Goal: Task Accomplishment & Management: Use online tool/utility

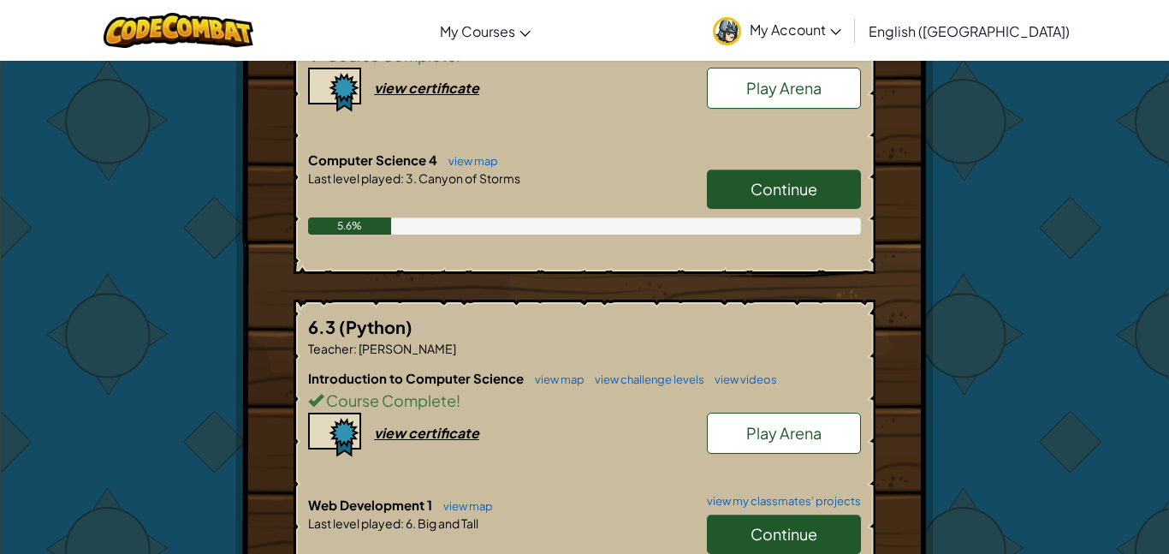
scroll to position [472, 0]
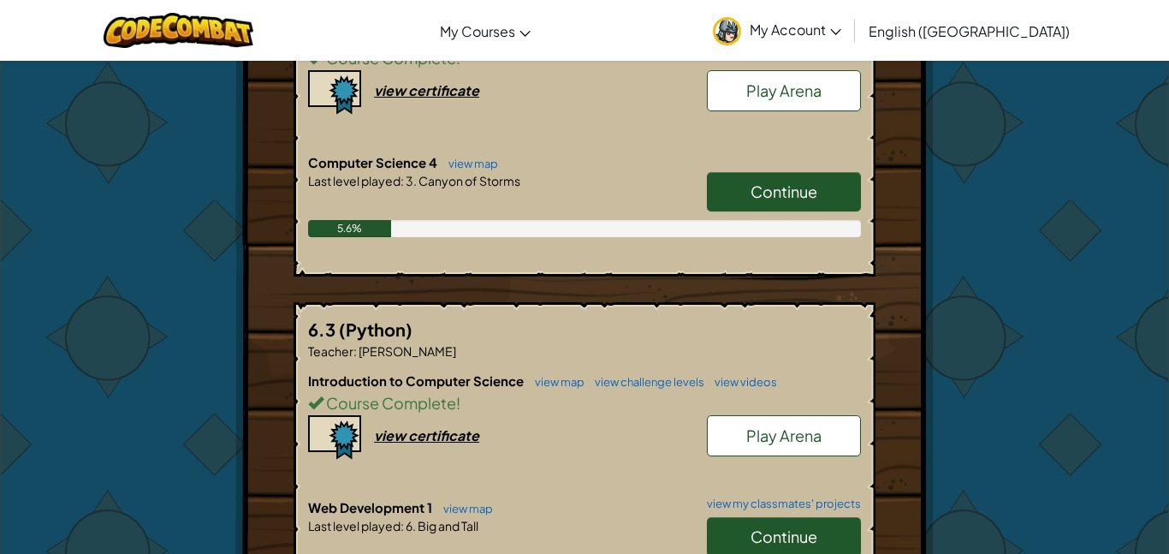
click at [842, 172] on link "Continue" at bounding box center [784, 191] width 154 height 39
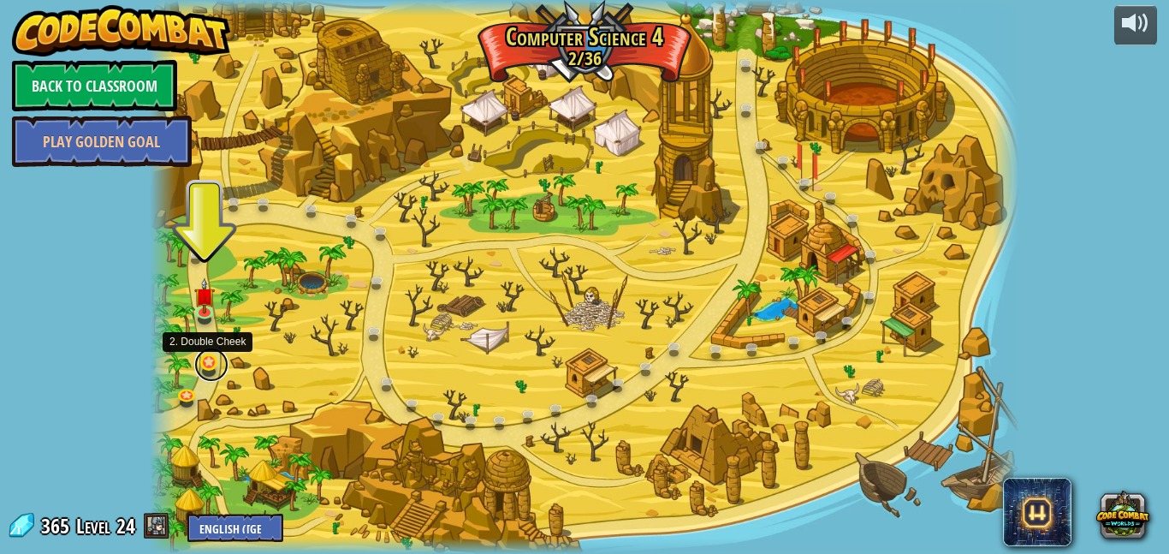
click at [208, 363] on link at bounding box center [211, 364] width 34 height 34
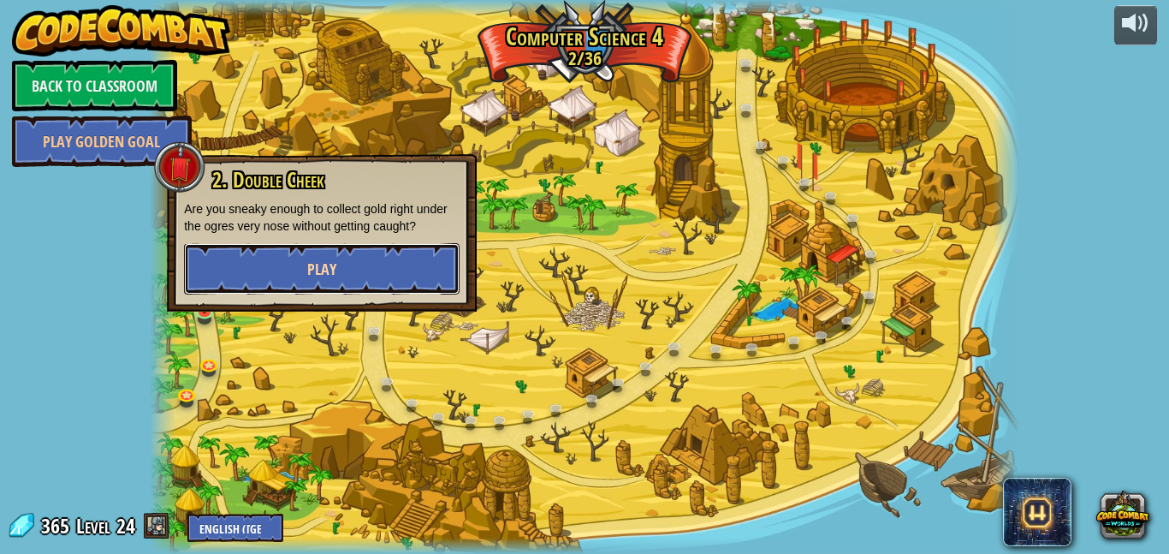
click at [312, 288] on button "Play" at bounding box center [322, 268] width 276 height 51
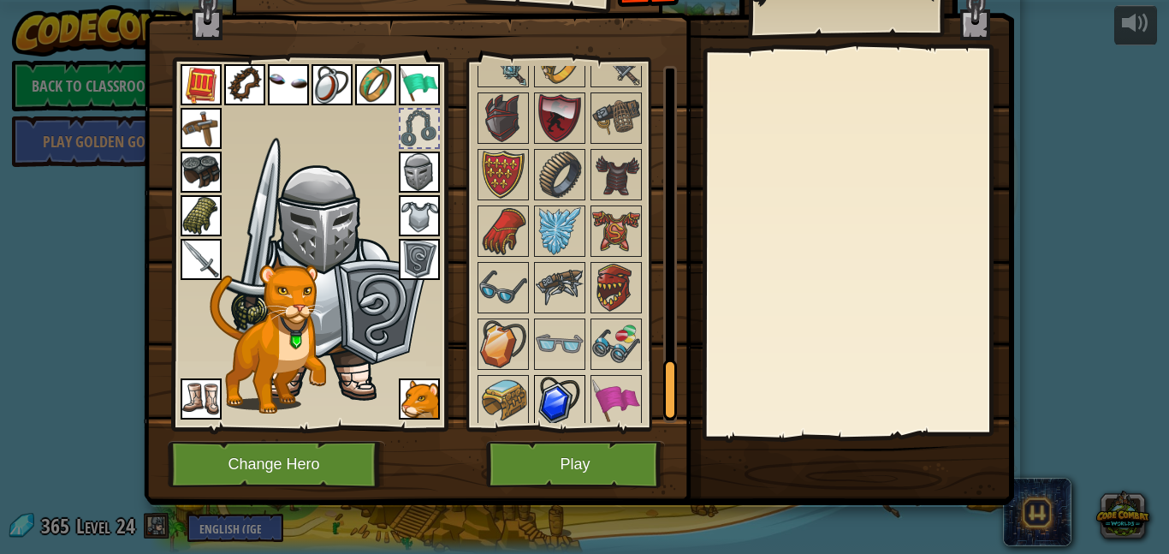
scroll to position [1789, 0]
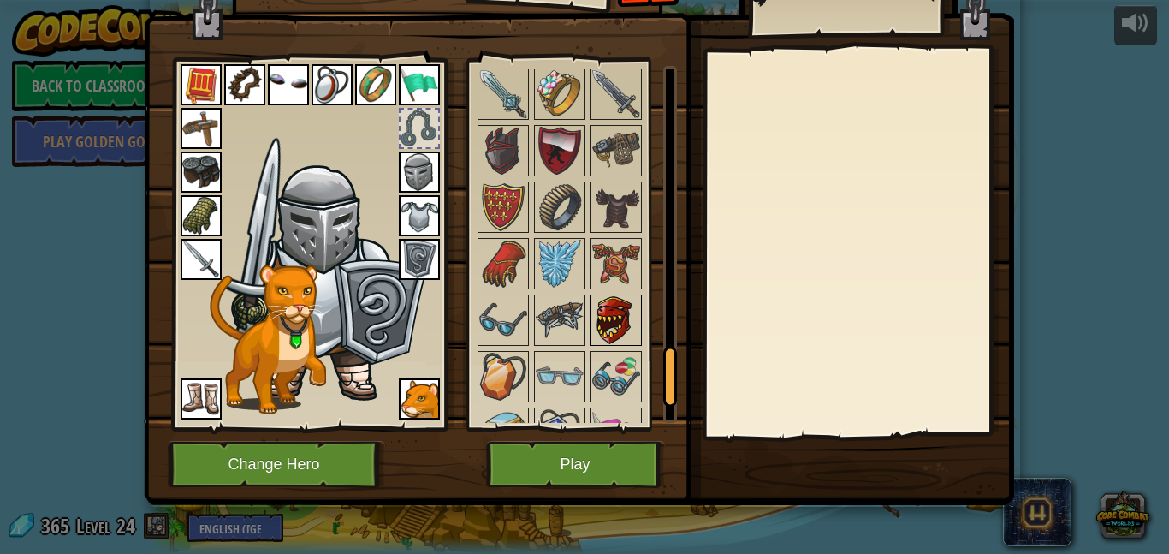
click at [608, 303] on img at bounding box center [616, 320] width 48 height 48
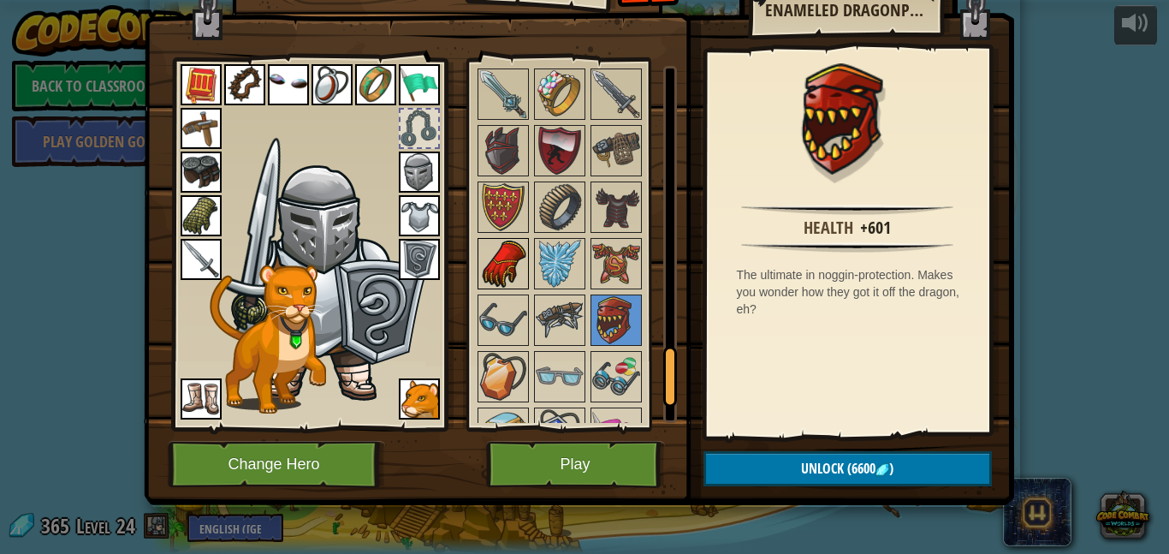
click at [505, 258] on img at bounding box center [503, 264] width 48 height 48
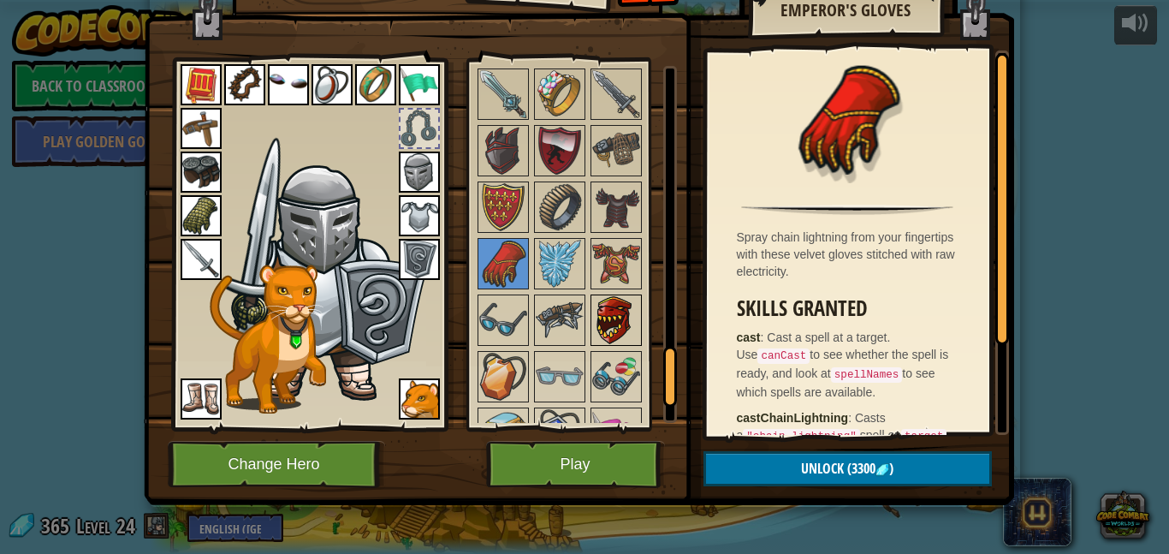
click at [611, 327] on img at bounding box center [616, 320] width 48 height 48
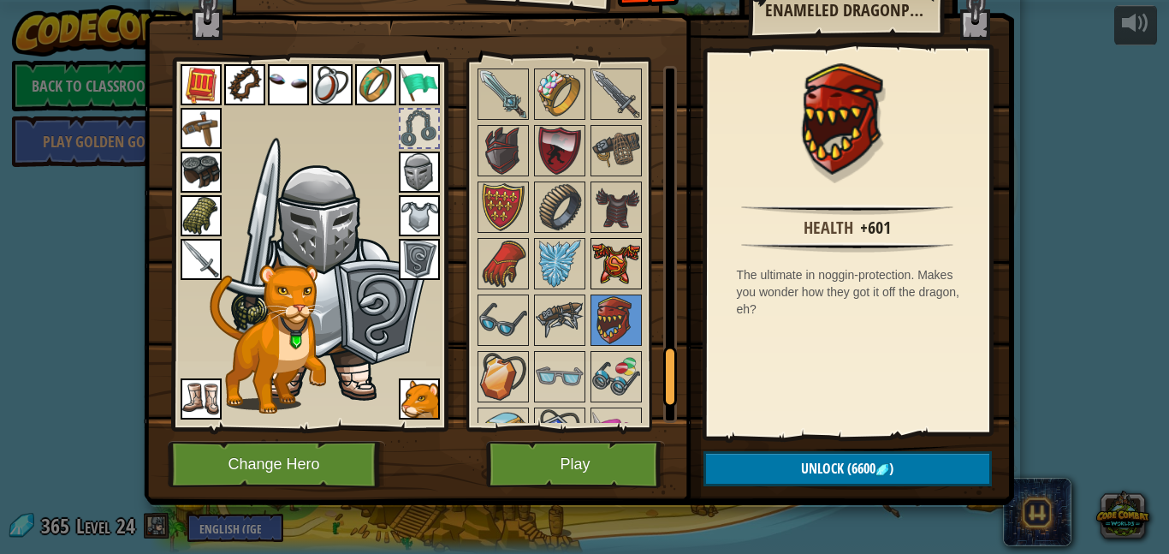
click at [611, 240] on img at bounding box center [616, 264] width 48 height 48
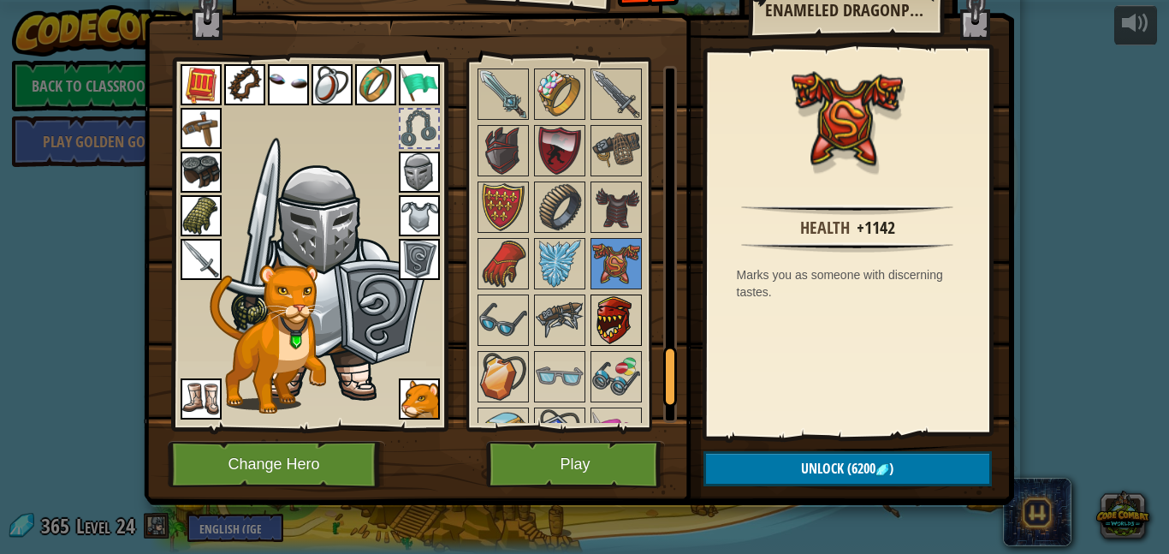
click at [597, 324] on img at bounding box center [616, 320] width 48 height 48
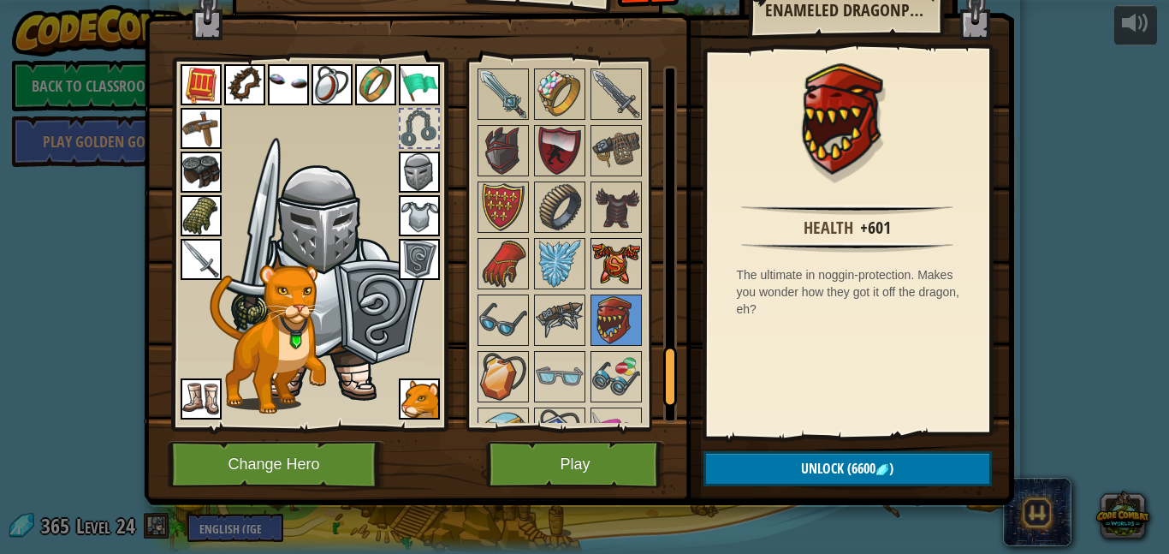
click at [624, 265] on img at bounding box center [616, 264] width 48 height 48
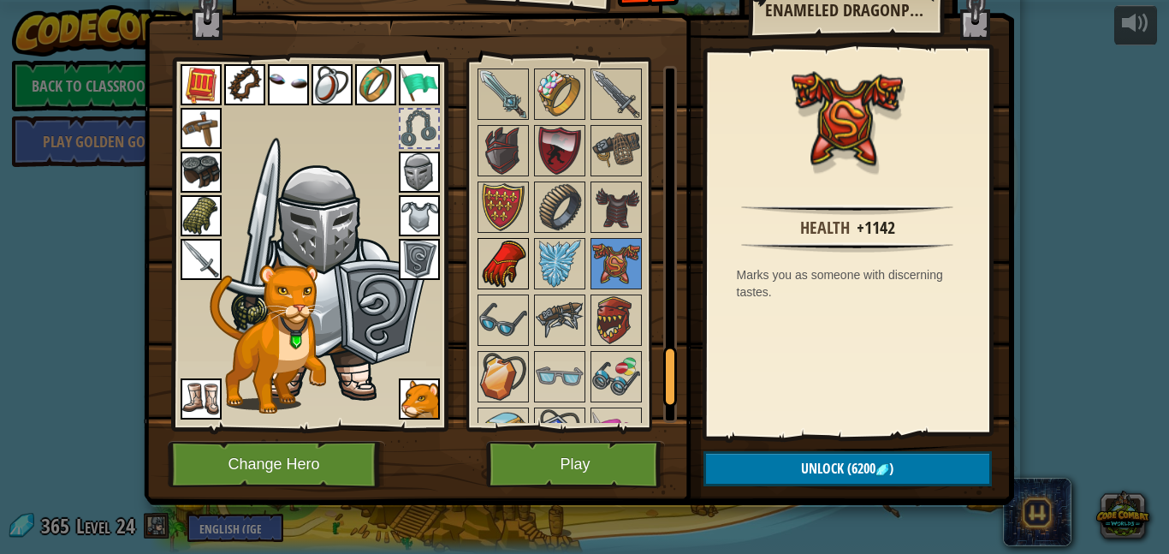
click at [487, 265] on img at bounding box center [503, 264] width 48 height 48
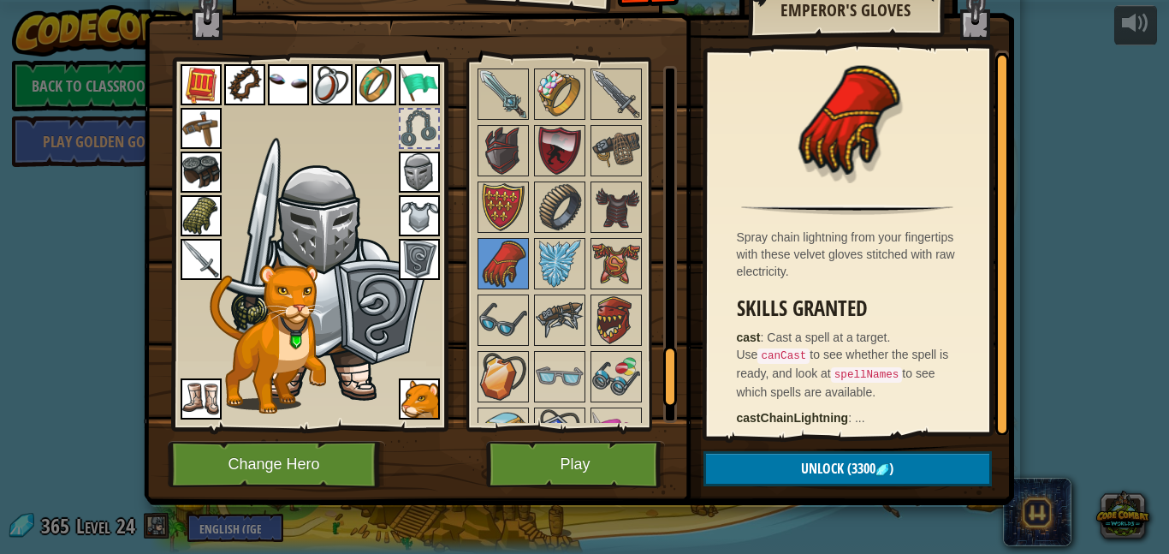
click at [508, 207] on img at bounding box center [503, 207] width 48 height 48
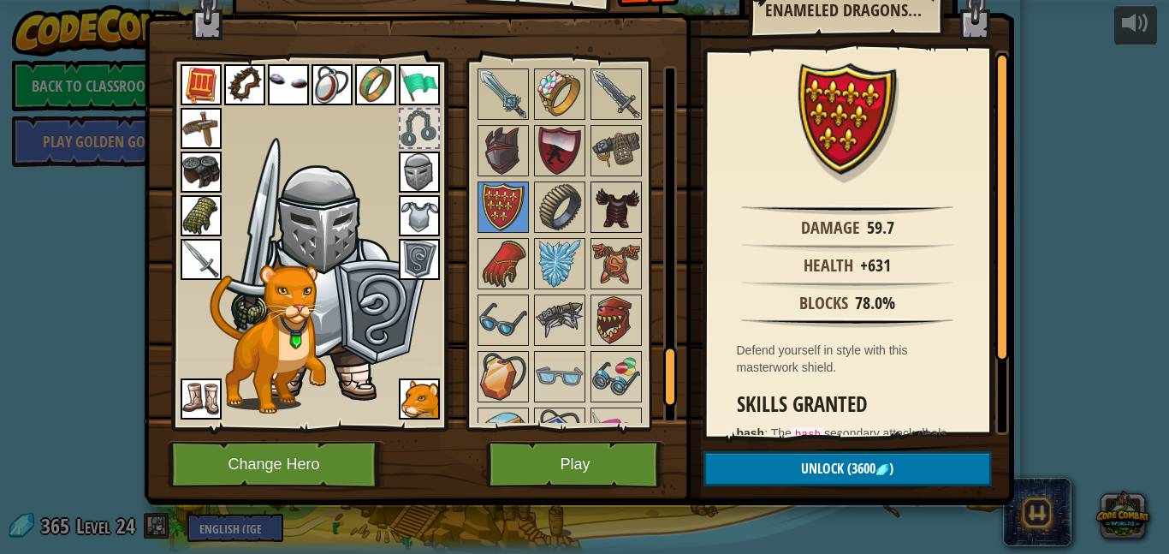
click at [626, 205] on img at bounding box center [616, 207] width 48 height 48
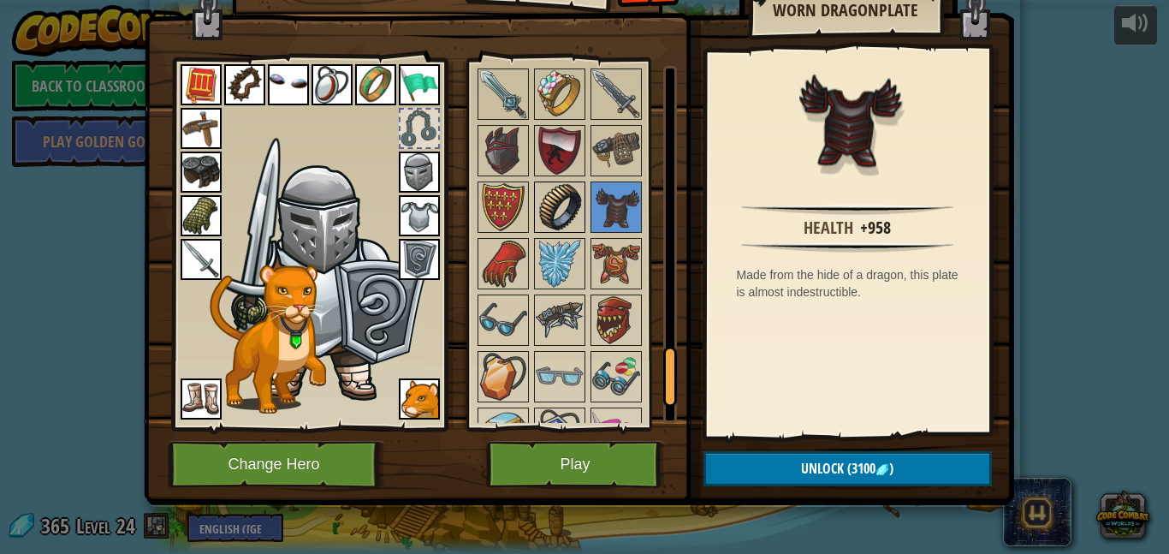
click at [558, 202] on img at bounding box center [560, 207] width 48 height 48
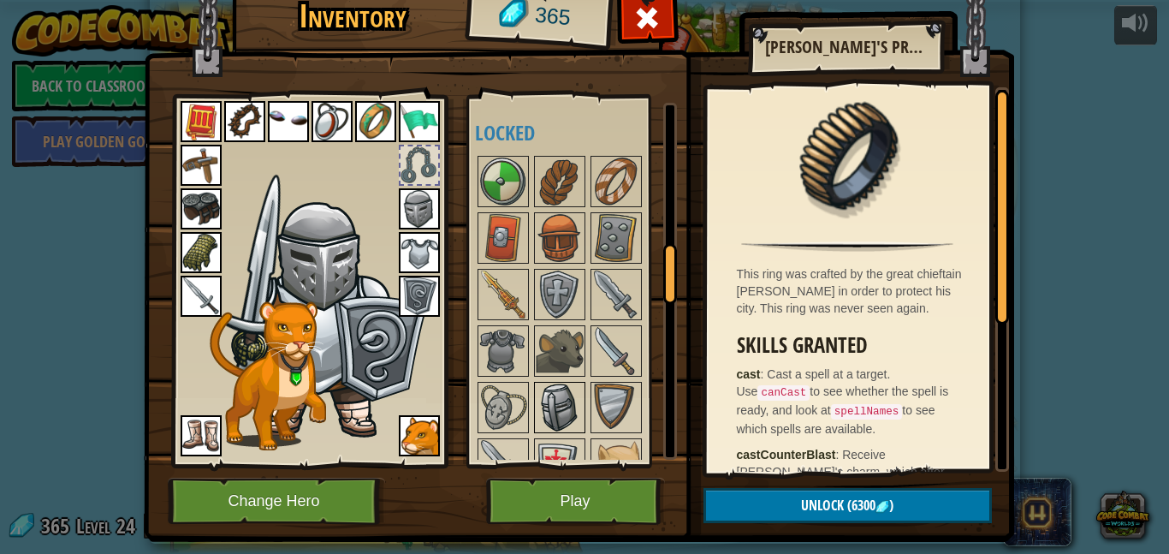
scroll to position [896, 0]
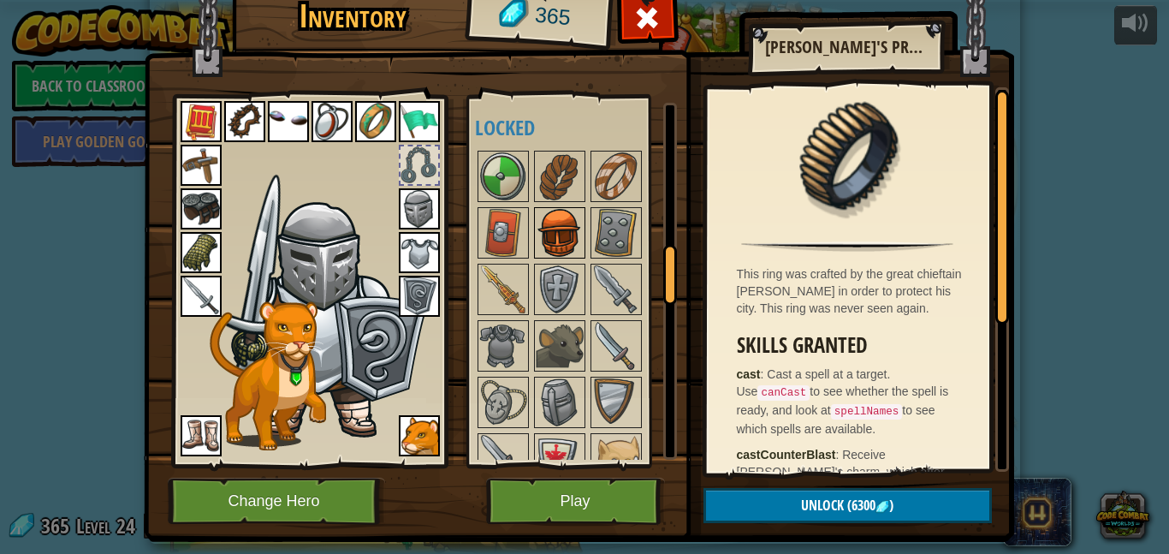
click at [549, 218] on img at bounding box center [560, 233] width 48 height 48
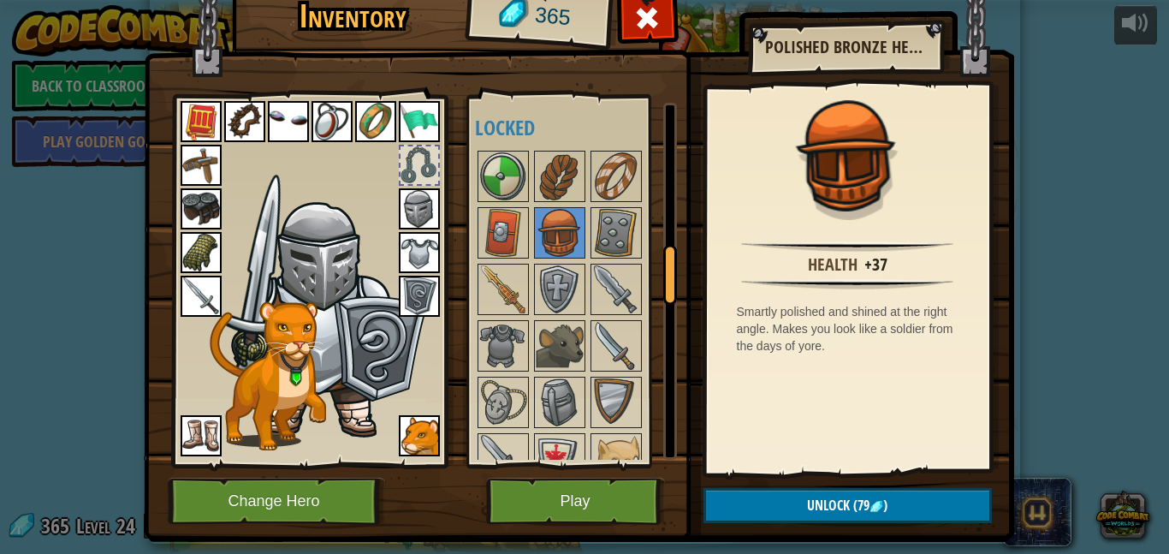
click at [417, 203] on img at bounding box center [419, 208] width 41 height 41
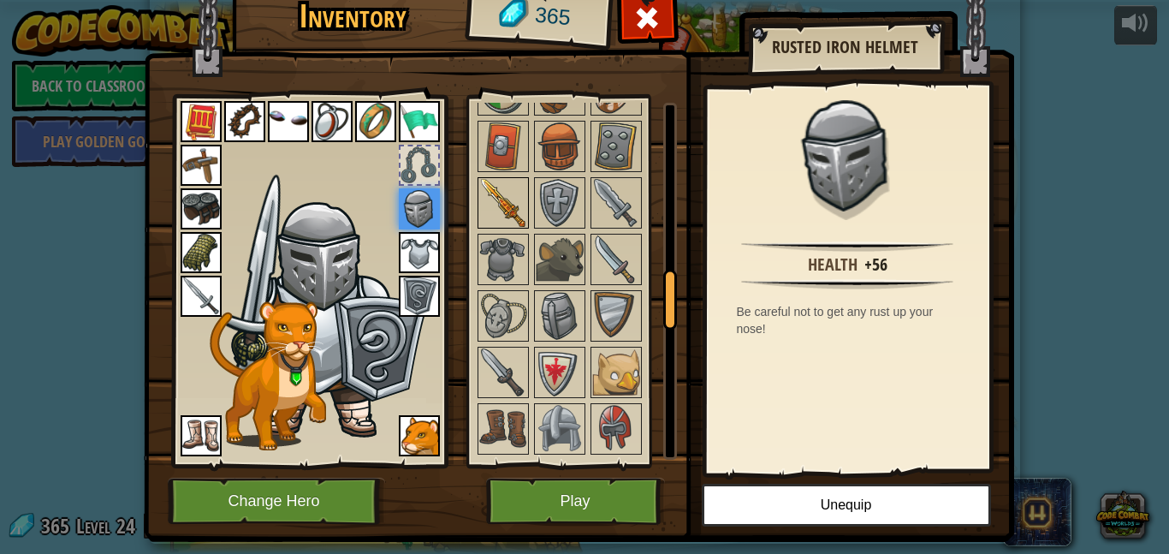
scroll to position [1062, 0]
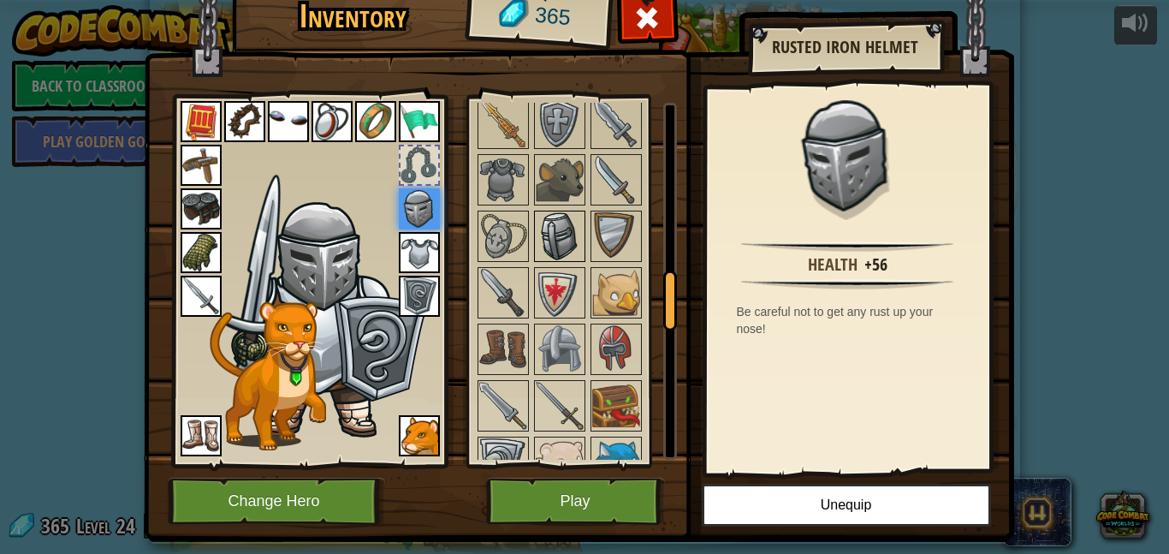
click at [545, 233] on img at bounding box center [560, 236] width 48 height 48
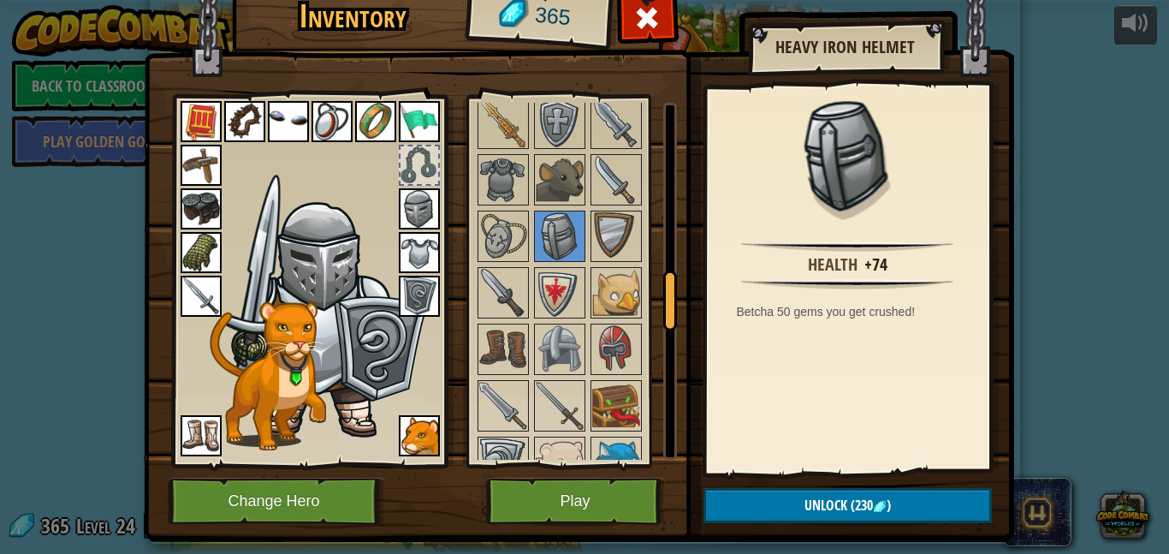
click at [411, 209] on img at bounding box center [419, 208] width 41 height 41
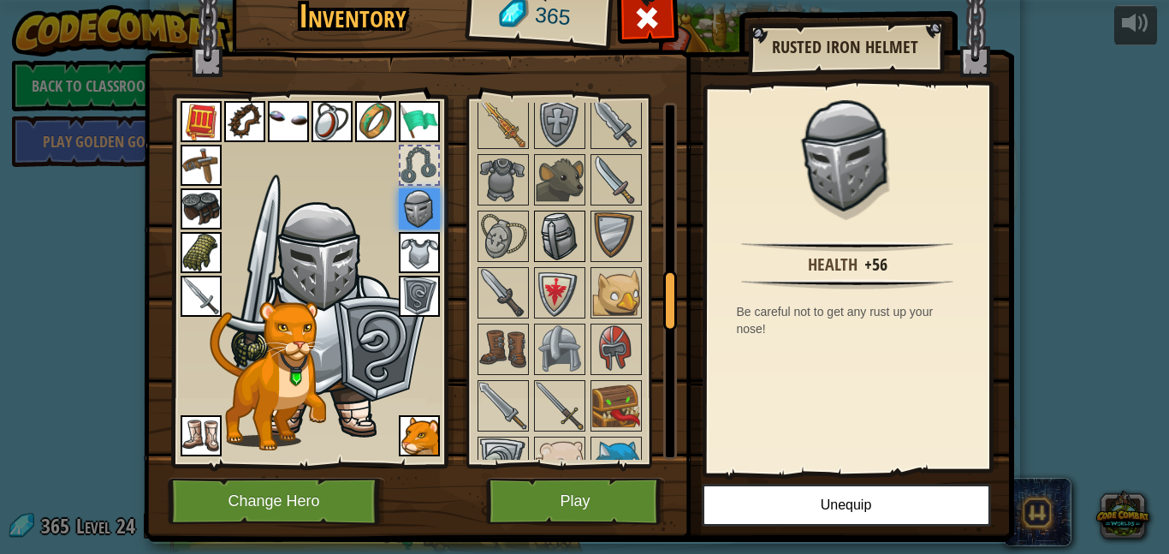
click at [556, 225] on img at bounding box center [560, 236] width 48 height 48
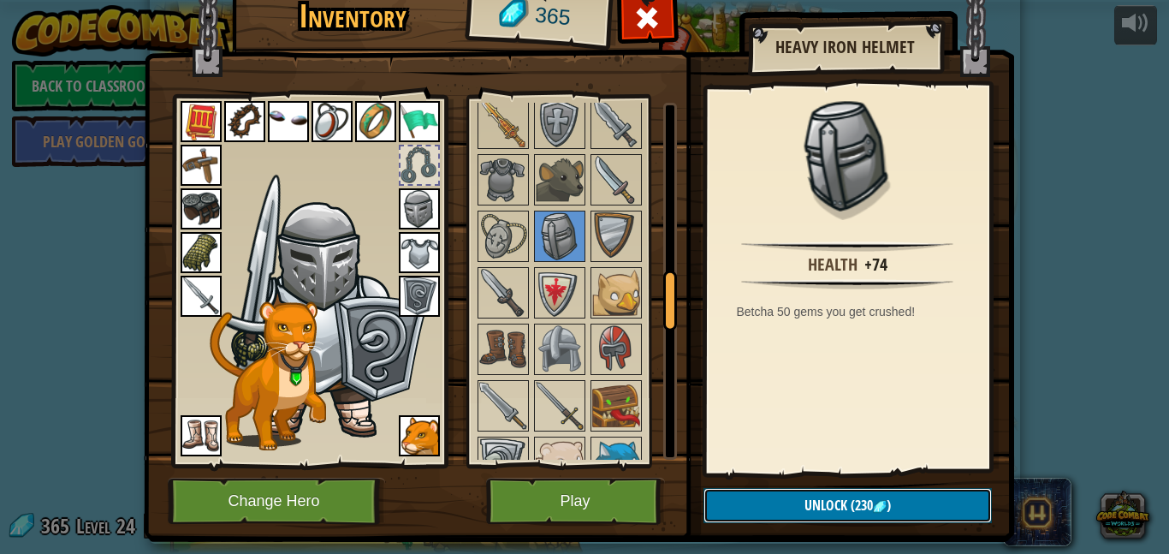
click at [809, 502] on span "Unlock" at bounding box center [826, 505] width 43 height 19
click at [809, 502] on button "Confirm" at bounding box center [848, 505] width 288 height 35
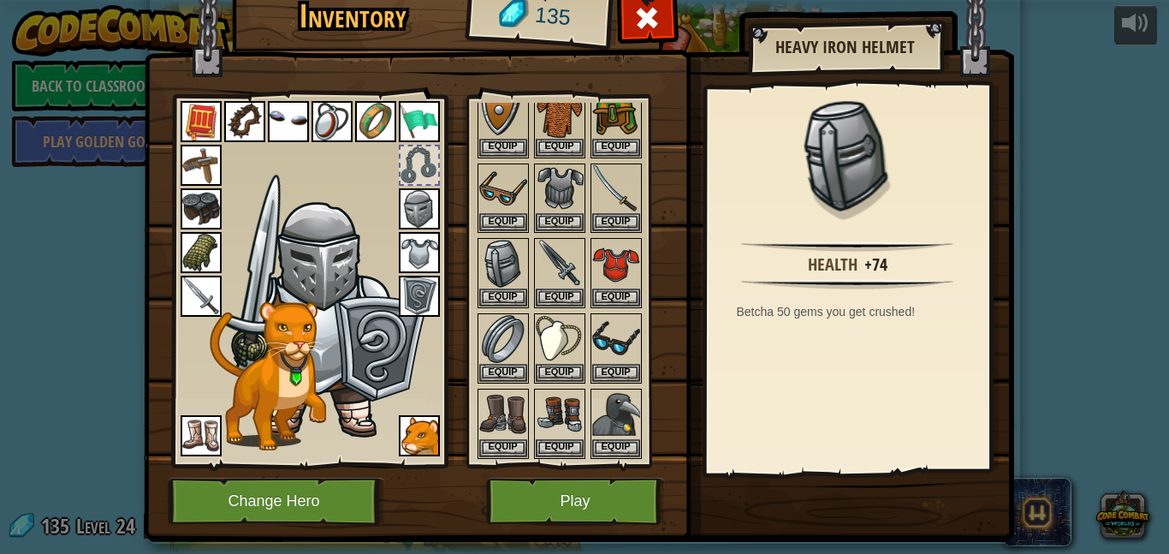
scroll to position [286, 0]
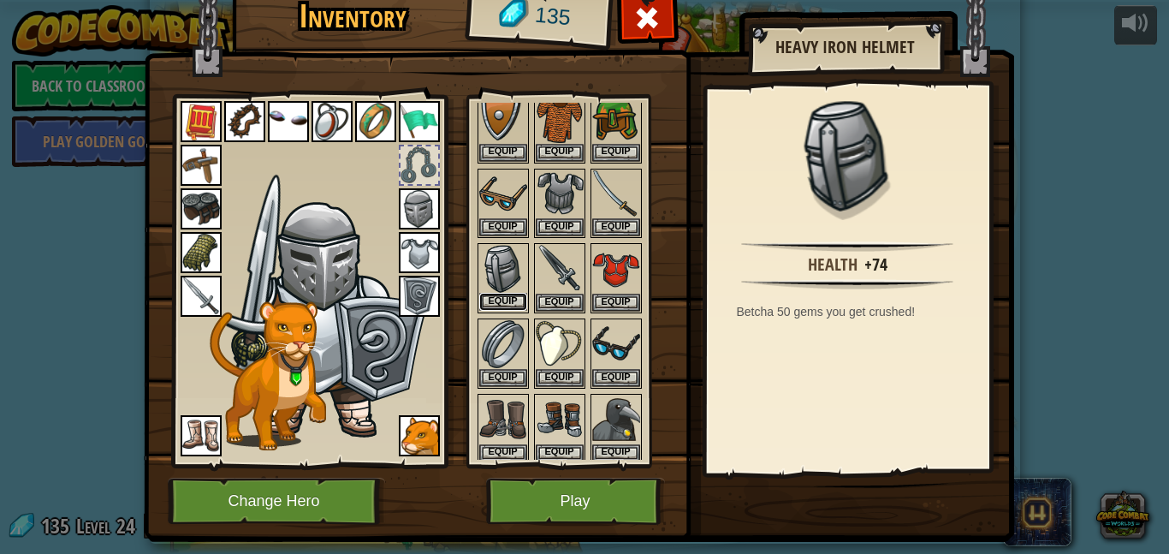
click at [505, 300] on button "Equip" at bounding box center [503, 302] width 48 height 18
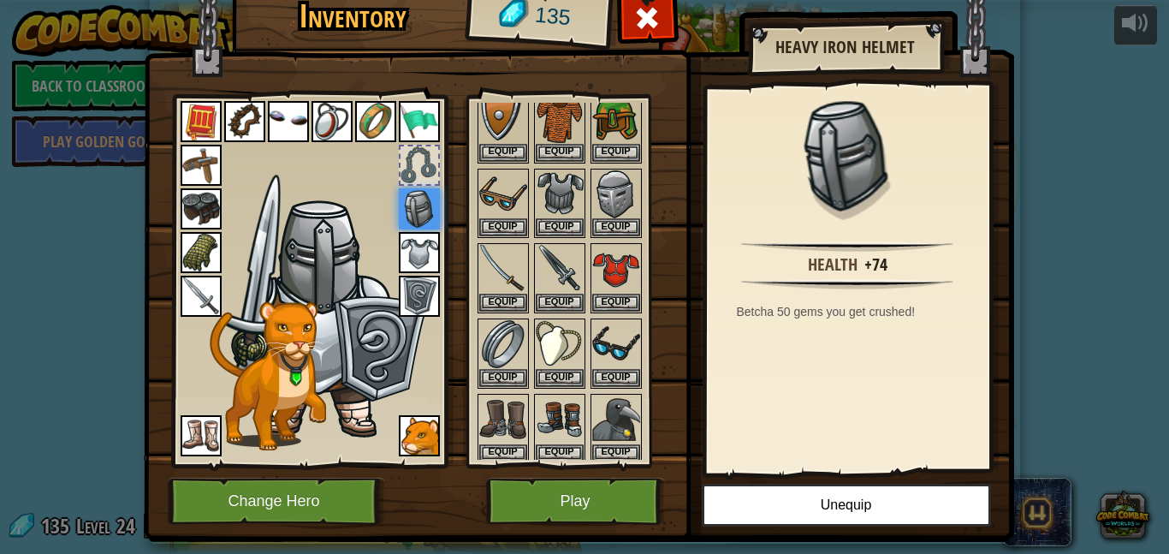
click at [437, 217] on img at bounding box center [419, 208] width 41 height 41
click at [431, 201] on img at bounding box center [419, 208] width 41 height 41
click at [885, 512] on button "Unequip" at bounding box center [846, 505] width 289 height 43
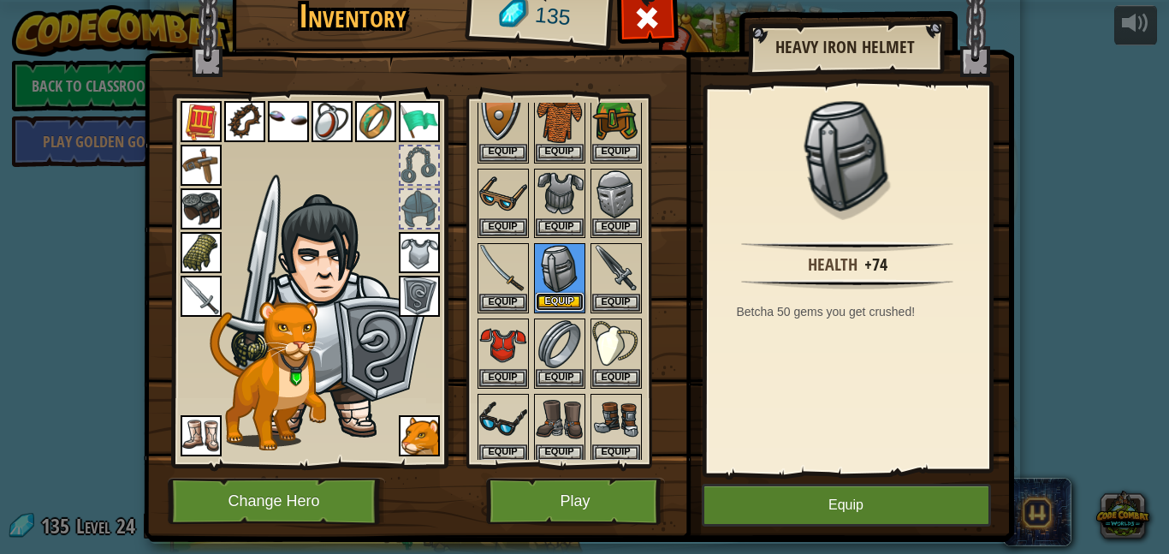
click at [570, 303] on button "Equip" at bounding box center [560, 302] width 48 height 18
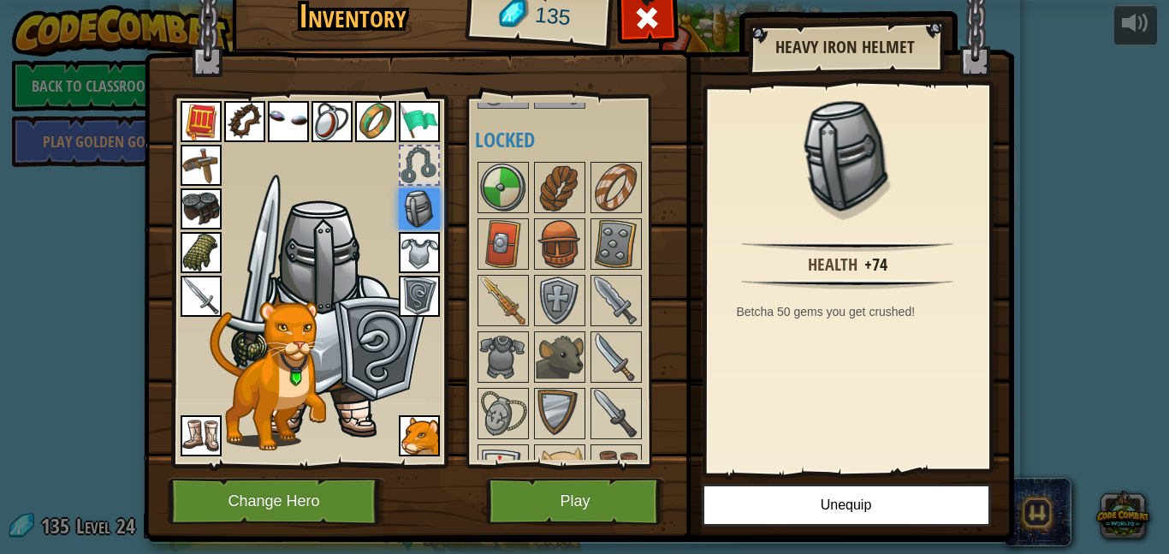
scroll to position [964, 0]
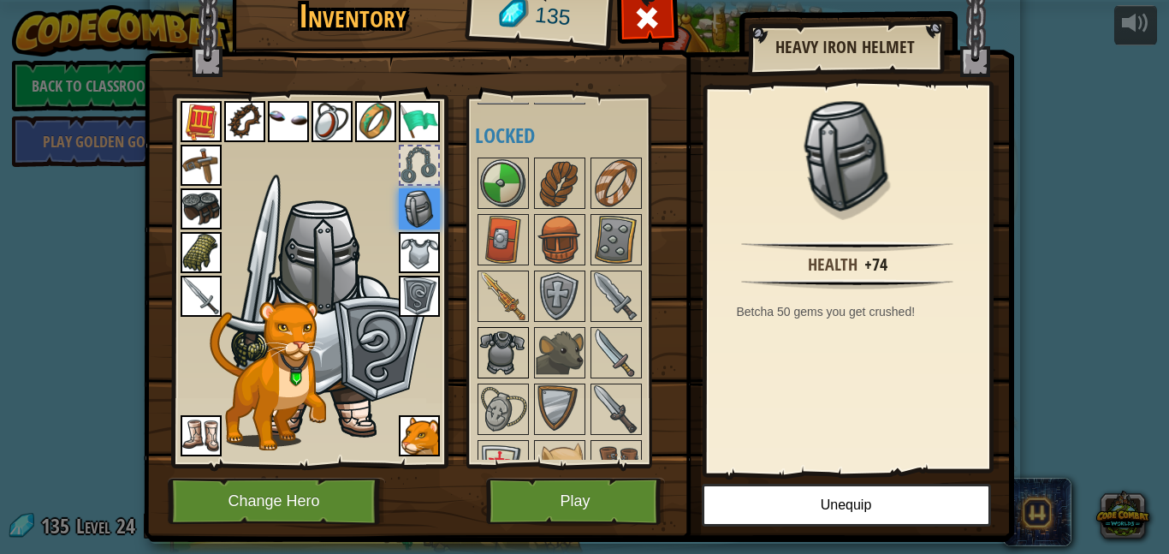
click at [491, 342] on img at bounding box center [503, 353] width 48 height 48
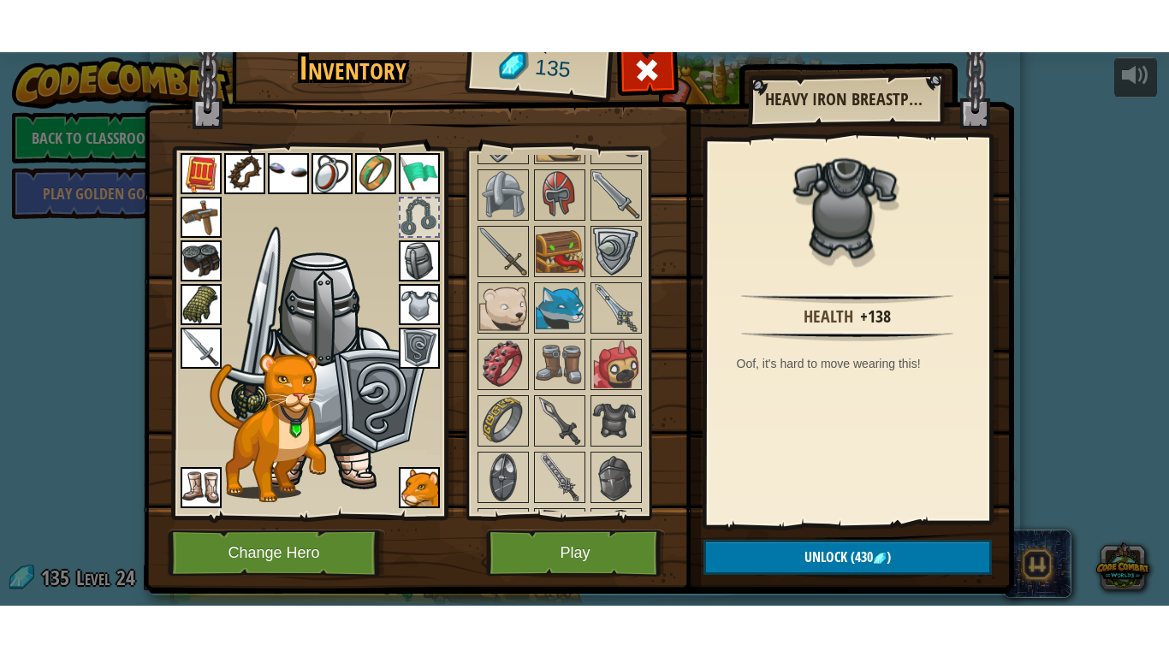
scroll to position [1364, 0]
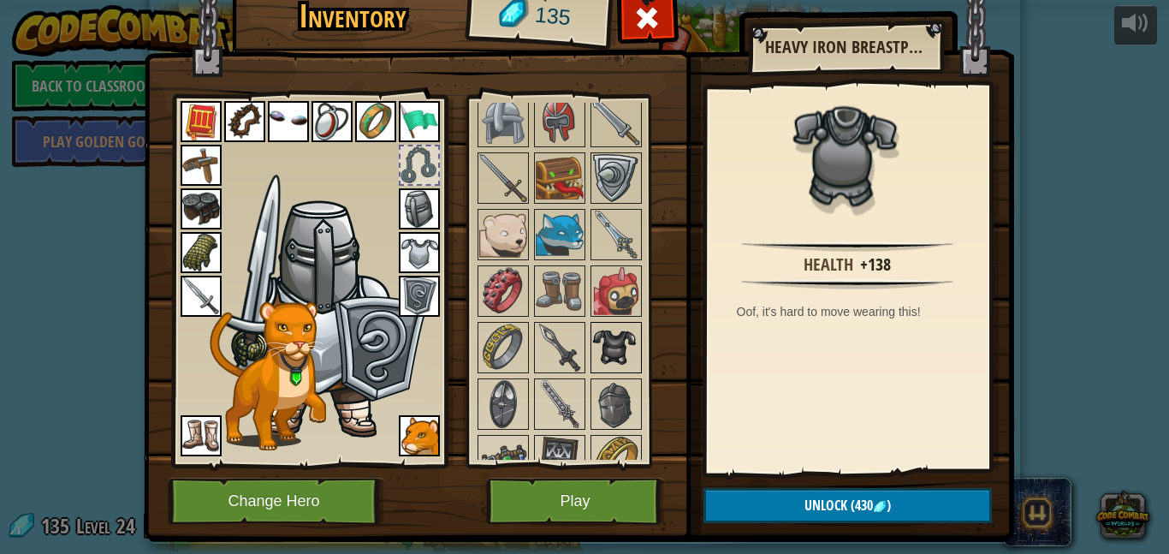
click at [594, 336] on img at bounding box center [616, 348] width 48 height 48
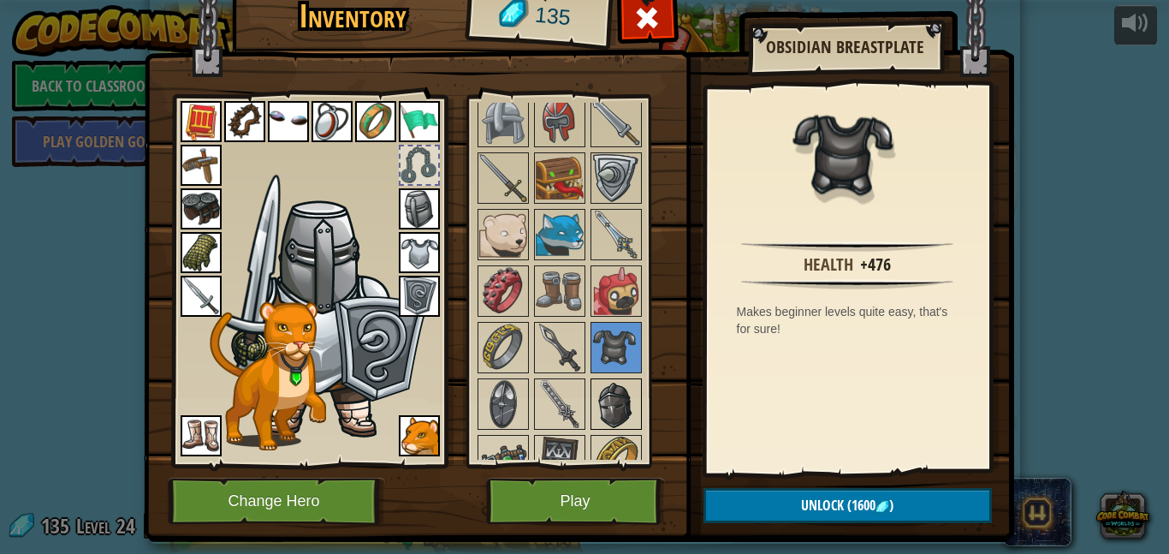
click at [609, 407] on img at bounding box center [616, 404] width 48 height 48
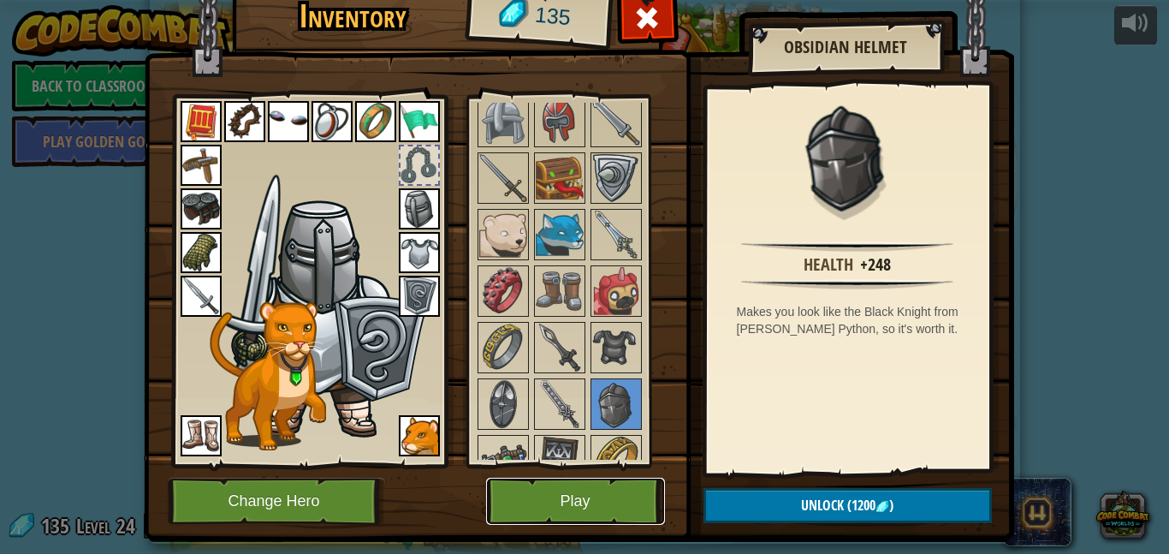
click at [625, 499] on button "Play" at bounding box center [575, 501] width 179 height 47
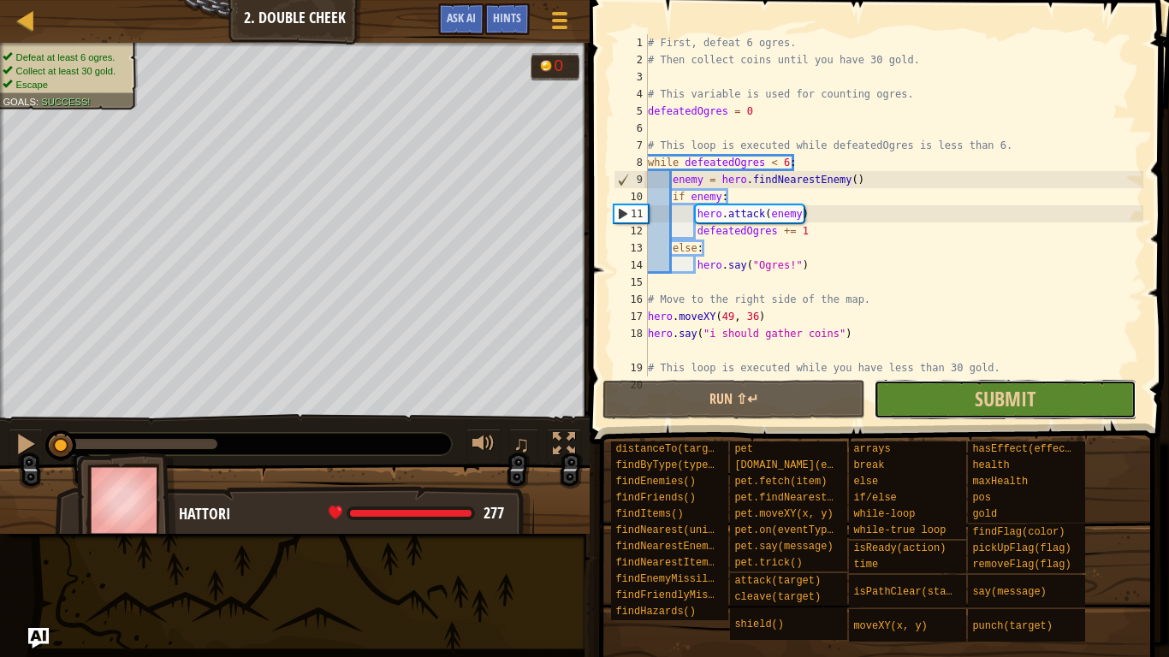
click at [959, 407] on button "Submit" at bounding box center [1005, 399] width 263 height 39
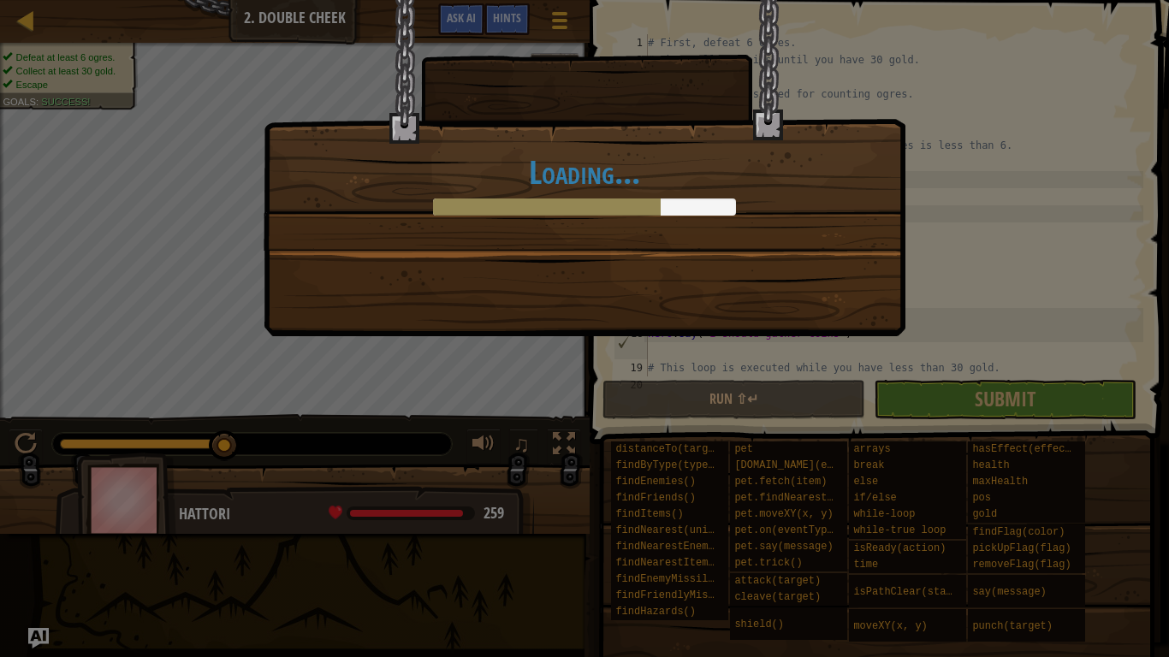
click at [738, 179] on h1 "Loading..." at bounding box center [585, 172] width 606 height 36
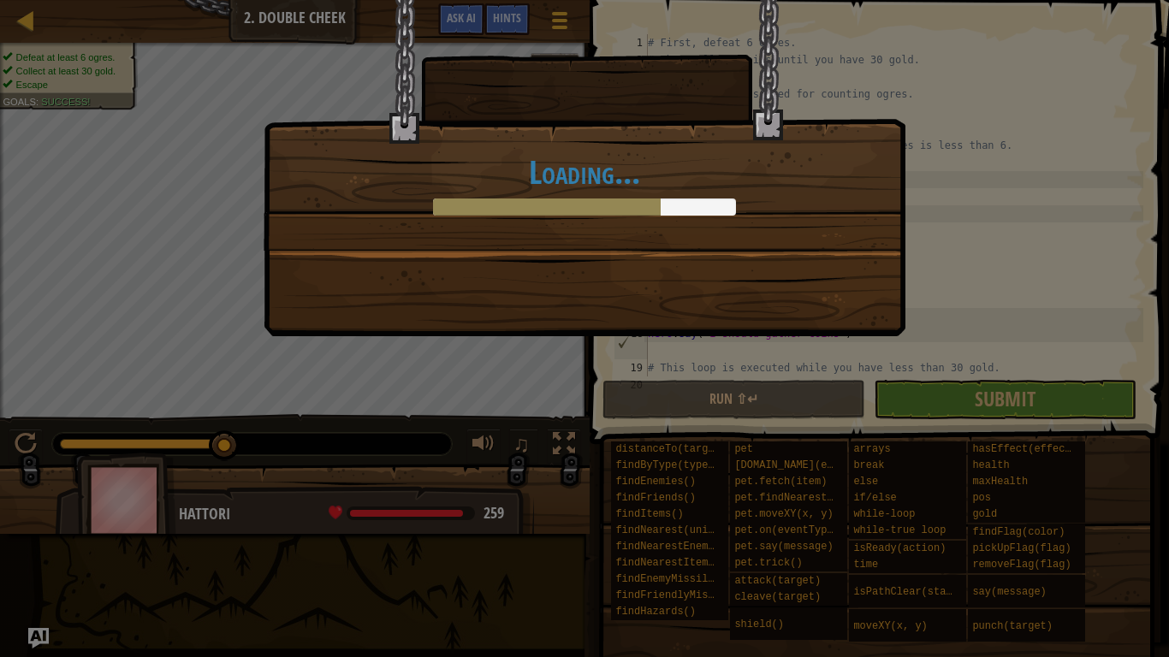
click at [793, 147] on div "Loading..." at bounding box center [584, 125] width 640 height 250
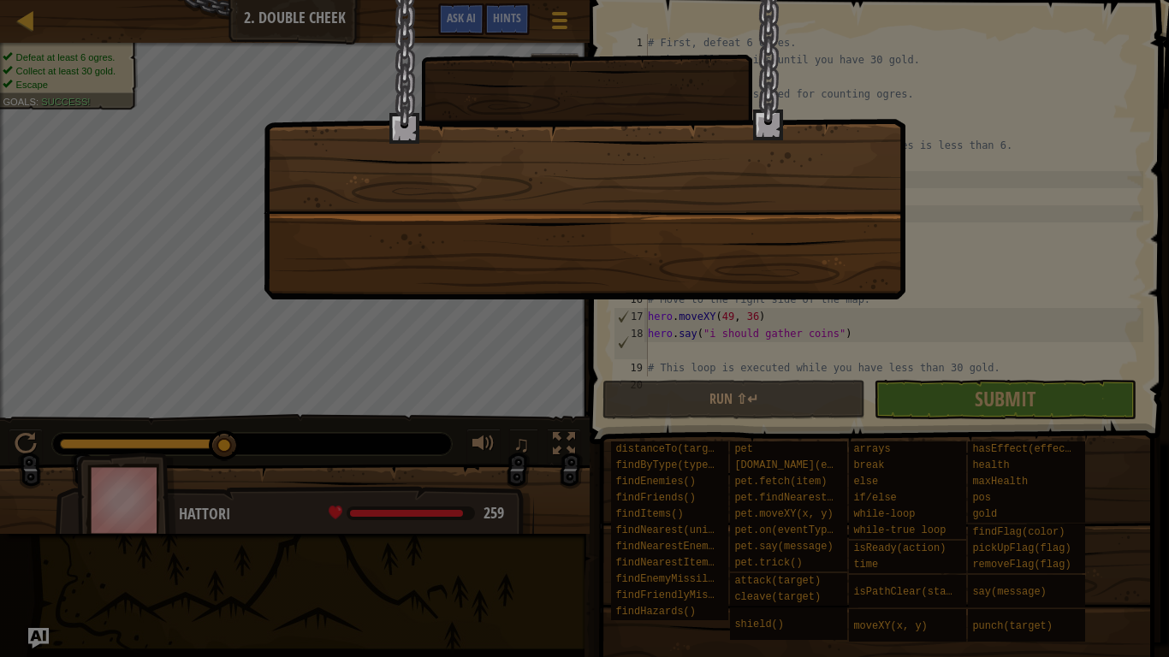
click at [631, 188] on div at bounding box center [585, 150] width 642 height 300
click at [172, 204] on div at bounding box center [584, 328] width 1169 height 657
click at [174, 272] on div at bounding box center [584, 328] width 1169 height 657
click at [582, 223] on div at bounding box center [585, 150] width 642 height 300
click at [580, 223] on div at bounding box center [585, 150] width 642 height 300
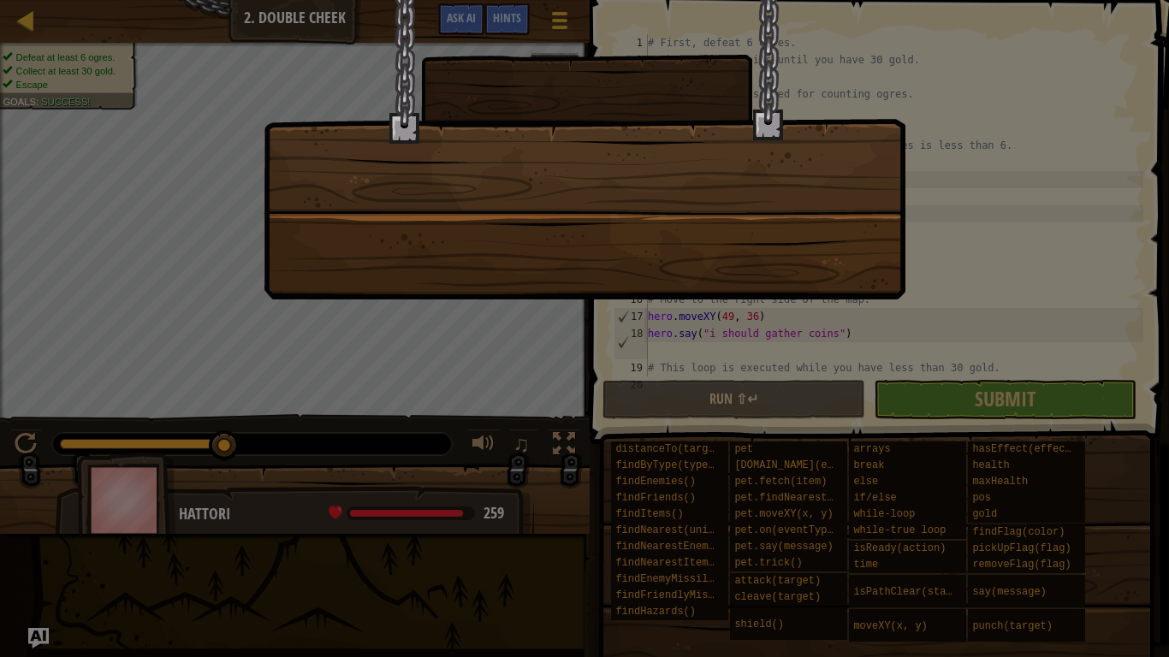
click at [983, 410] on div at bounding box center [584, 328] width 1169 height 657
click at [1016, 400] on div at bounding box center [584, 328] width 1169 height 657
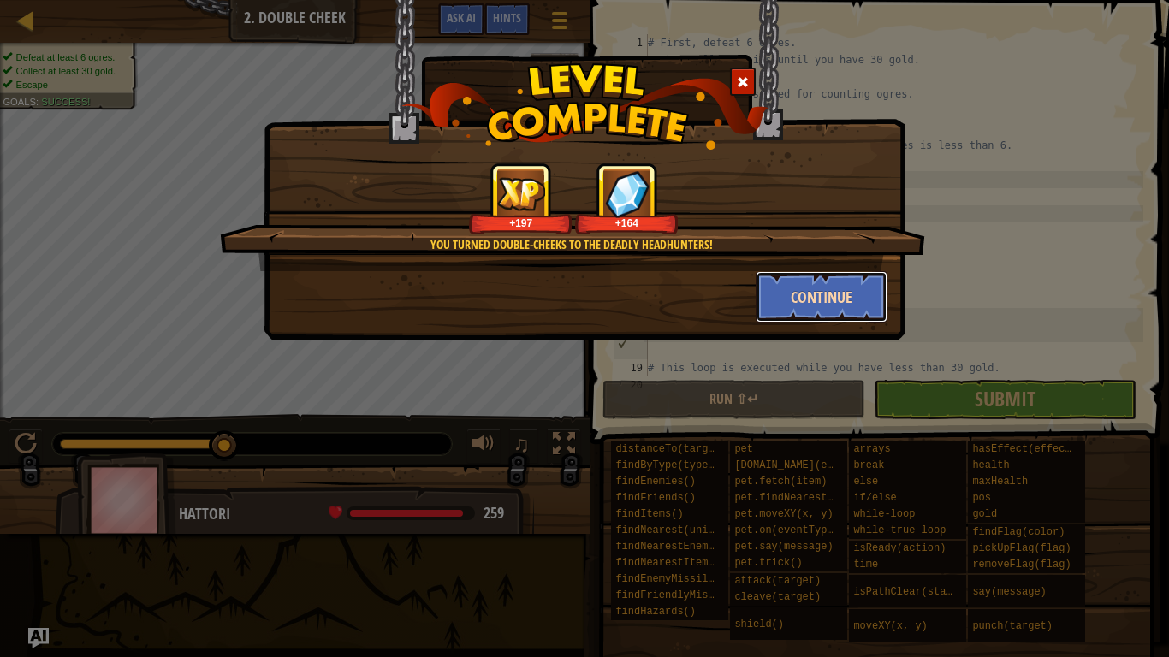
click at [827, 285] on button "Continue" at bounding box center [822, 296] width 133 height 51
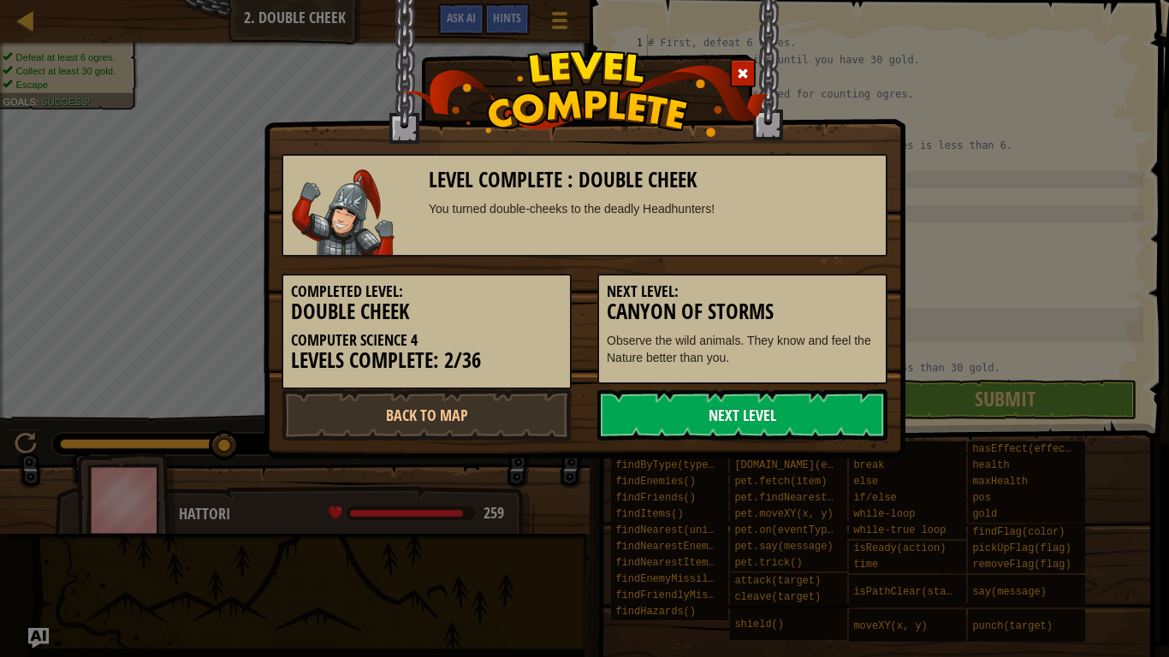
click at [789, 408] on link "Next Level" at bounding box center [742, 414] width 290 height 51
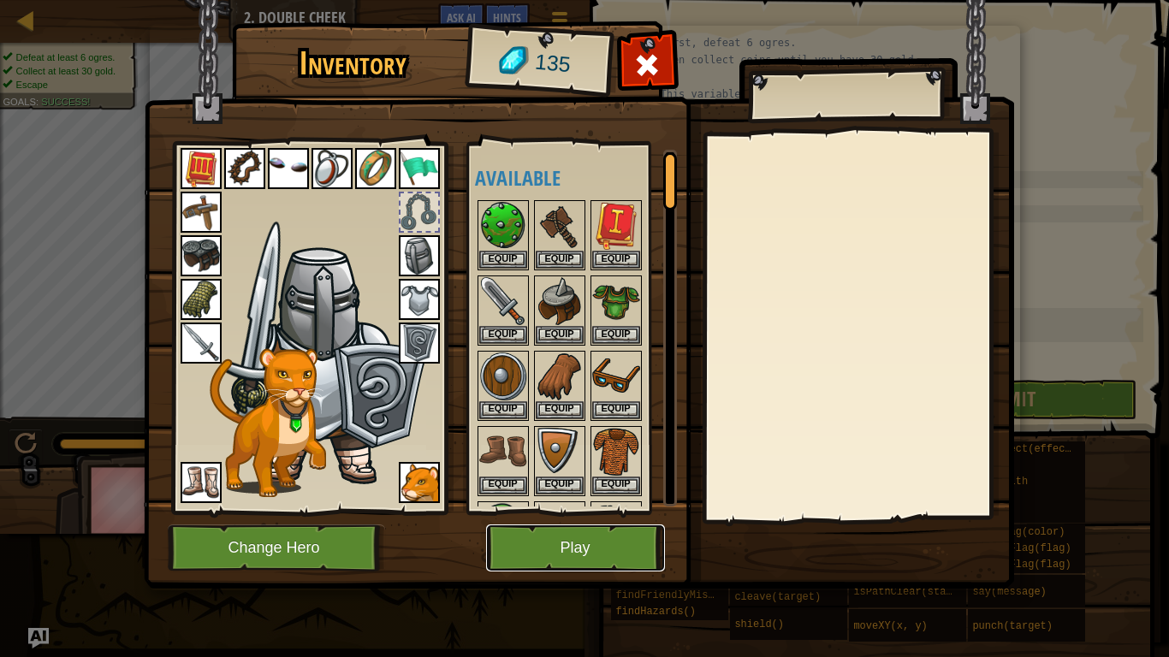
click at [579, 547] on button "Play" at bounding box center [575, 548] width 179 height 47
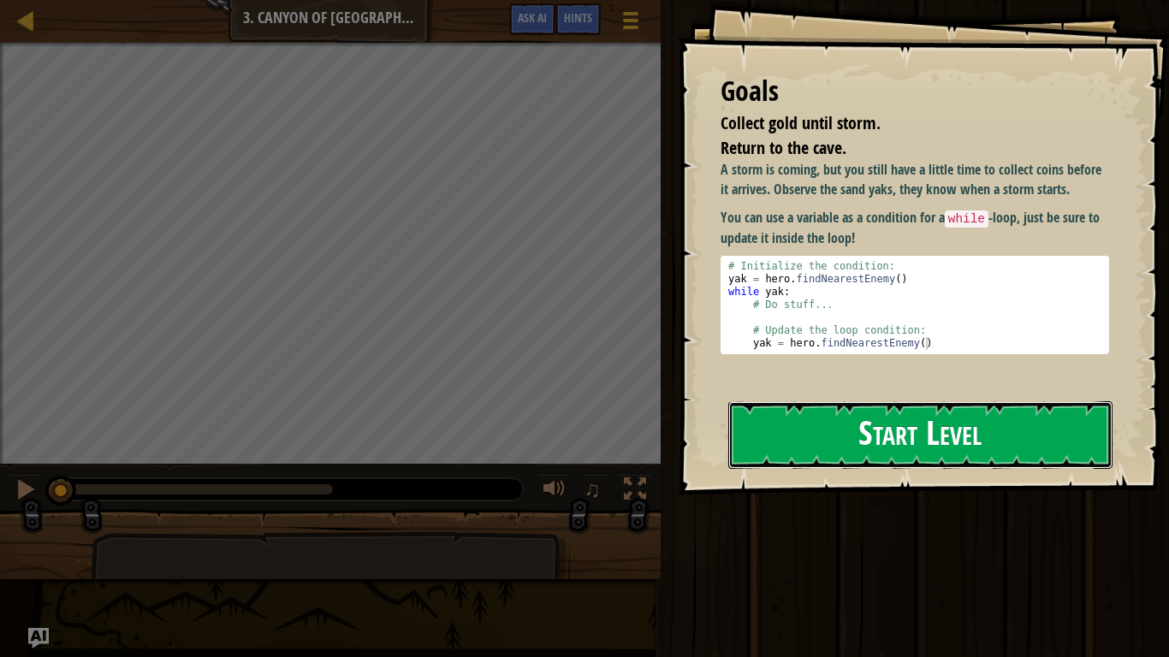
click at [828, 442] on button "Start Level" at bounding box center [920, 435] width 384 height 68
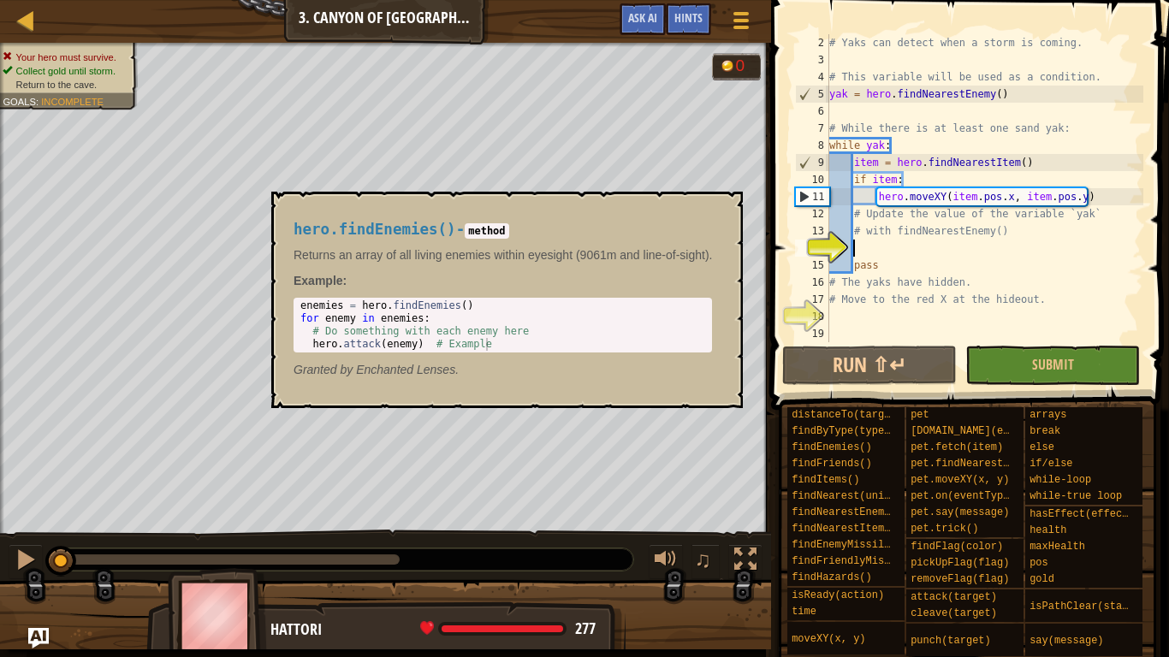
scroll to position [17, 0]
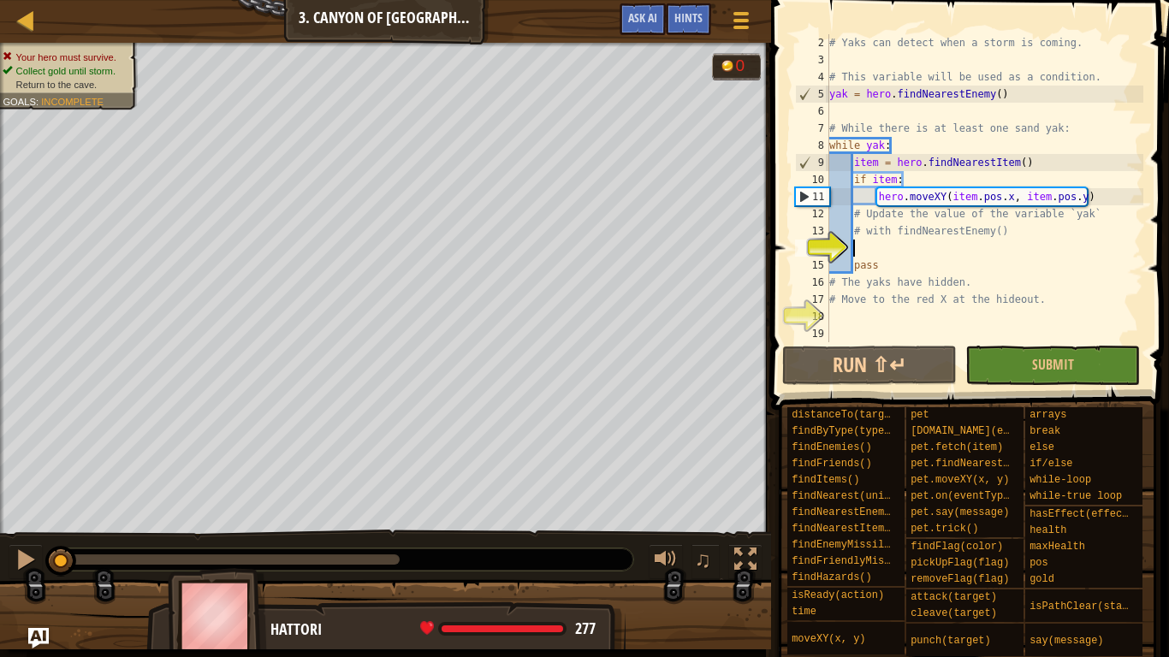
click at [909, 155] on div "# Yaks can detect when a storm is coming. # This variable will be used as a con…" at bounding box center [985, 205] width 318 height 342
type textarea "item = hero.findNearestItem()"
click at [866, 246] on div "# Yaks can detect when a storm is coming. # This variable will be used as a con…" at bounding box center [985, 205] width 318 height 342
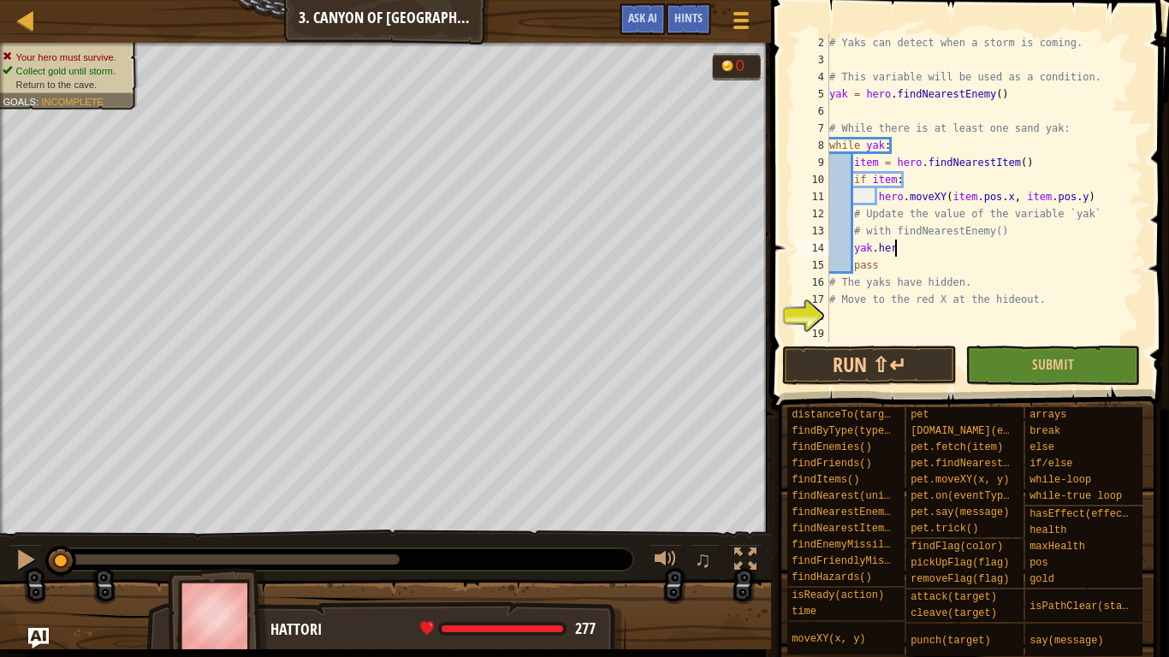
scroll to position [8, 9]
click at [875, 252] on div "# Yaks can detect when a storm is coming. # This variable will be used as a con…" at bounding box center [985, 205] width 318 height 342
click at [878, 246] on div "# Yaks can detect when a storm is coming. # This variable will be used as a con…" at bounding box center [985, 205] width 318 height 342
type textarea "hero."
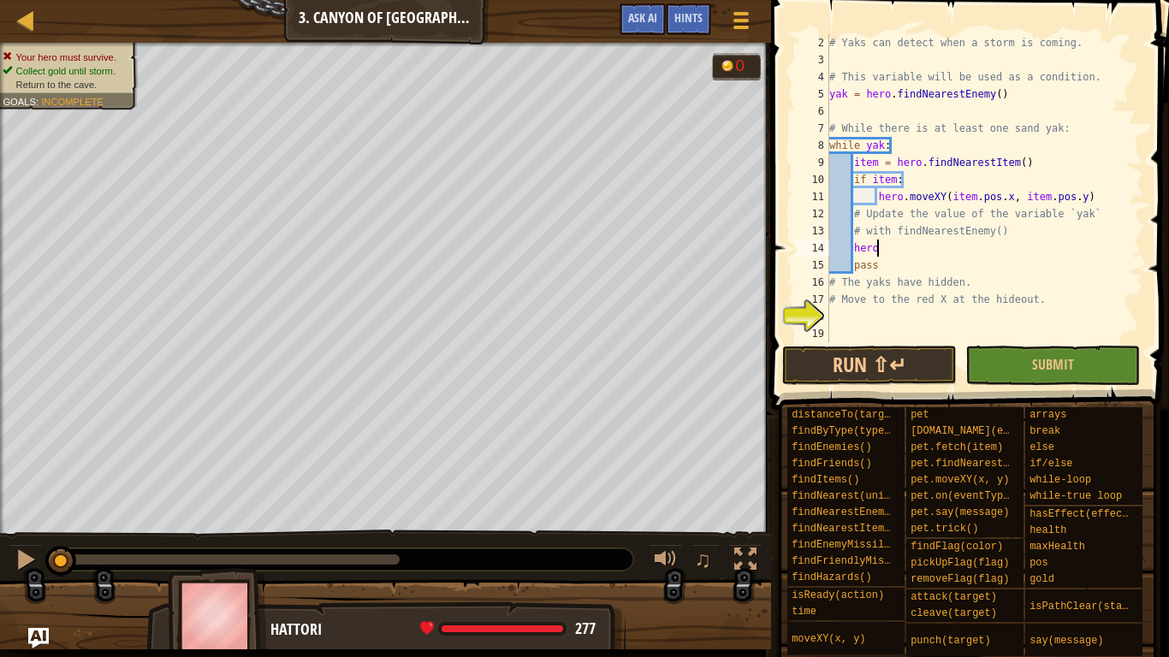
scroll to position [8, 7]
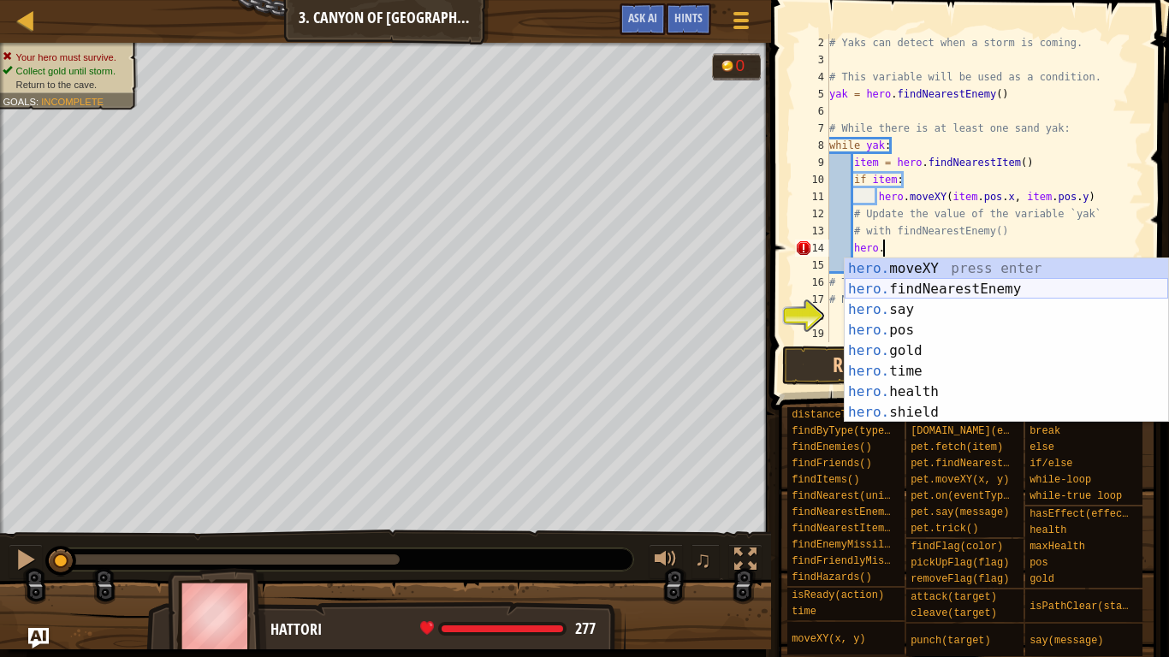
click at [1006, 293] on div "hero. moveXY press enter hero. findNearestEnemy press enter hero. say press ent…" at bounding box center [1007, 360] width 324 height 205
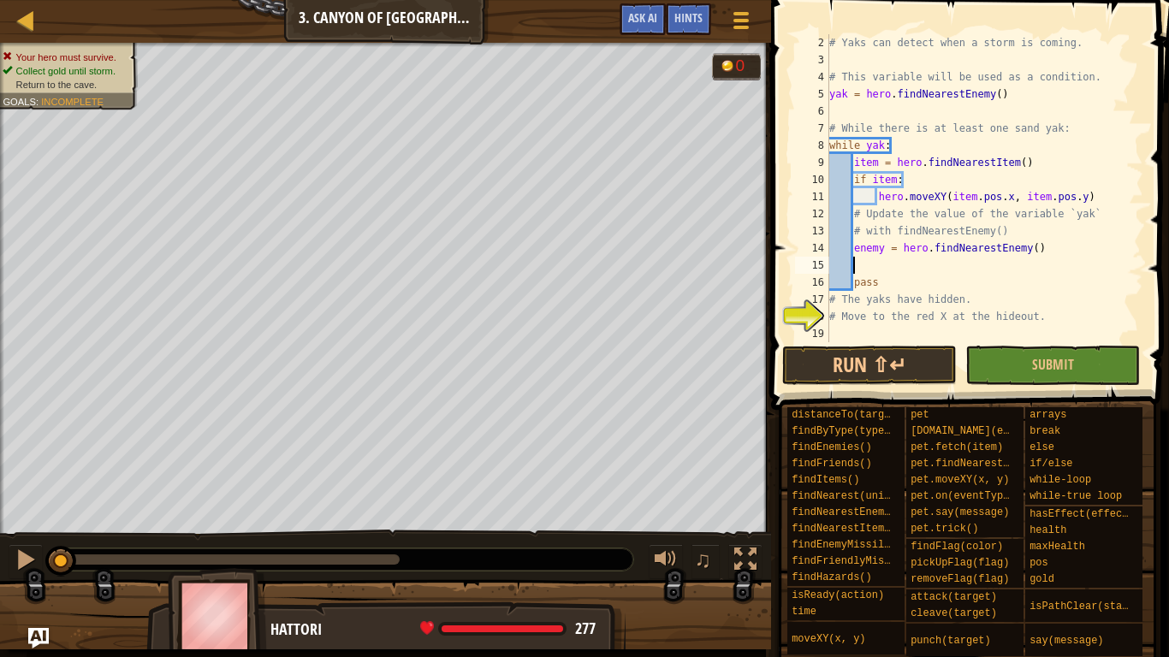
scroll to position [8, 3]
click at [1001, 353] on button "Submit" at bounding box center [1052, 365] width 175 height 39
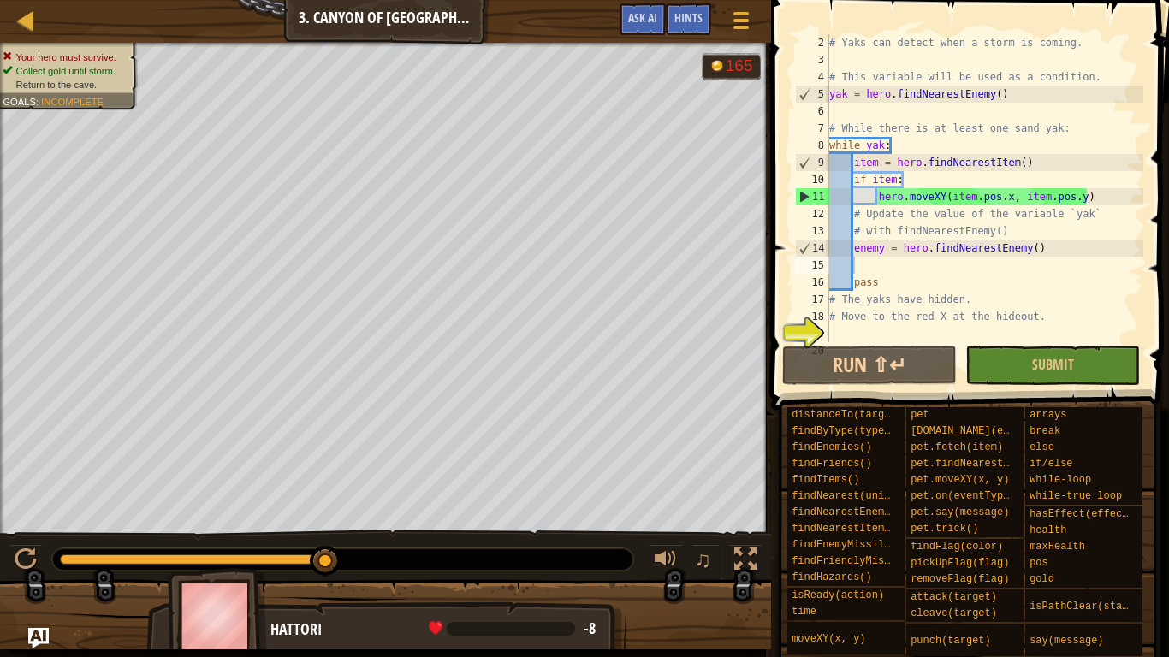
click at [847, 329] on div "# Yaks can detect when a storm is coming. # This variable will be used as a con…" at bounding box center [985, 205] width 318 height 342
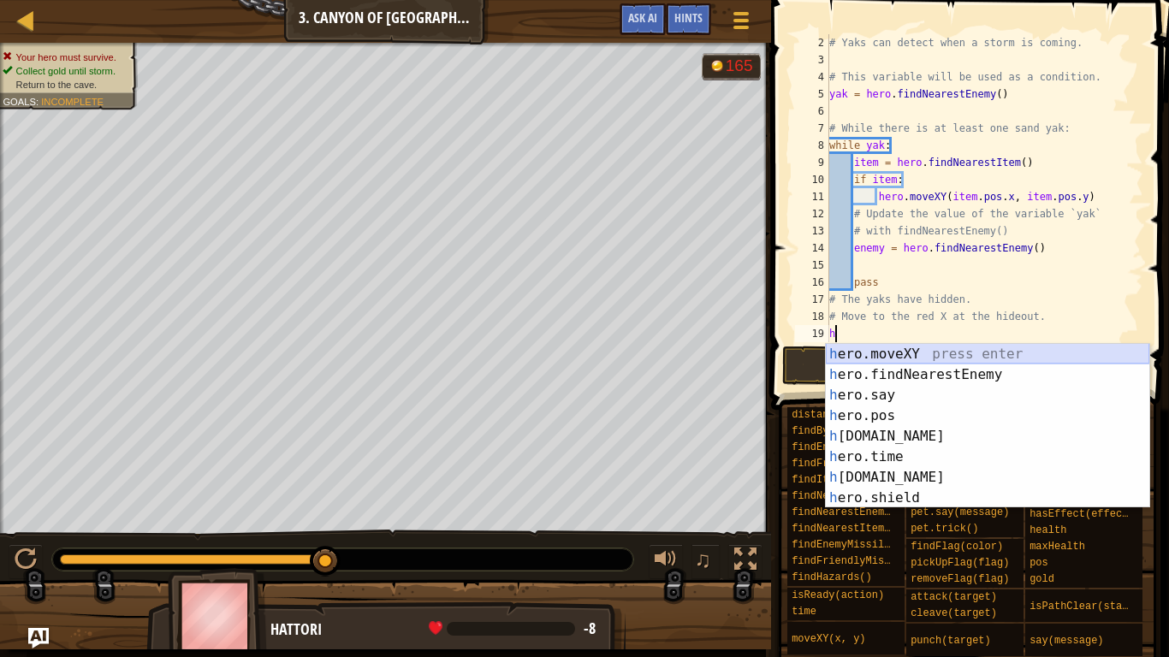
click at [912, 354] on div "h ero.moveXY press enter h ero.findNearestEnemy press enter h ero.say press ent…" at bounding box center [988, 446] width 324 height 205
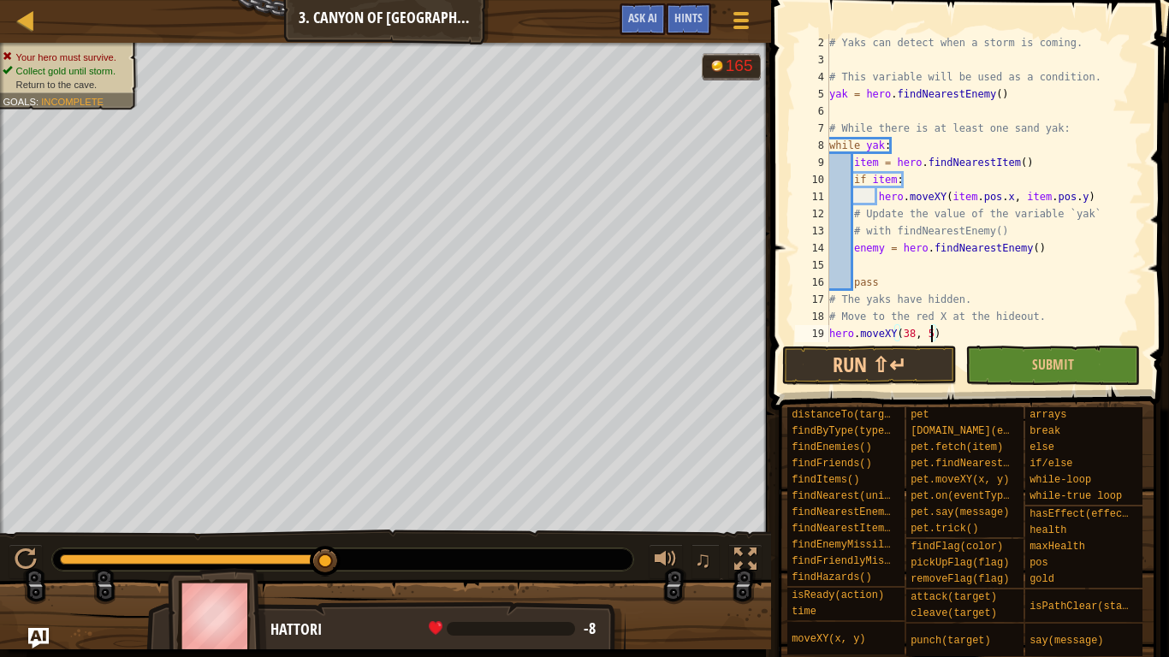
scroll to position [8, 15]
type textarea "hero.moveXY(38, 58)"
click at [922, 371] on button "Run ⇧↵" at bounding box center [869, 365] width 175 height 39
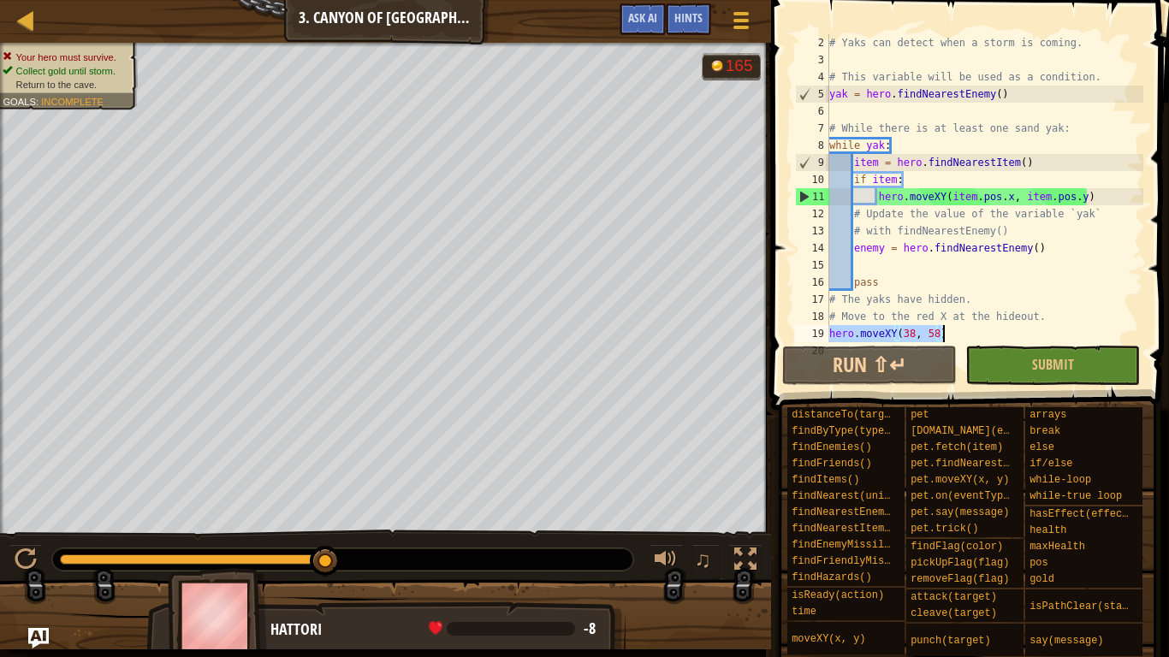
drag, startPoint x: 830, startPoint y: 331, endPoint x: 973, endPoint y: 330, distance: 142.9
click at [973, 330] on div "# Yaks can detect when a storm is coming. # This variable will be used as a con…" at bounding box center [985, 205] width 318 height 342
click at [867, 269] on div "# Yaks can detect when a storm is coming. # This variable will be used as a con…" at bounding box center [985, 205] width 318 height 342
paste textarea "hero.moveXY(38, 58)"
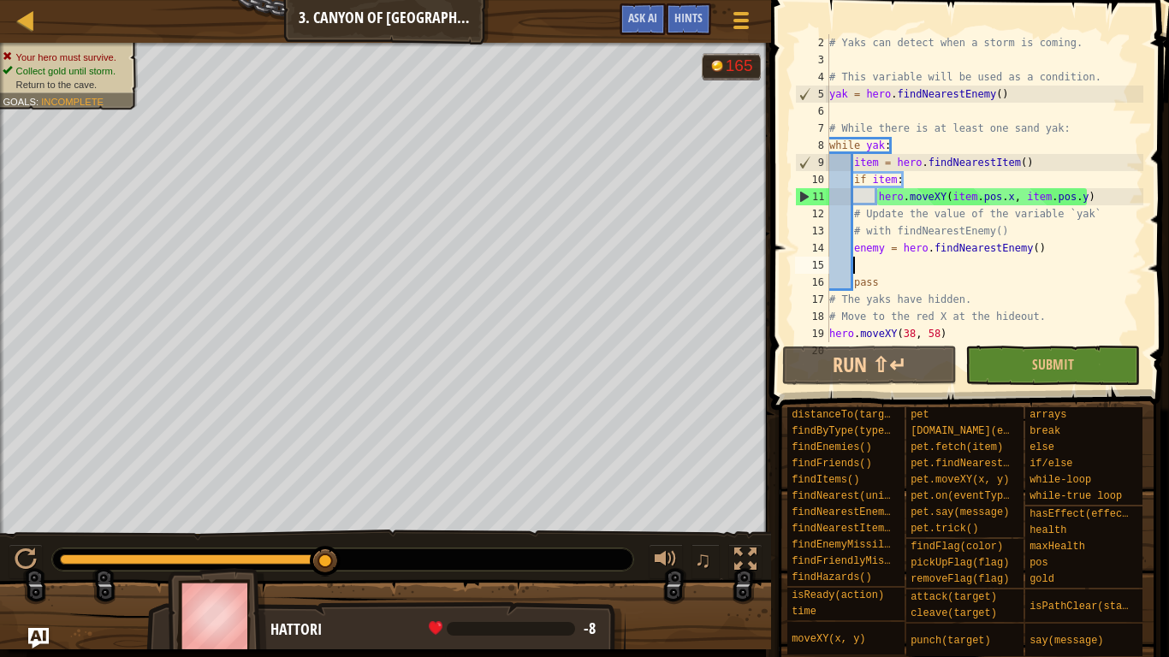
type textarea "hero.moveXY(38, 58)"
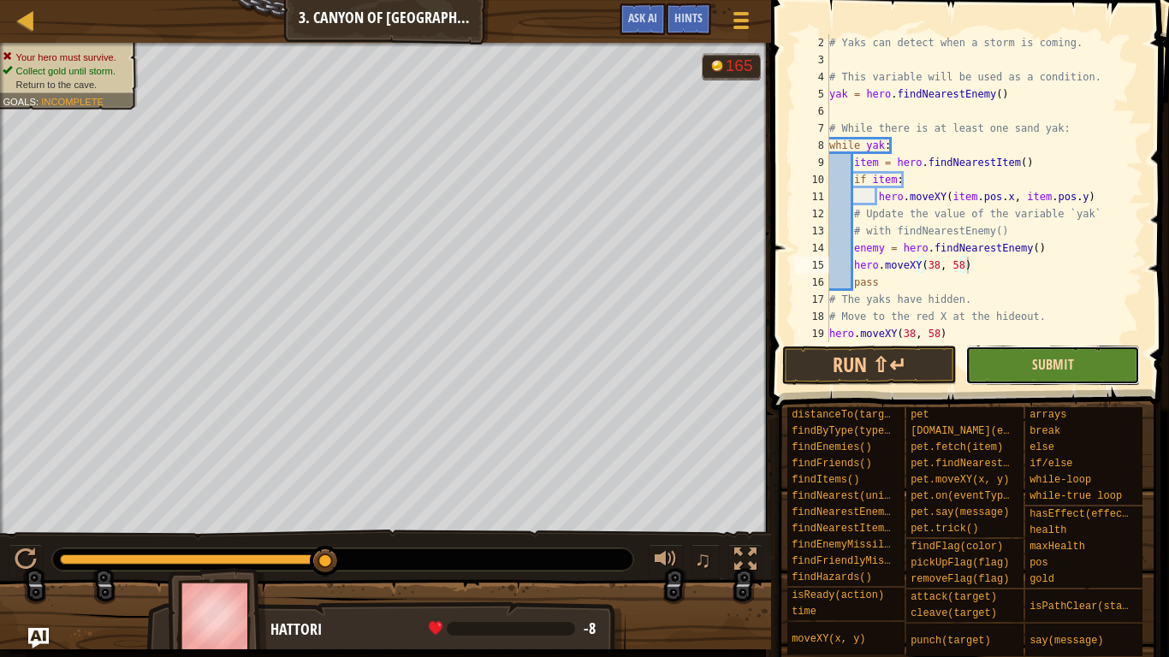
click at [1048, 360] on span "Submit" at bounding box center [1053, 364] width 42 height 19
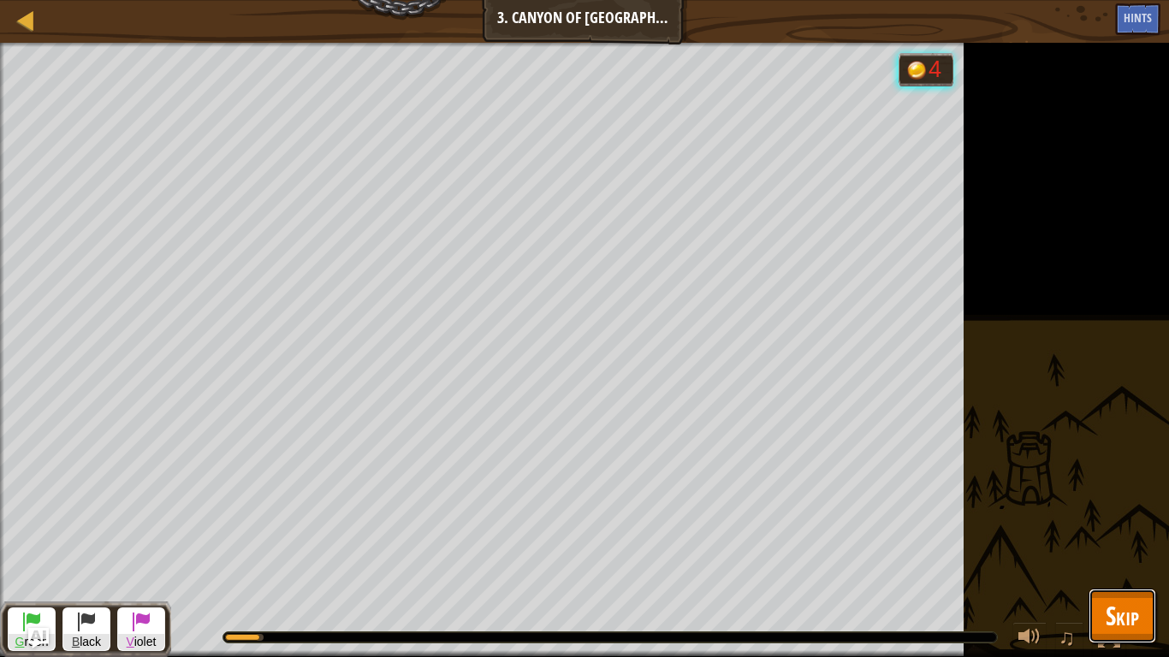
click at [1106, 553] on span "Skip" at bounding box center [1122, 615] width 33 height 35
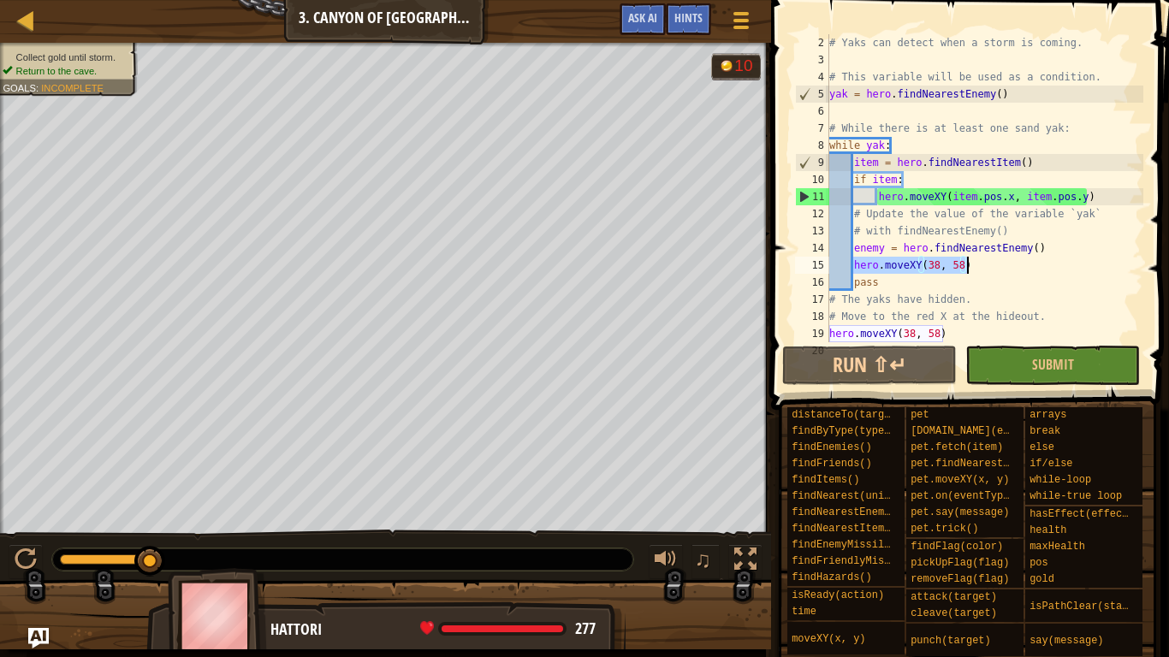
drag, startPoint x: 854, startPoint y: 262, endPoint x: 989, endPoint y: 267, distance: 135.3
click at [989, 267] on div "# Yaks can detect when a storm is coming. # This variable will be used as a con…" at bounding box center [985, 205] width 318 height 342
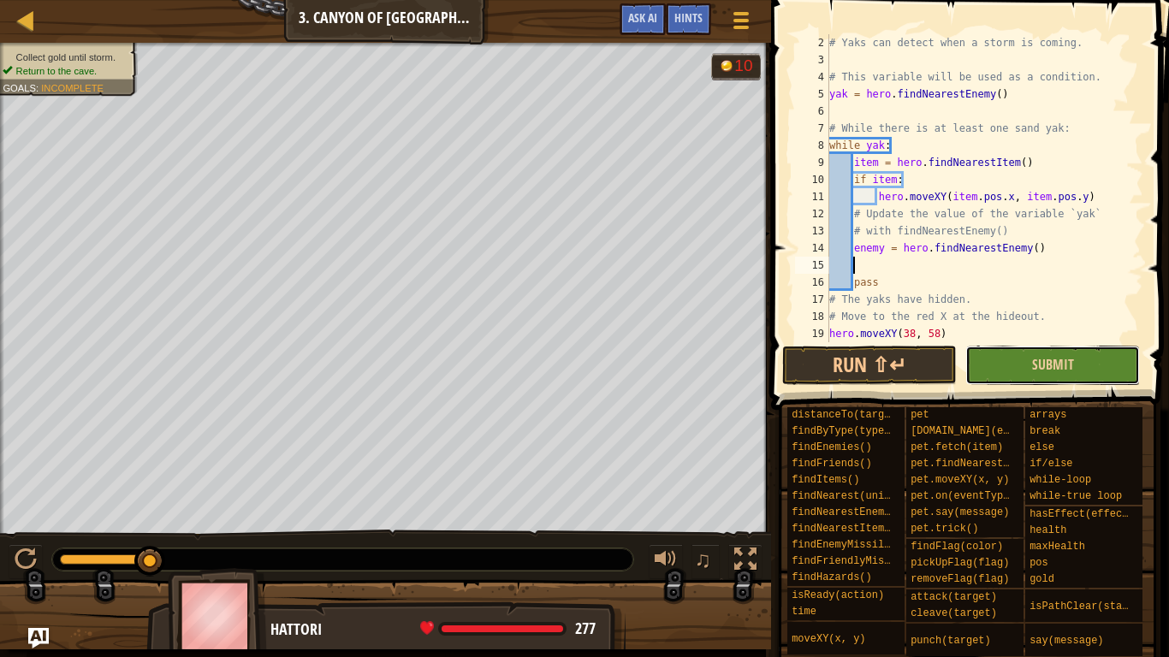
click at [1085, 367] on button "Submit" at bounding box center [1052, 365] width 175 height 39
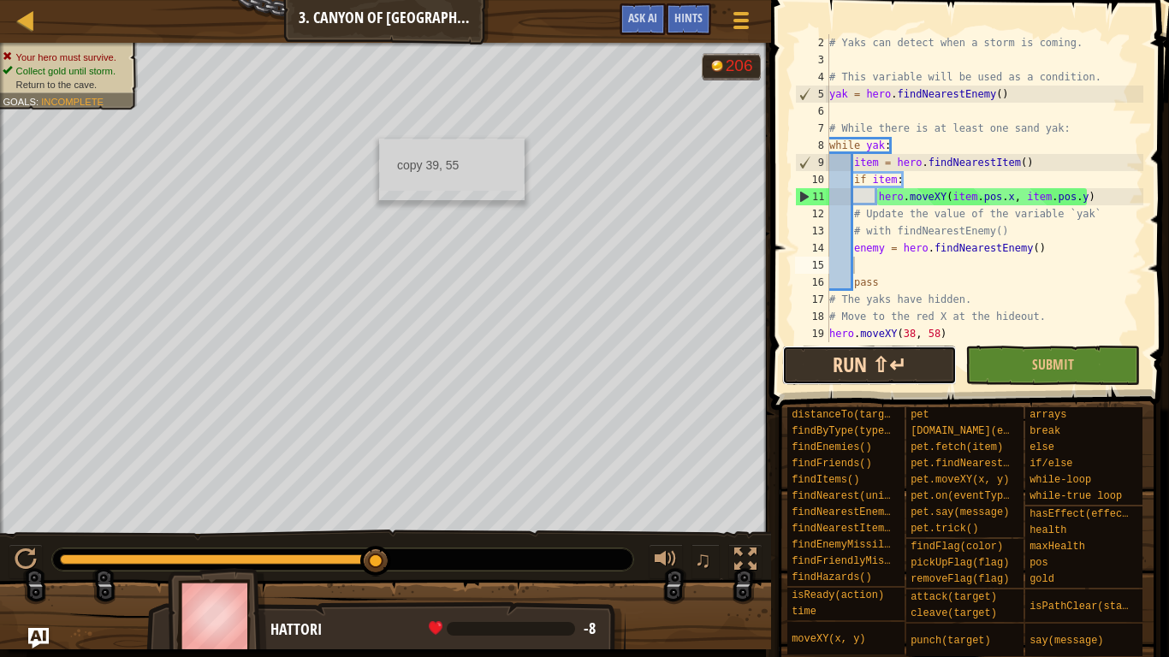
click at [854, 366] on button "Run ⇧↵" at bounding box center [869, 365] width 175 height 39
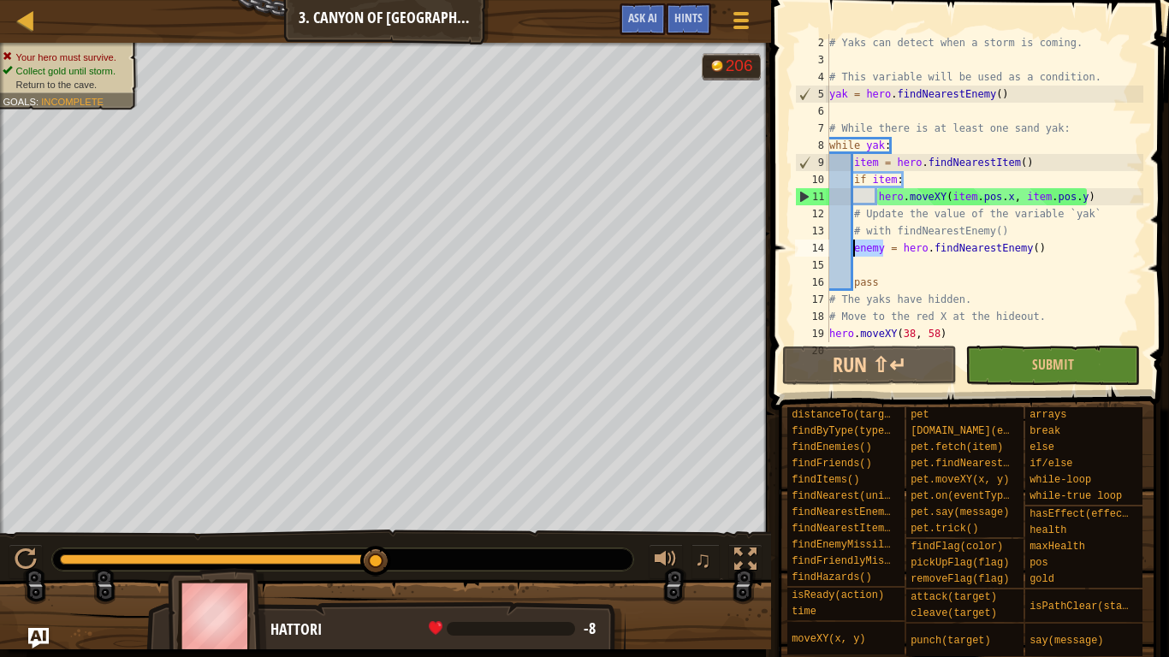
drag, startPoint x: 883, startPoint y: 247, endPoint x: 853, endPoint y: 252, distance: 30.3
click at [853, 252] on div "# Yaks can detect when a storm is coming. # This variable will be used as a con…" at bounding box center [985, 205] width 318 height 342
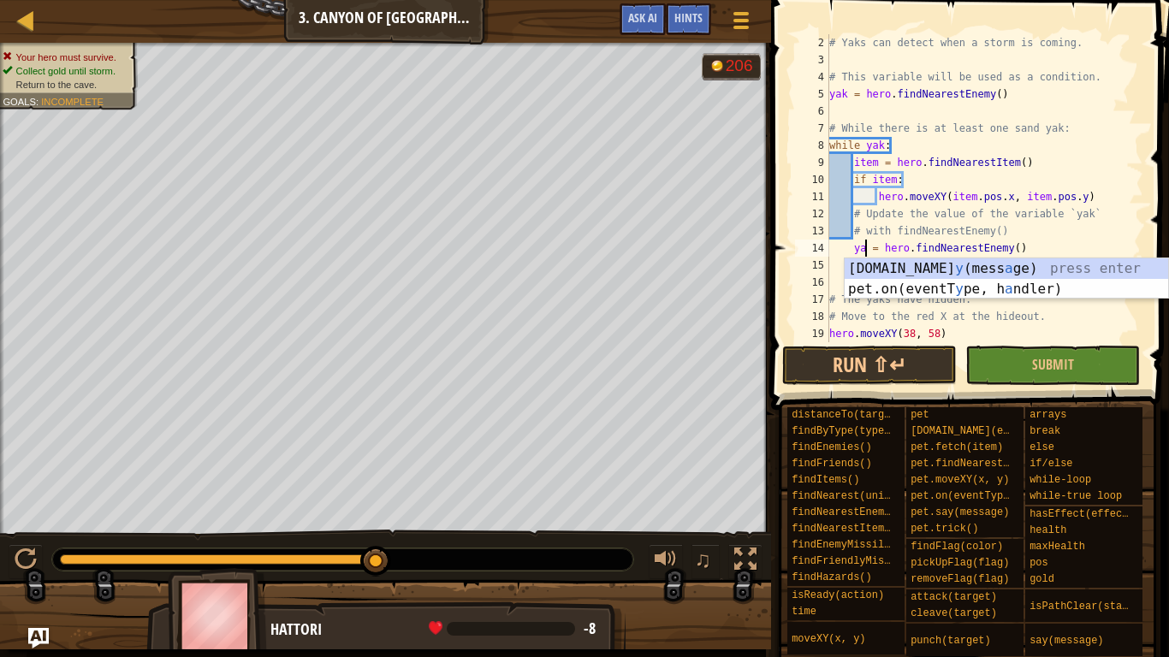
scroll to position [8, 6]
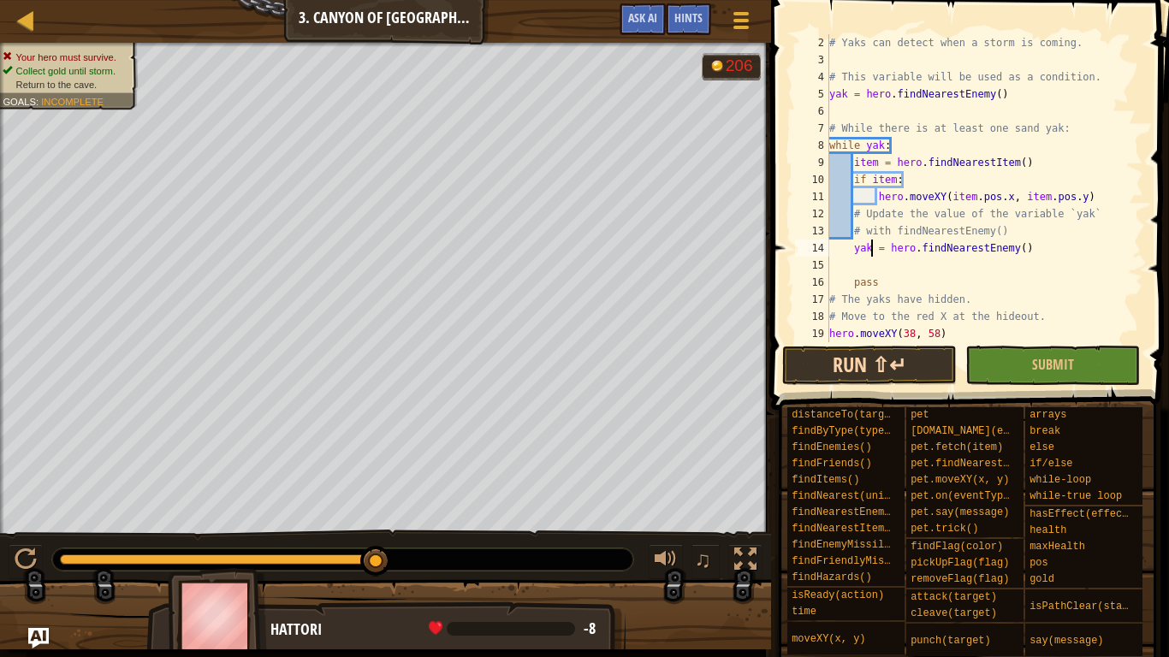
type textarea "yak = hero.findNearestEnemy()"
click at [876, 363] on button "Run ⇧↵" at bounding box center [869, 365] width 175 height 39
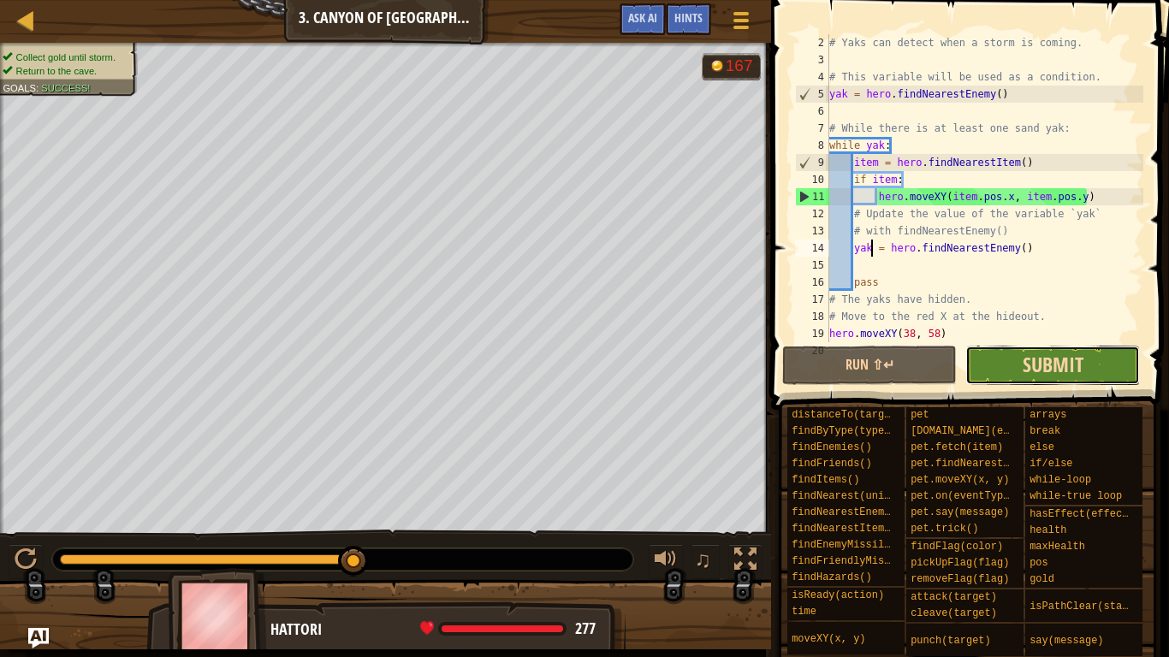
click at [1075, 371] on span "Submit" at bounding box center [1053, 364] width 61 height 27
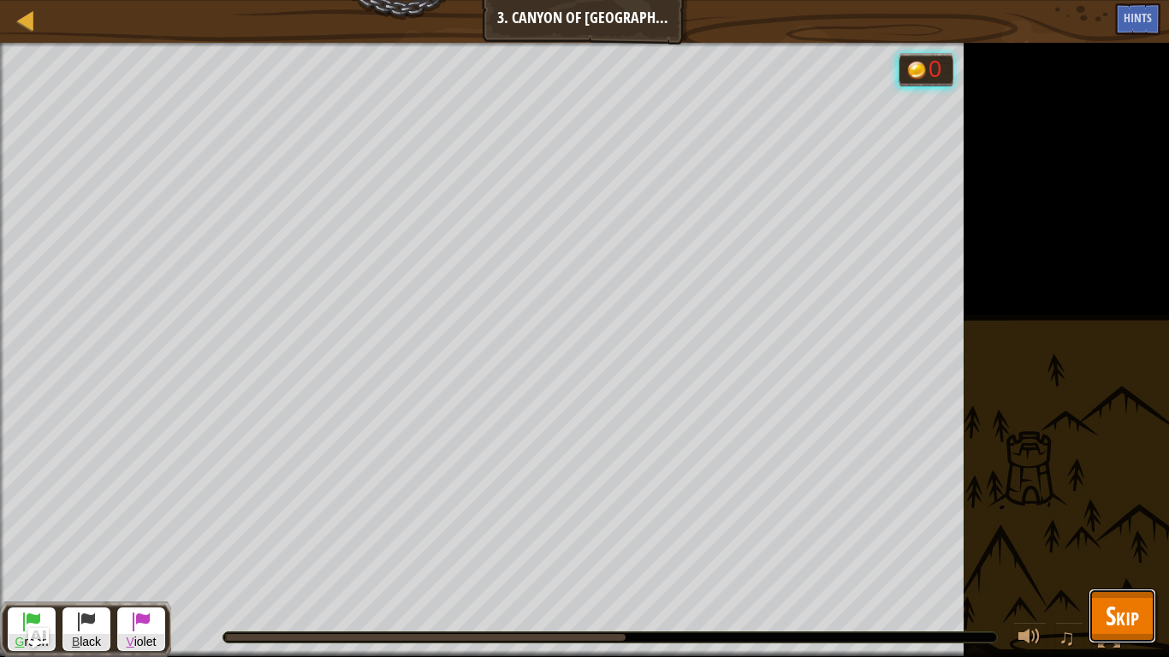
click at [1125, 553] on span "Skip" at bounding box center [1122, 615] width 33 height 35
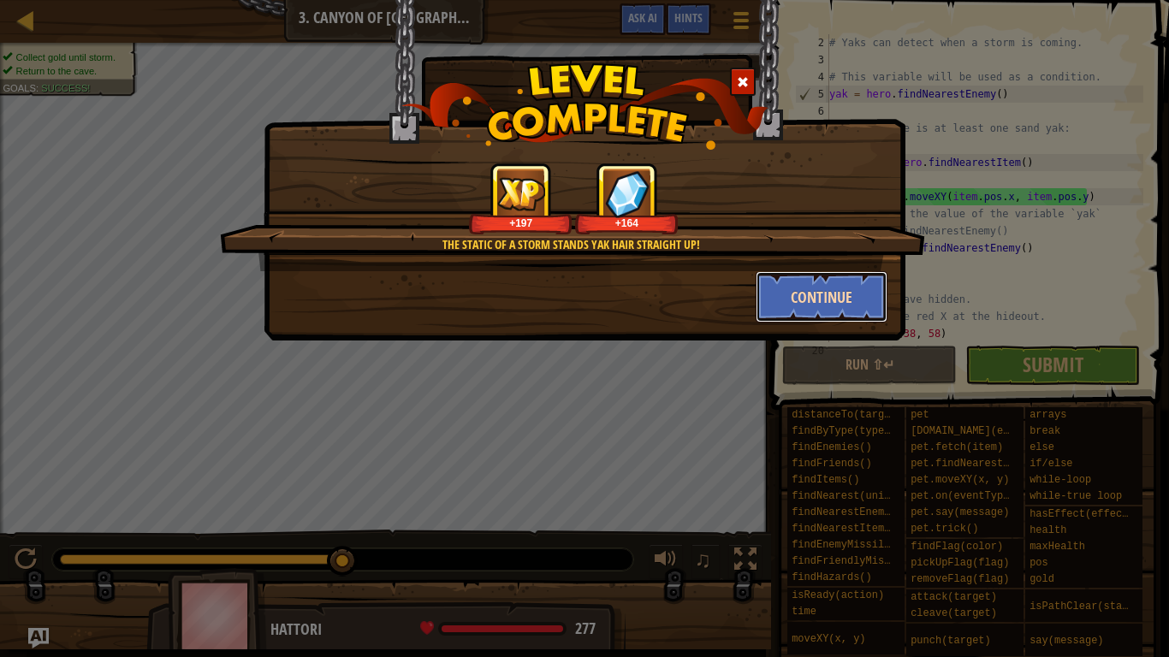
click at [794, 285] on button "Continue" at bounding box center [822, 296] width 133 height 51
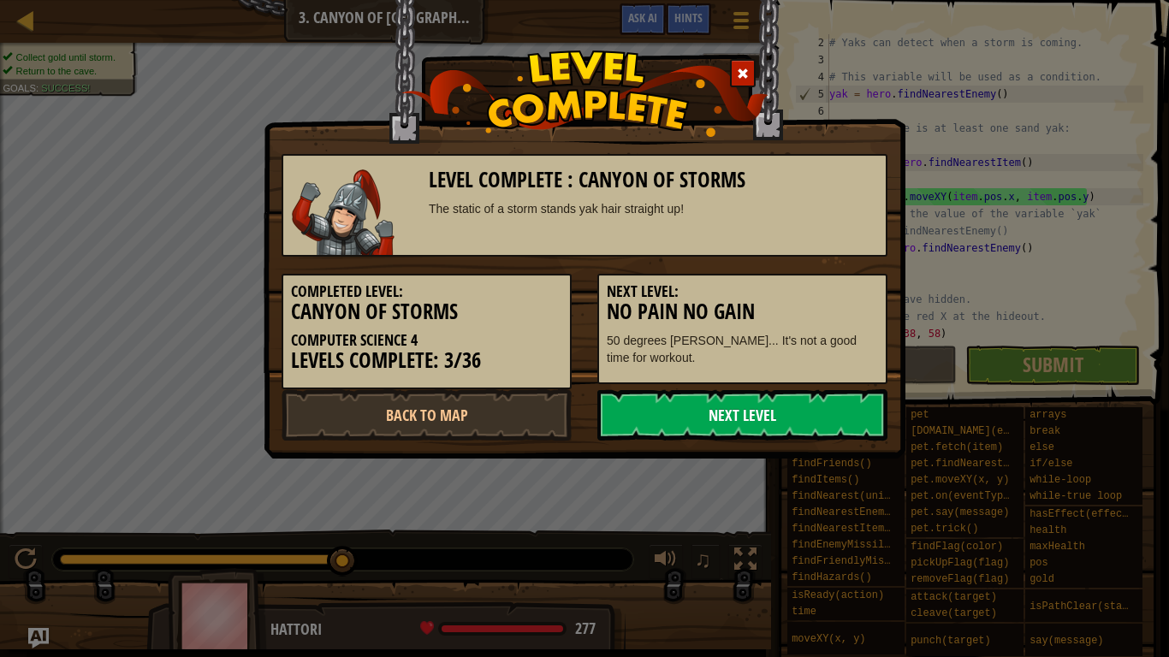
click at [781, 423] on link "Next Level" at bounding box center [742, 414] width 290 height 51
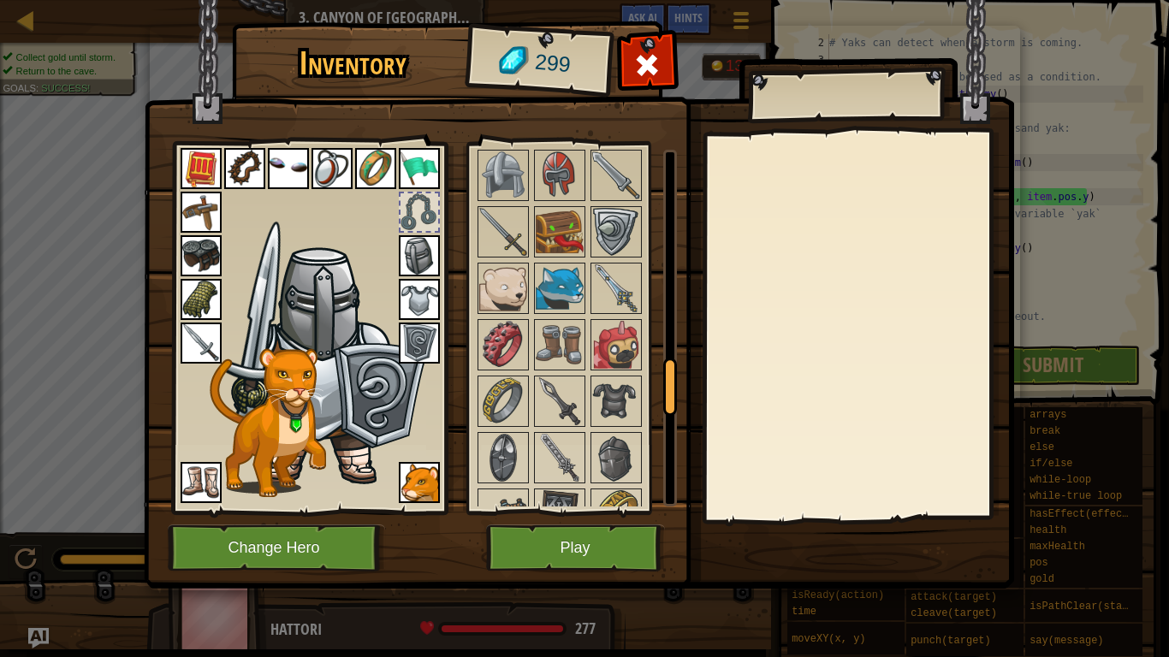
scroll to position [1367, 0]
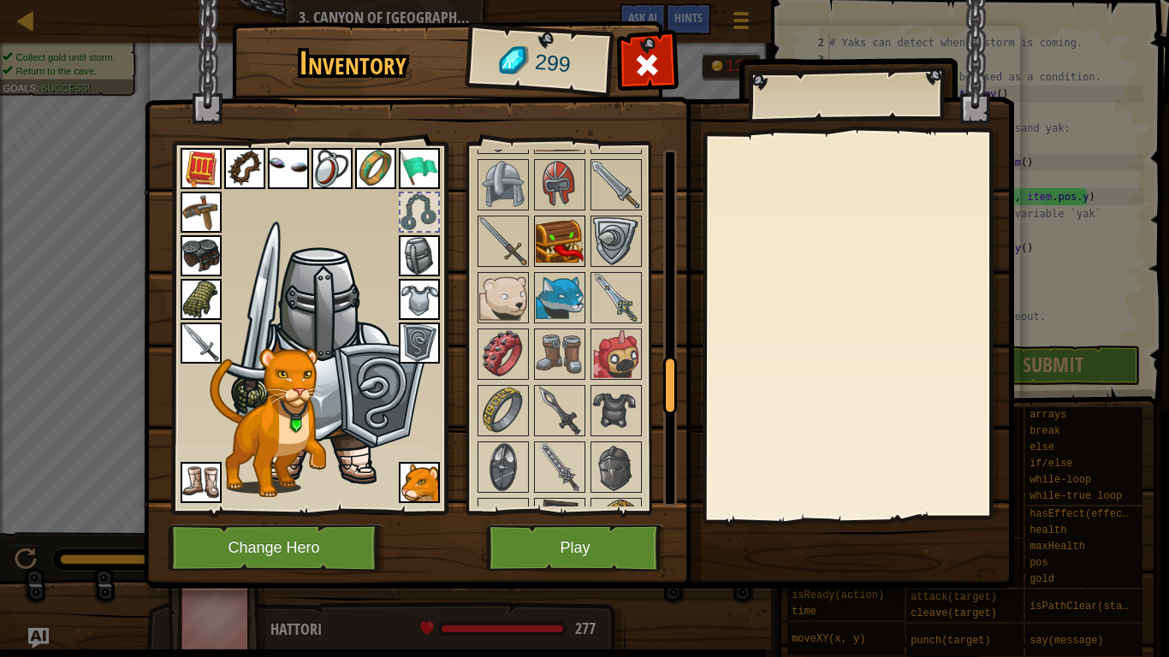
click at [560, 238] on img at bounding box center [560, 241] width 48 height 48
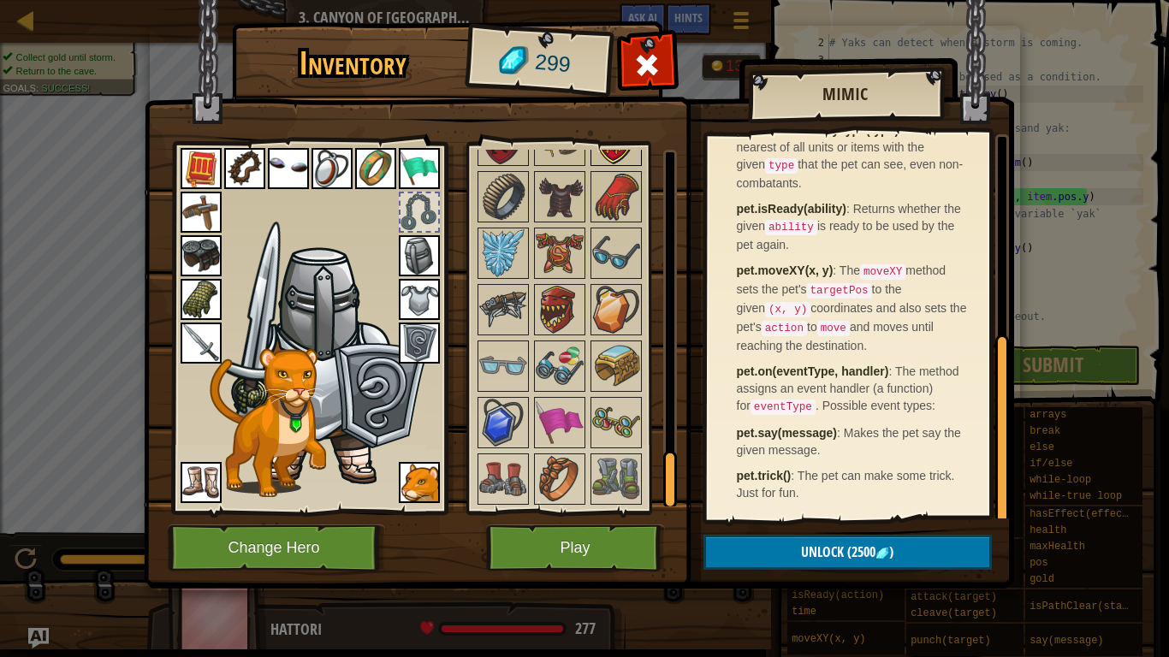
scroll to position [2034, 0]
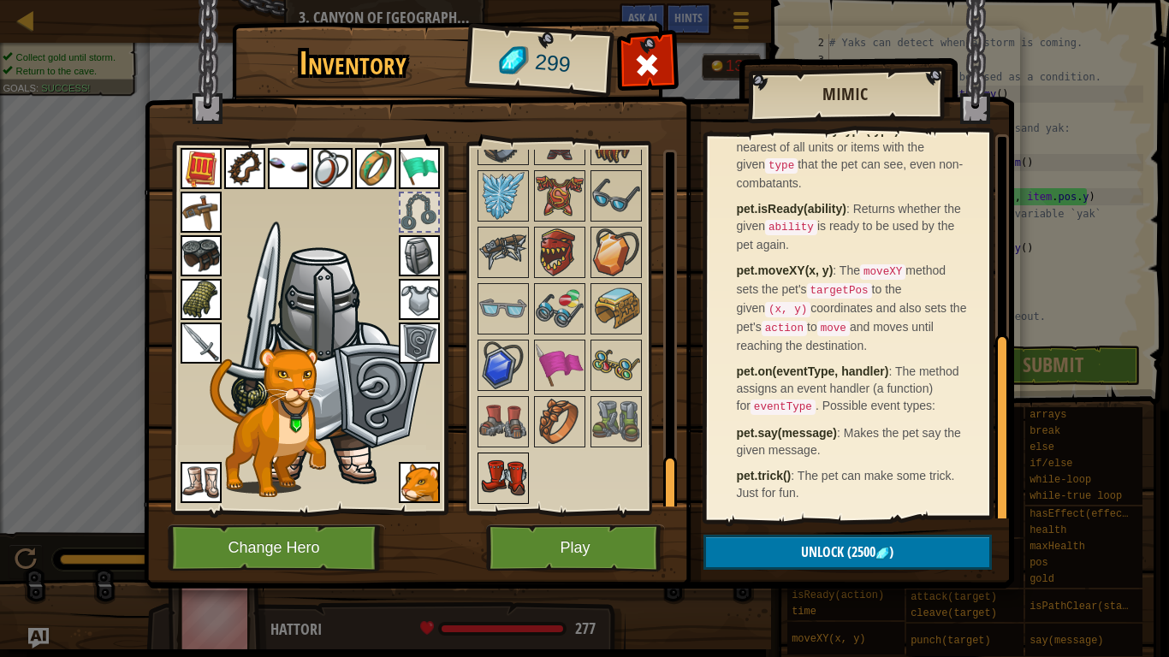
click at [494, 482] on img at bounding box center [503, 478] width 48 height 48
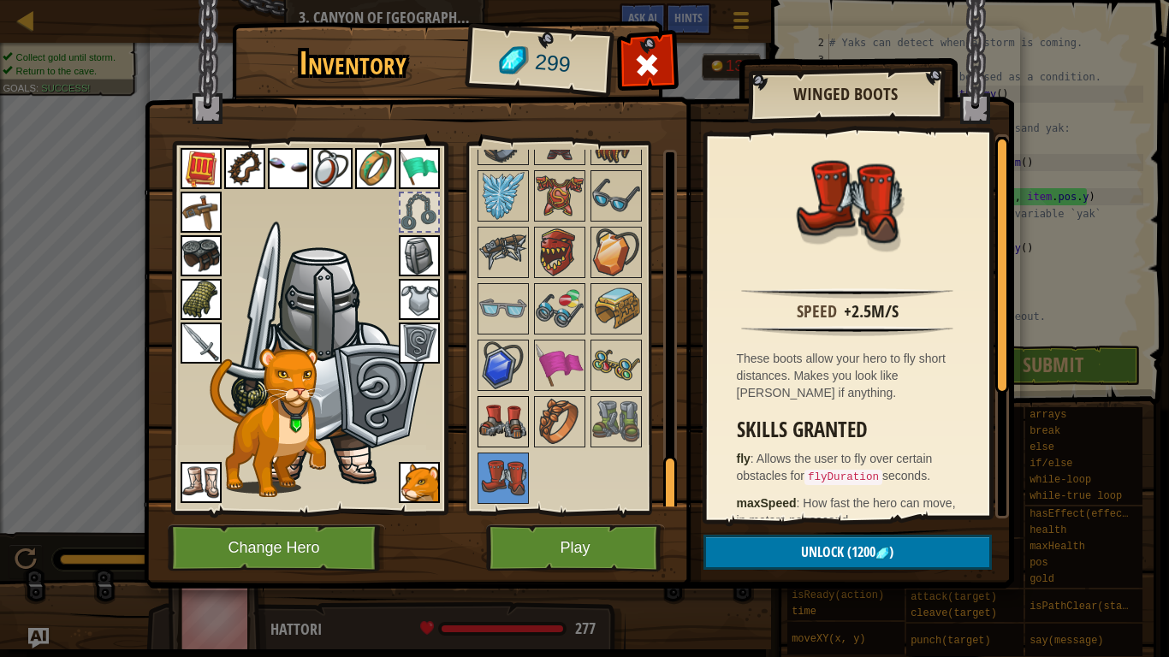
click at [482, 396] on div at bounding box center [503, 421] width 51 height 51
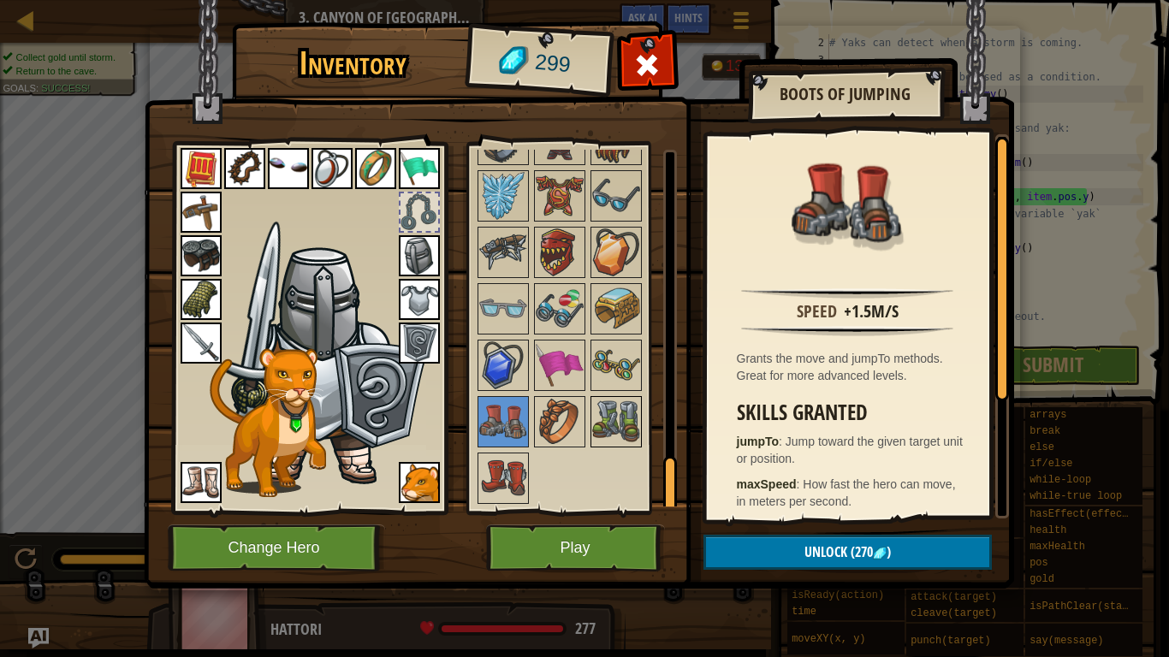
click at [609, 414] on img at bounding box center [616, 422] width 48 height 48
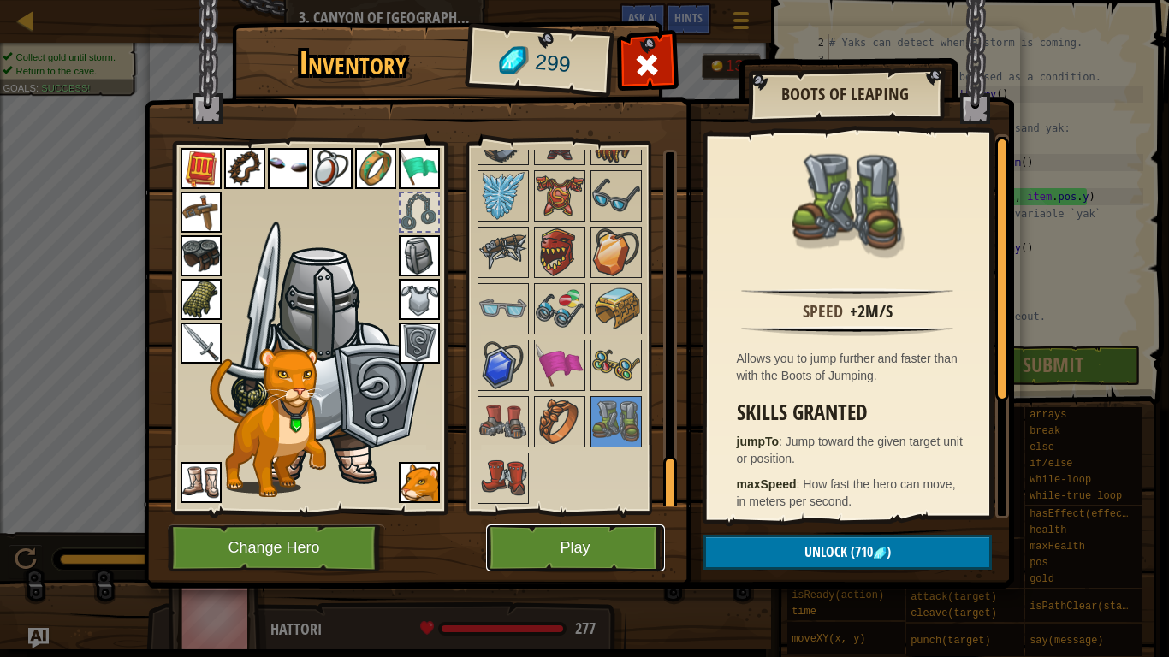
click at [615, 550] on button "Play" at bounding box center [575, 548] width 179 height 47
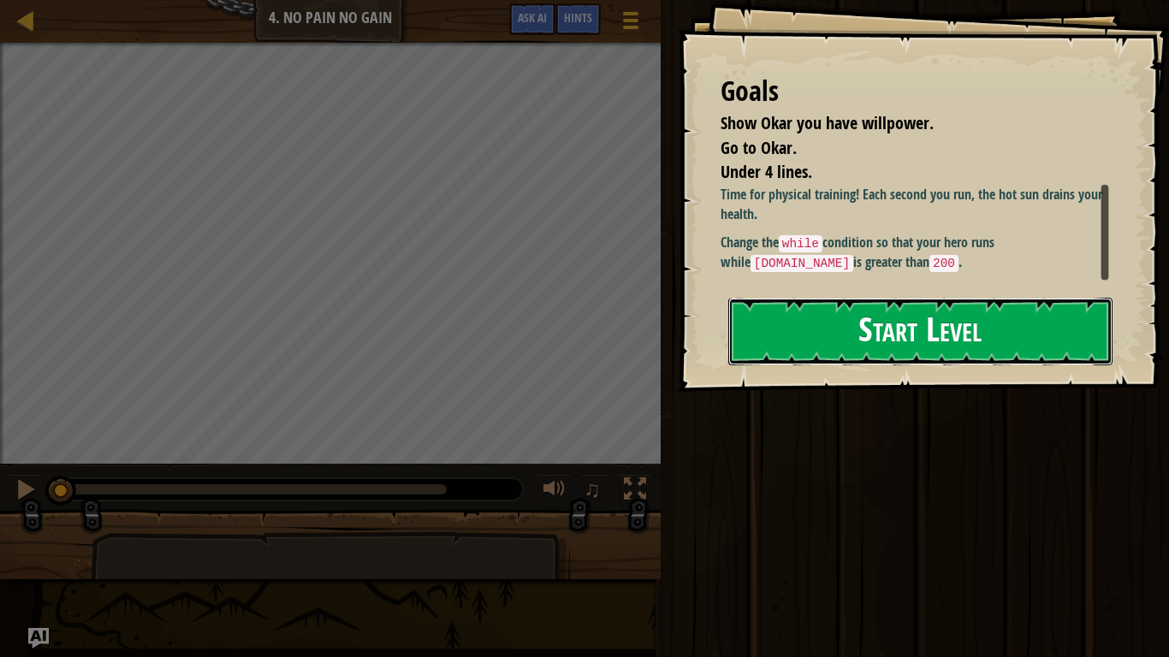
click at [850, 355] on button "Start Level" at bounding box center [920, 332] width 384 height 68
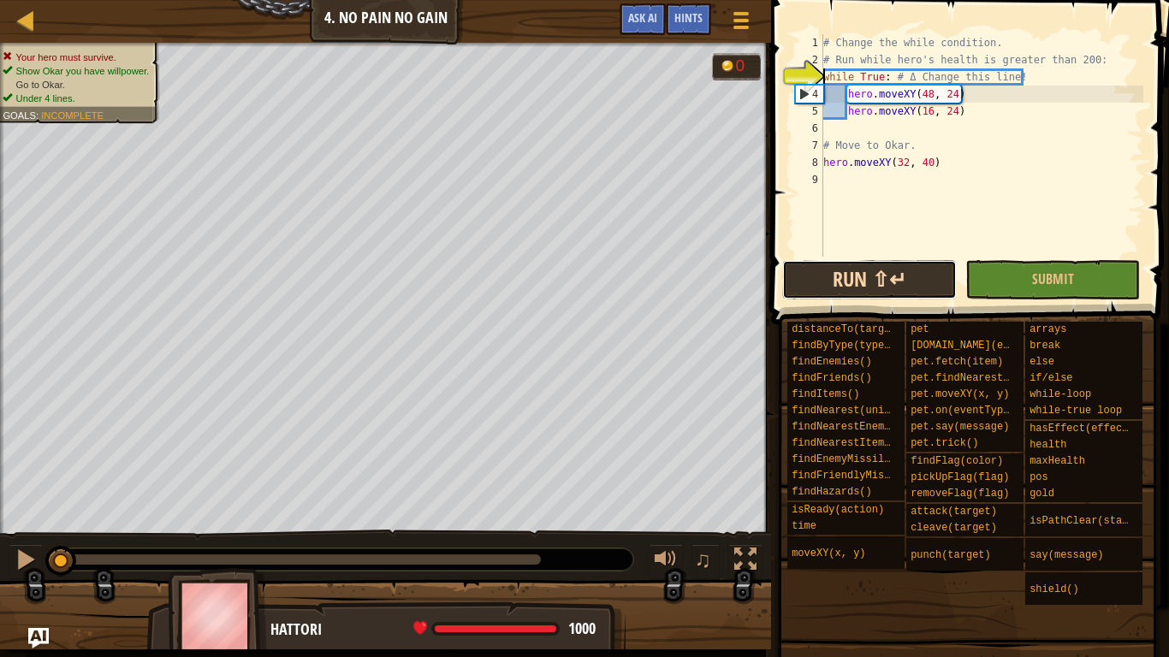
click at [927, 290] on button "Run ⇧↵" at bounding box center [869, 279] width 175 height 39
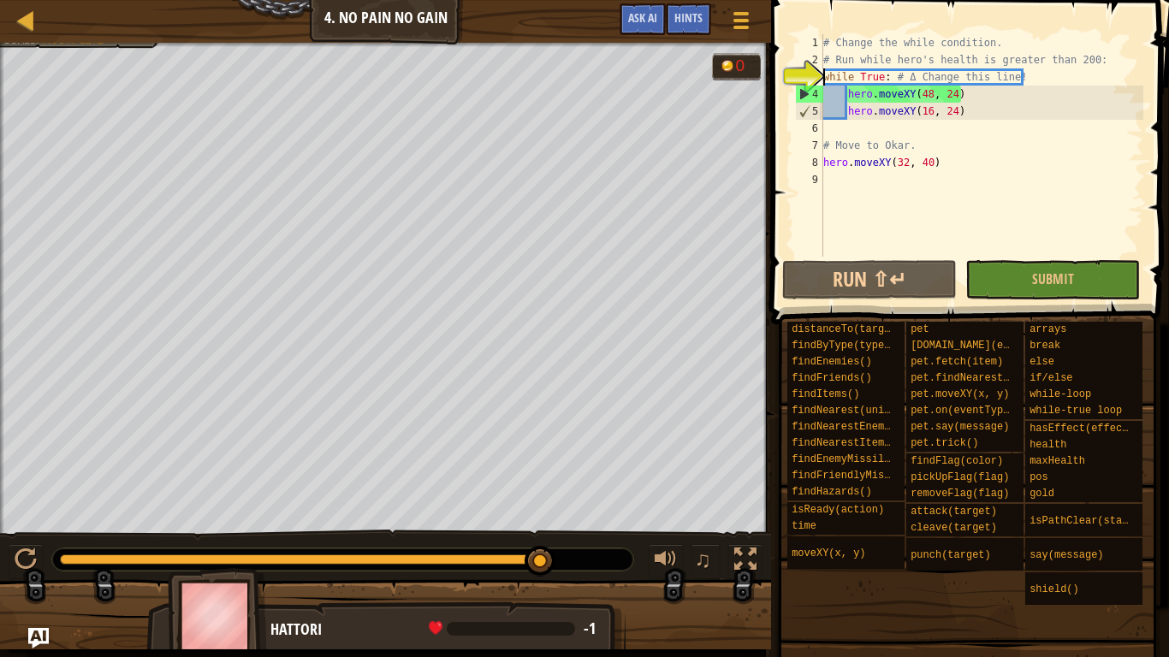
click at [87, 45] on div at bounding box center [385, 45] width 771 height 4
click at [98, 39] on div "Map Computer Science 4 4. No Pain No Gain Game Menu Done Hints Ask AI" at bounding box center [385, 21] width 771 height 43
click at [71, 553] on div at bounding box center [300, 560] width 481 height 10
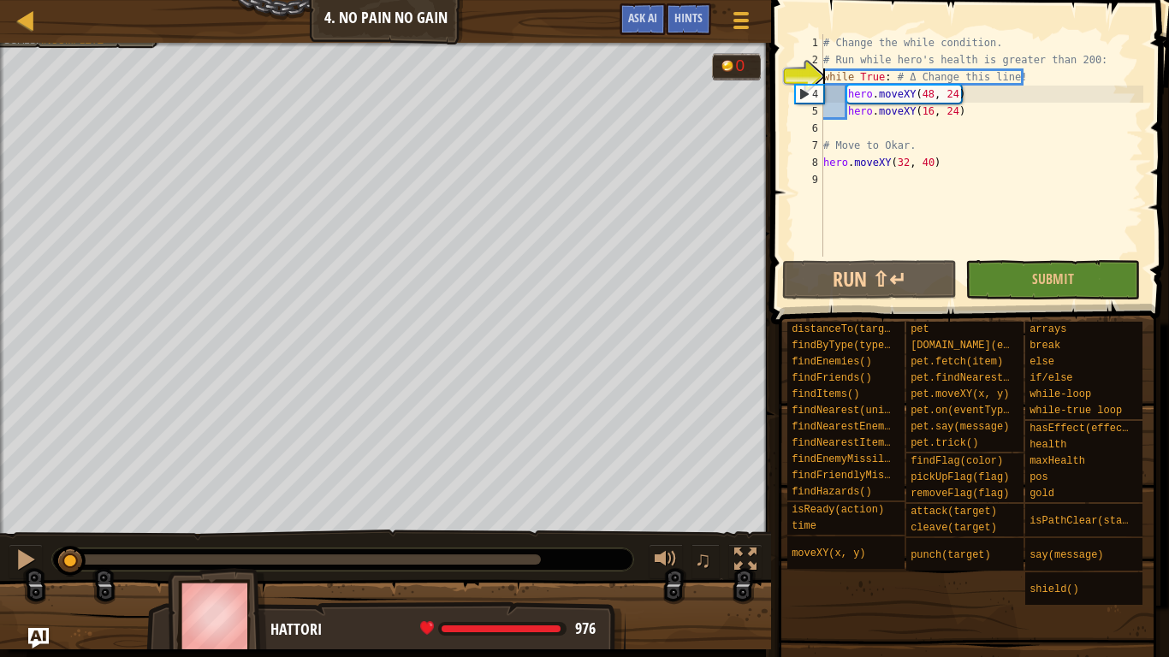
click at [859, 128] on div "# Change the while condition. # Run while hero's health is greater than 200: wh…" at bounding box center [982, 162] width 324 height 257
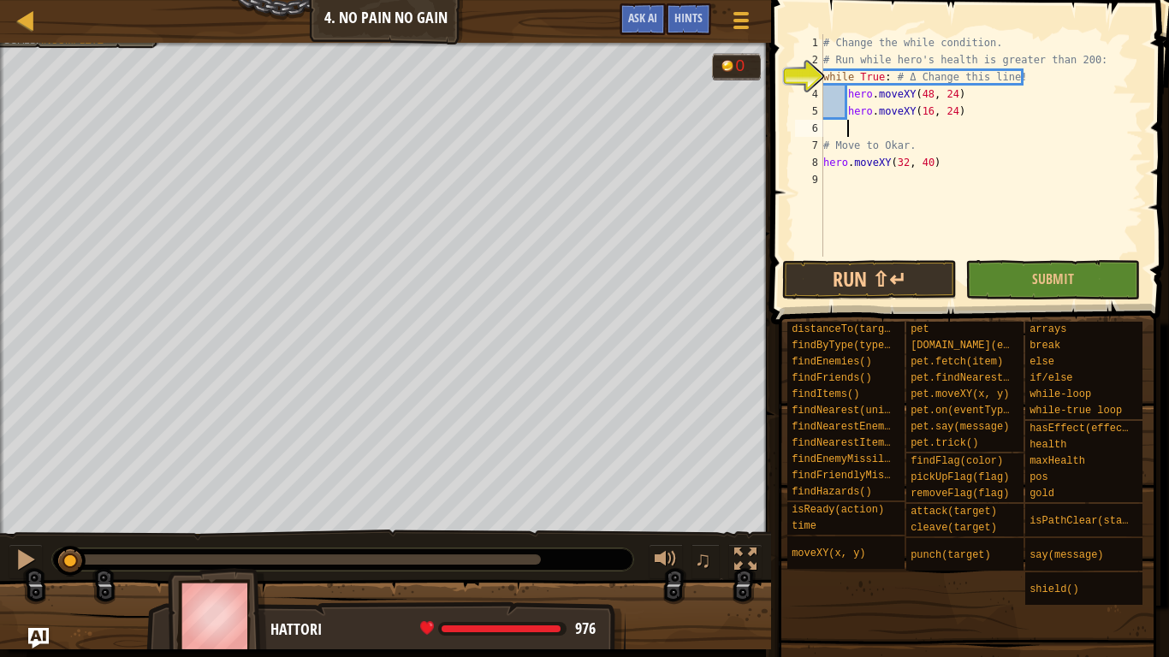
scroll to position [8, 3]
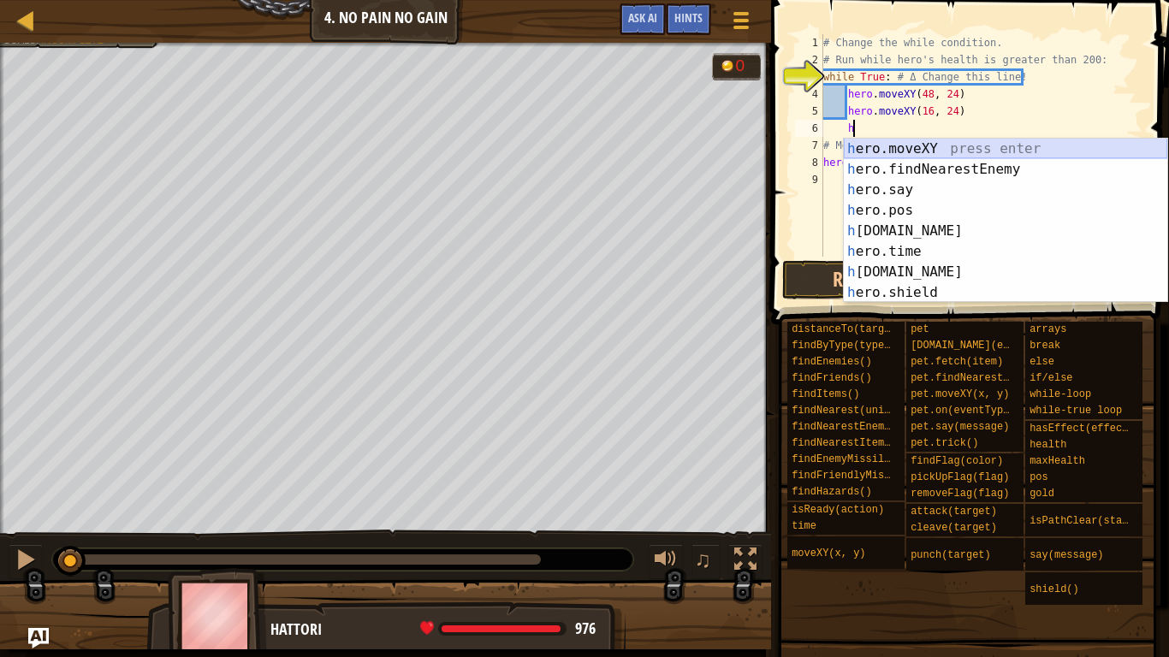
click at [875, 154] on div "h ero.moveXY press enter h ero.findNearestEnemy press enter h ero.say press ent…" at bounding box center [1006, 241] width 324 height 205
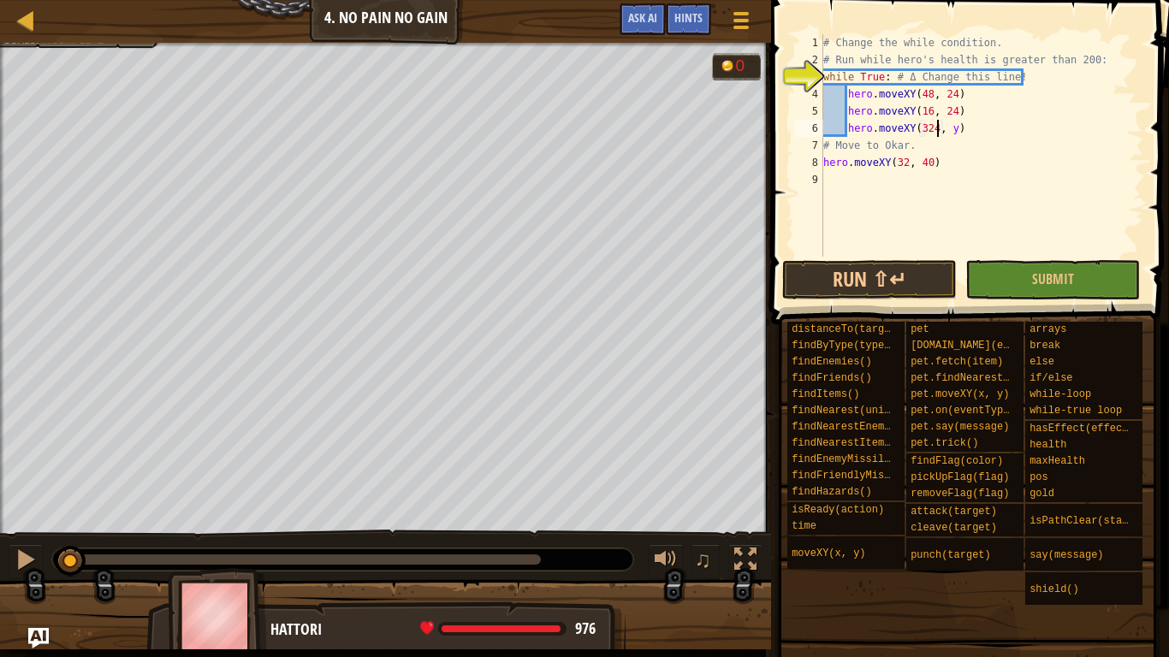
scroll to position [8, 17]
drag, startPoint x: 931, startPoint y: 128, endPoint x: 942, endPoint y: 130, distance: 11.4
click at [942, 130] on div "# Change the while condition. # Run while hero's health is greater than 200: wh…" at bounding box center [982, 162] width 324 height 257
click at [956, 130] on div "# Change the while condition. # Run while hero's health is greater than 200: wh…" at bounding box center [982, 162] width 324 height 257
click at [955, 131] on div "# Change the while condition. # Run while hero's health is greater than 200: wh…" at bounding box center [982, 162] width 324 height 257
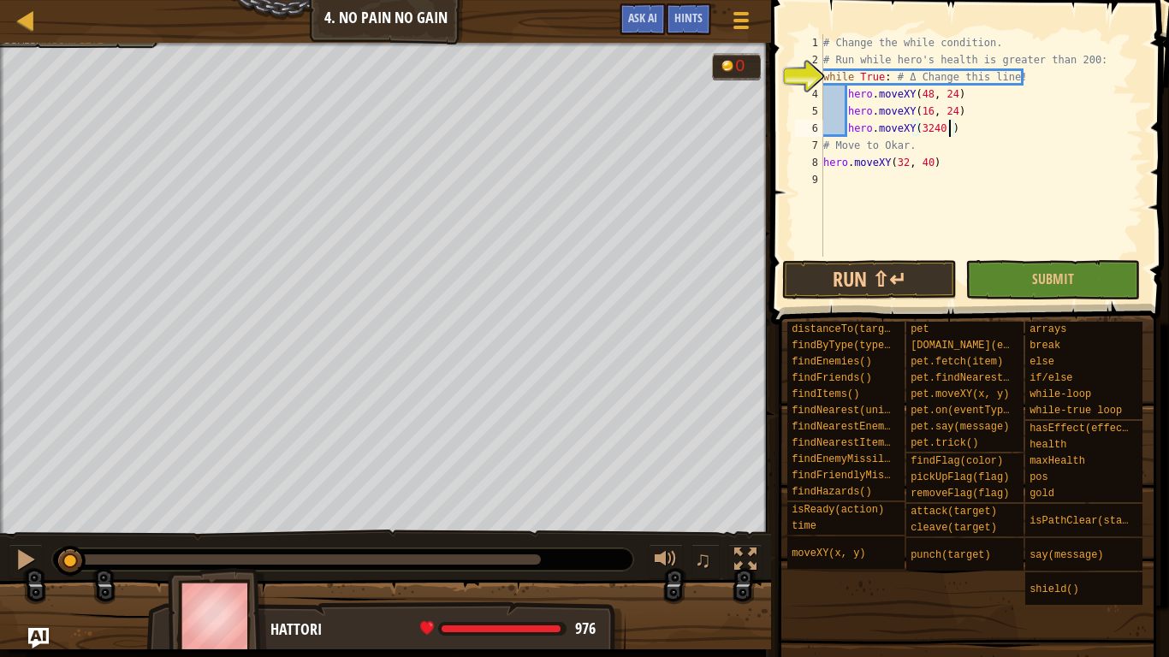
paste textarea "40"
click at [947, 127] on div "# Change the while condition. # Run while hero's health is greater than 200: wh…" at bounding box center [982, 162] width 324 height 257
click at [943, 129] on div "# Change the while condition. # Run while hero's health is greater than 200: wh…" at bounding box center [982, 162] width 324 height 257
type textarea "hero.moveXY(32,40)"
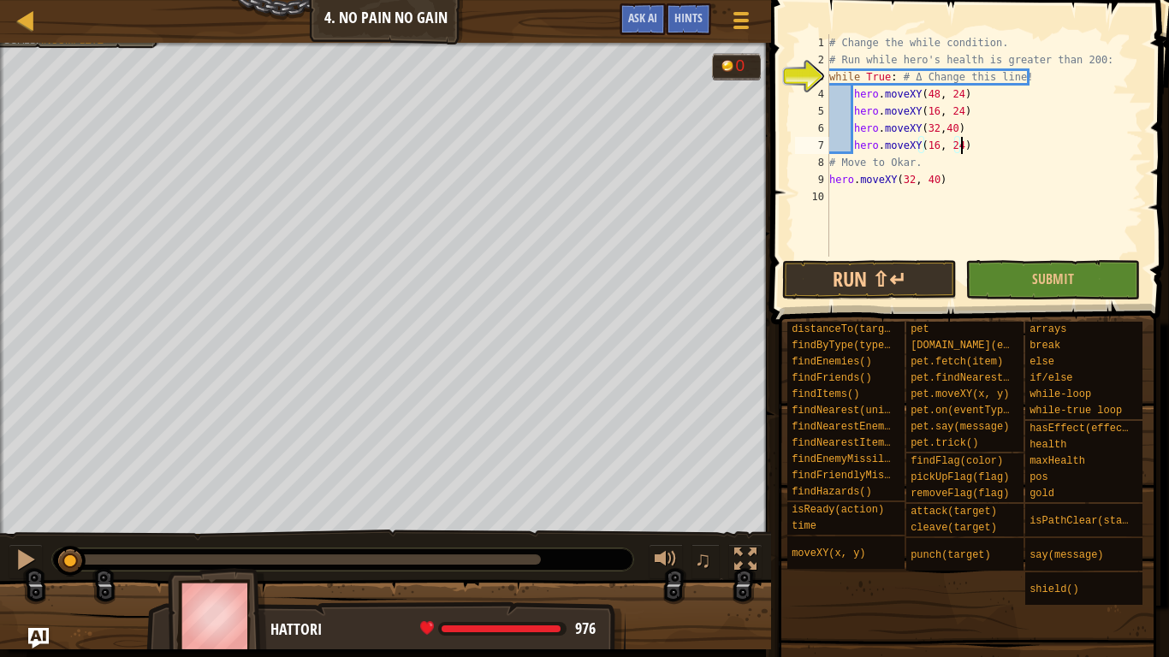
scroll to position [8, 19]
click at [916, 280] on button "Run ⇧↵" at bounding box center [869, 279] width 175 height 39
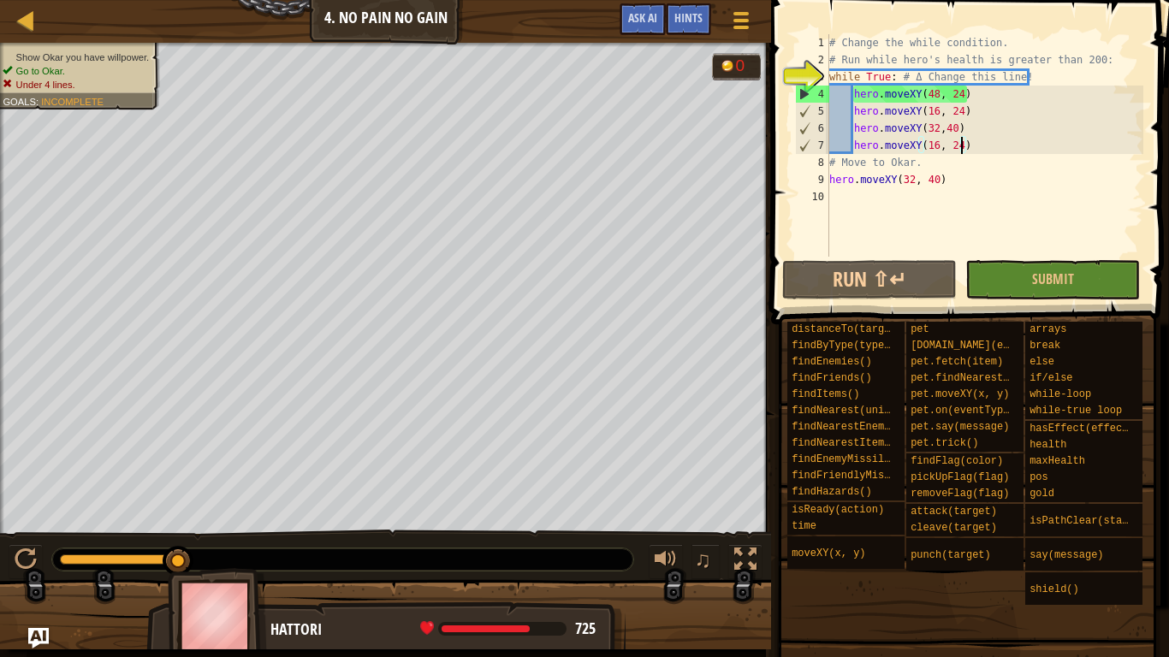
click at [851, 35] on div "# Change the while condition. # Run while hero's health is greater than 200: wh…" at bounding box center [985, 162] width 318 height 257
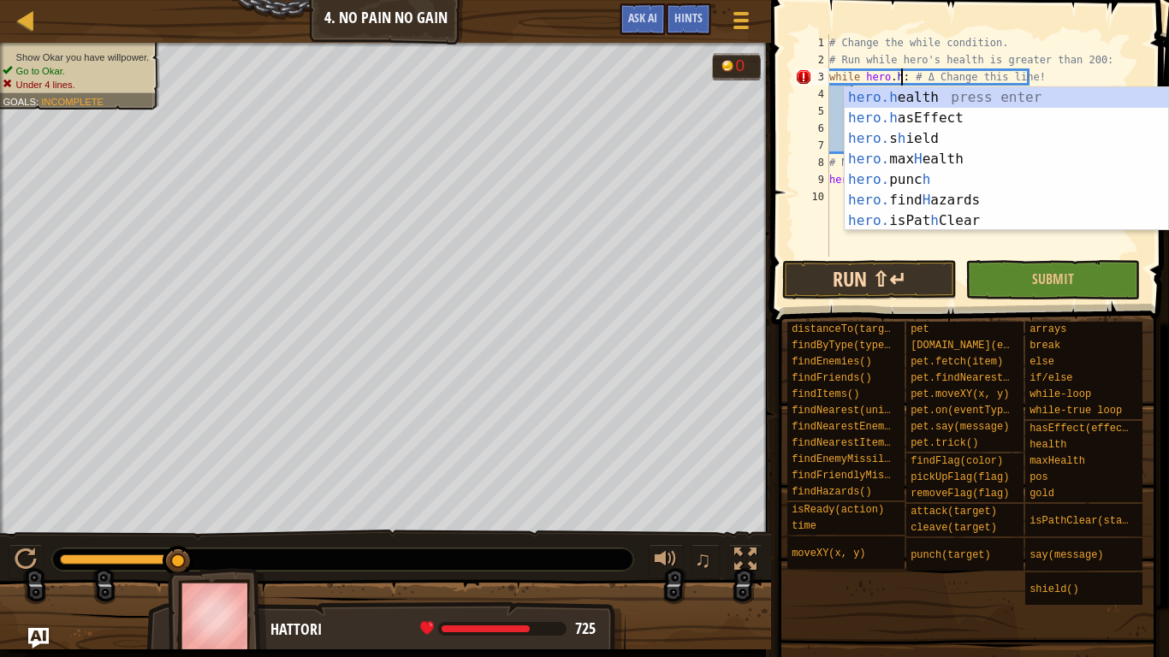
scroll to position [8, 10]
click at [921, 91] on div "hero.h ealth press enter hero.h asEffect press enter hero. s h ield press enter…" at bounding box center [1007, 179] width 324 height 185
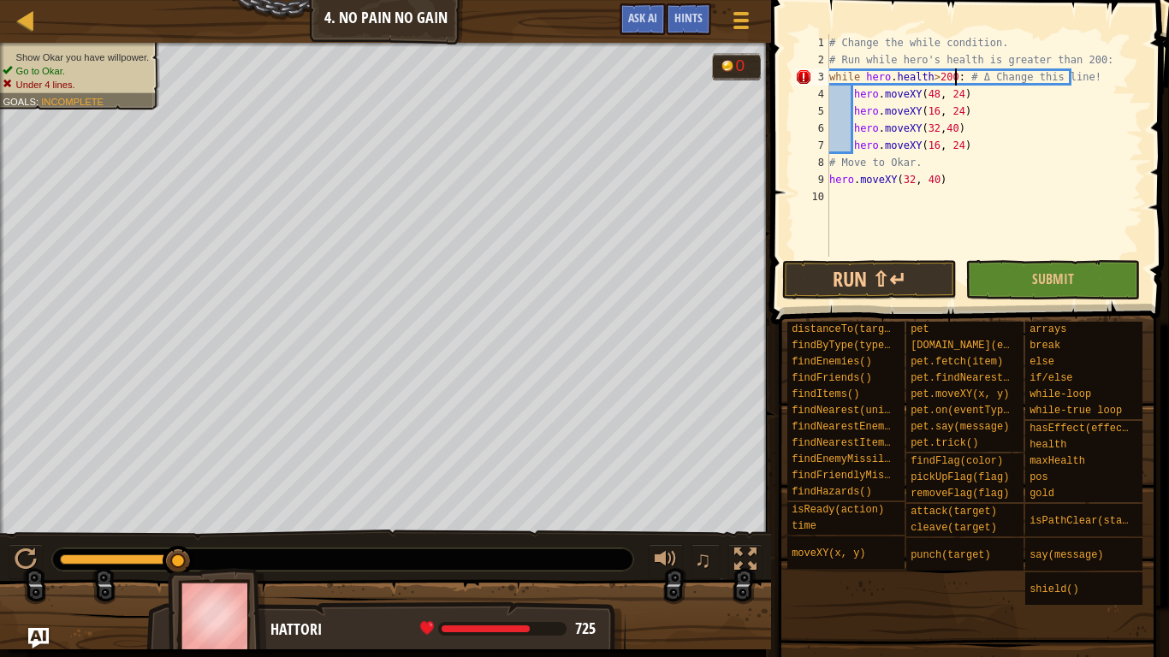
scroll to position [8, 18]
click at [981, 286] on button "Submit" at bounding box center [1052, 279] width 175 height 39
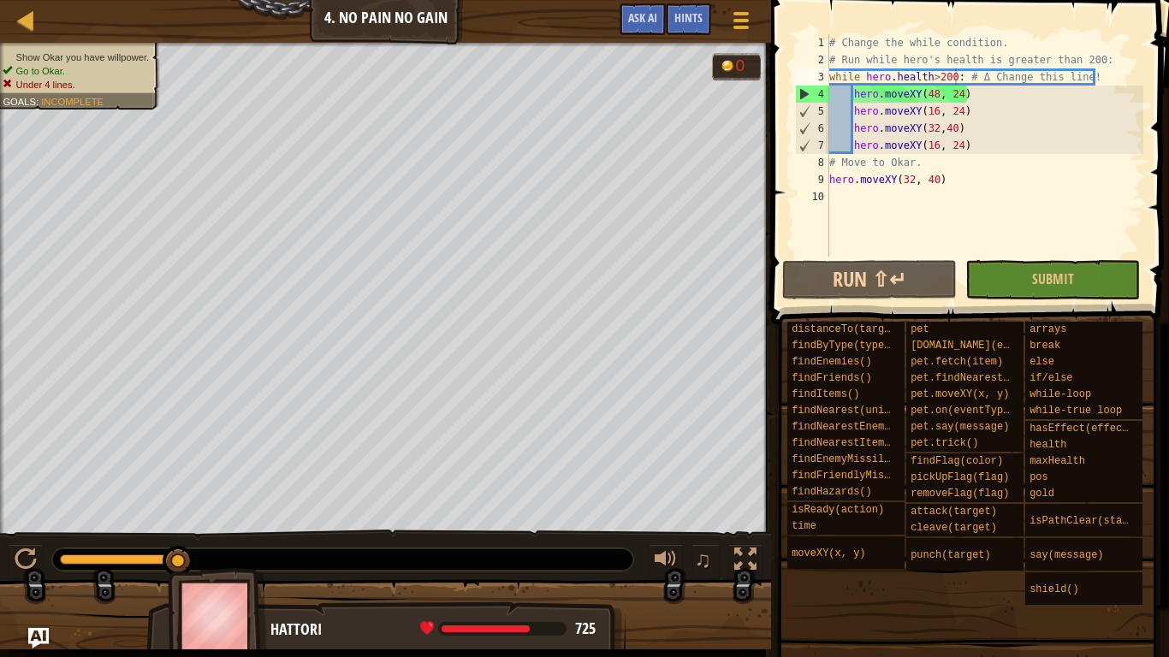
click at [975, 146] on div "# Change the while condition. # Run while hero's health is greater than 200: wh…" at bounding box center [985, 162] width 318 height 257
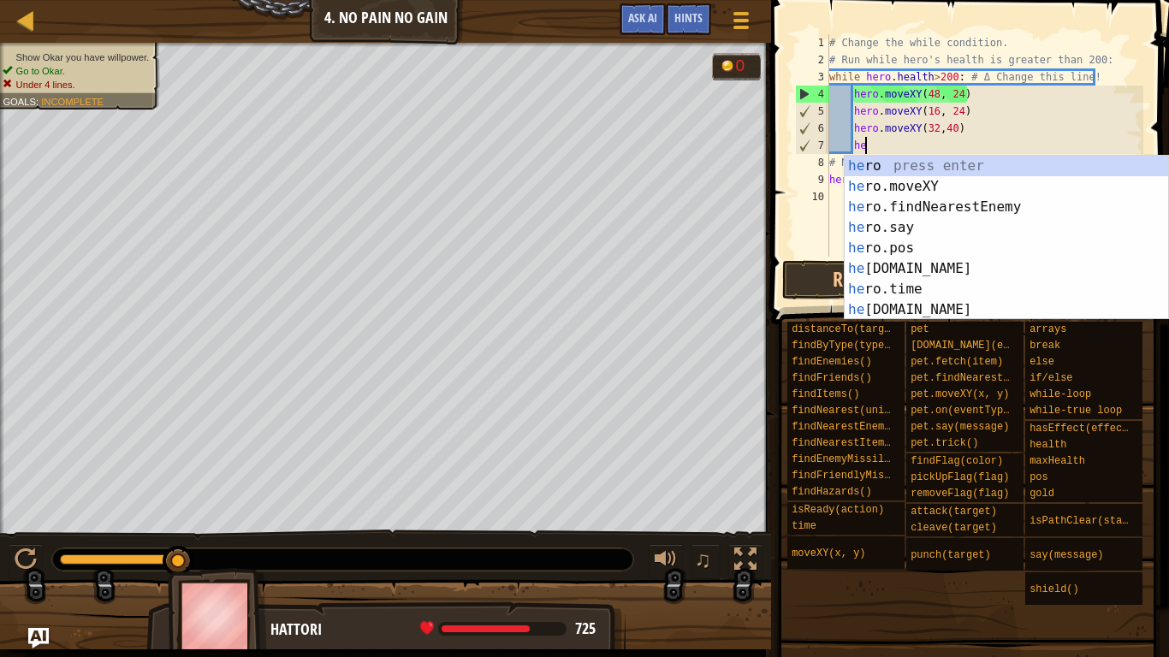
type textarea "h"
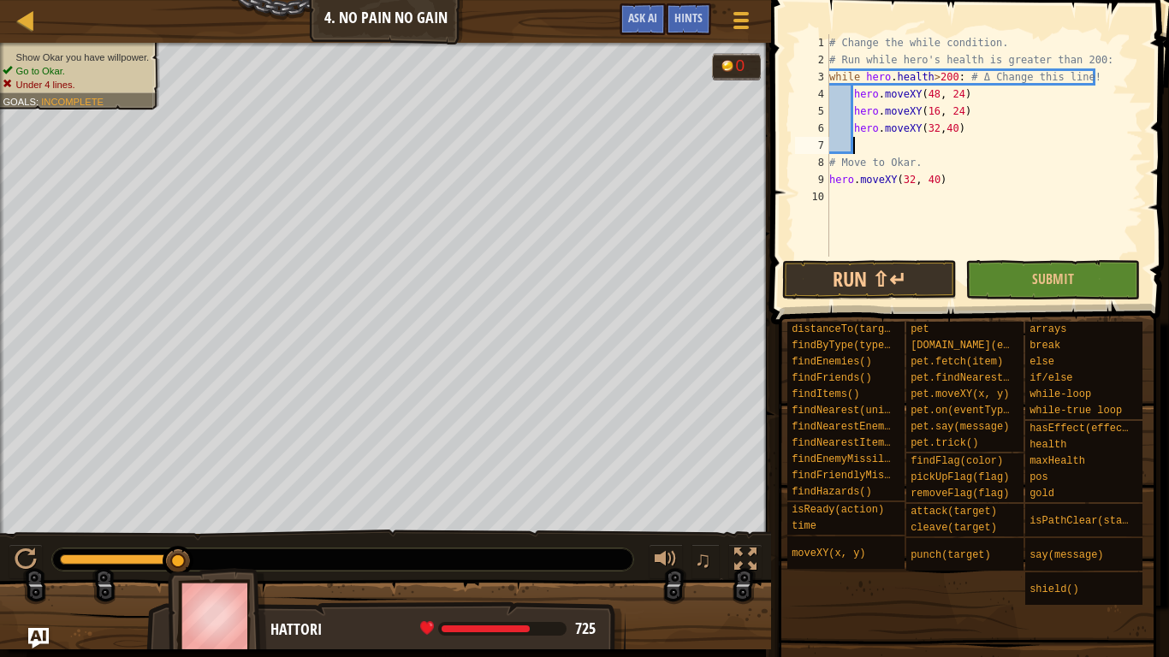
scroll to position [8, 0]
click at [975, 128] on div "# Change the while condition. # Run while hero's health is greater than 200: wh…" at bounding box center [985, 162] width 318 height 257
click at [891, 283] on button "Run ⇧↵" at bounding box center [869, 279] width 175 height 39
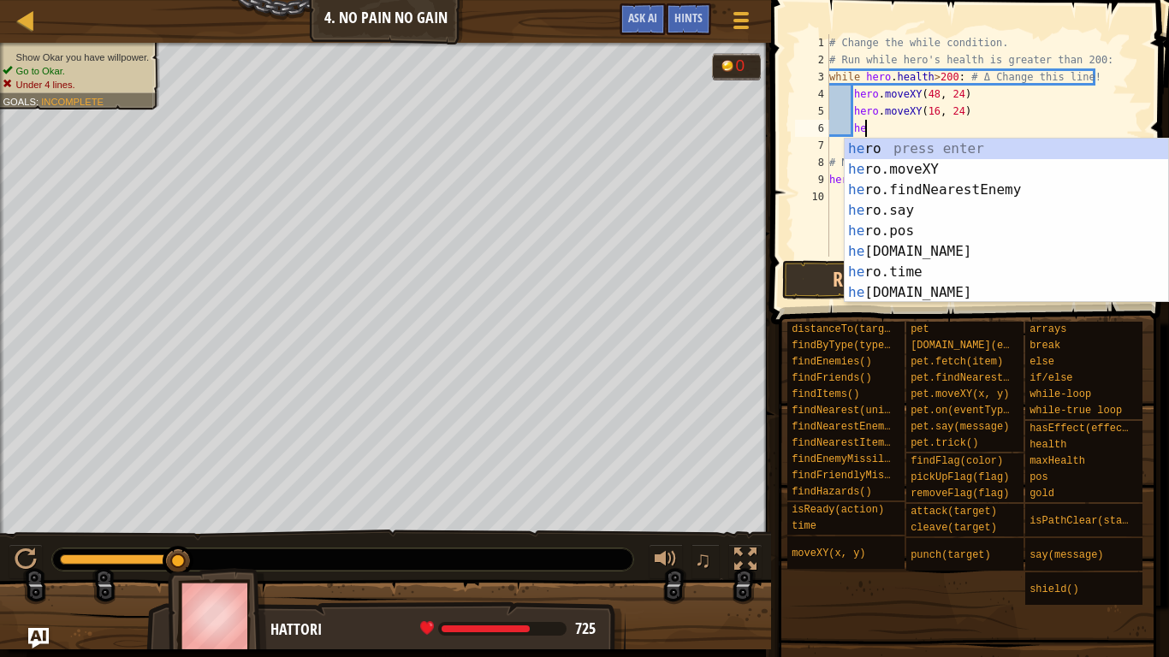
type textarea "h"
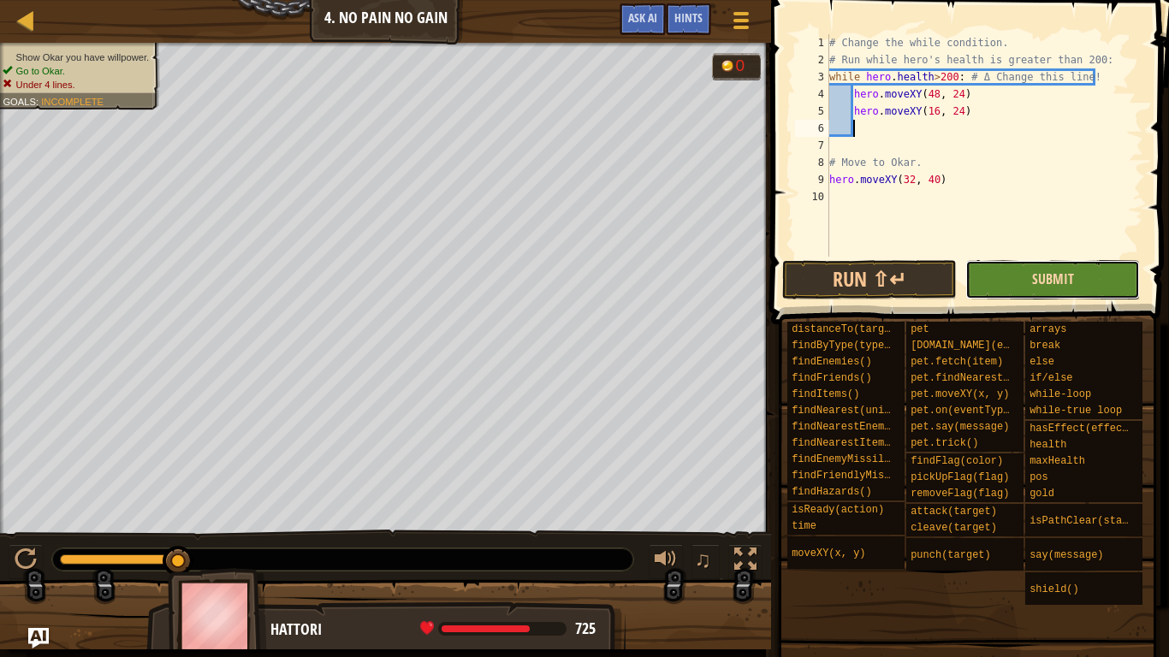
click at [1057, 276] on span "Submit" at bounding box center [1053, 279] width 42 height 19
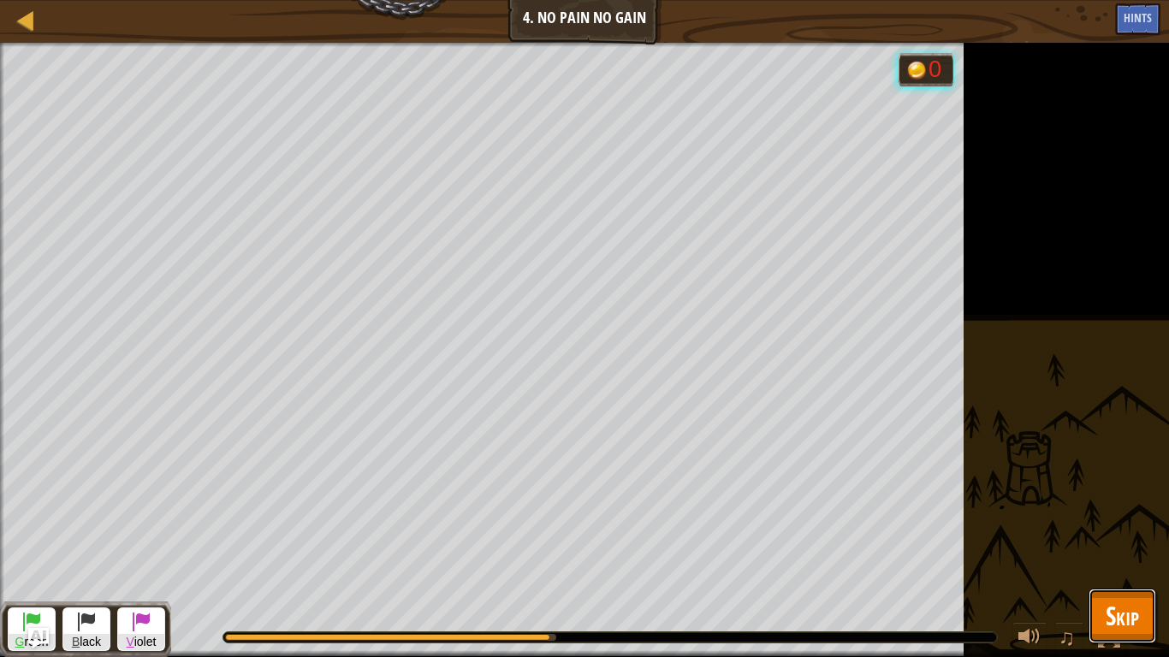
click at [1149, 553] on button "Skip" at bounding box center [1123, 616] width 68 height 55
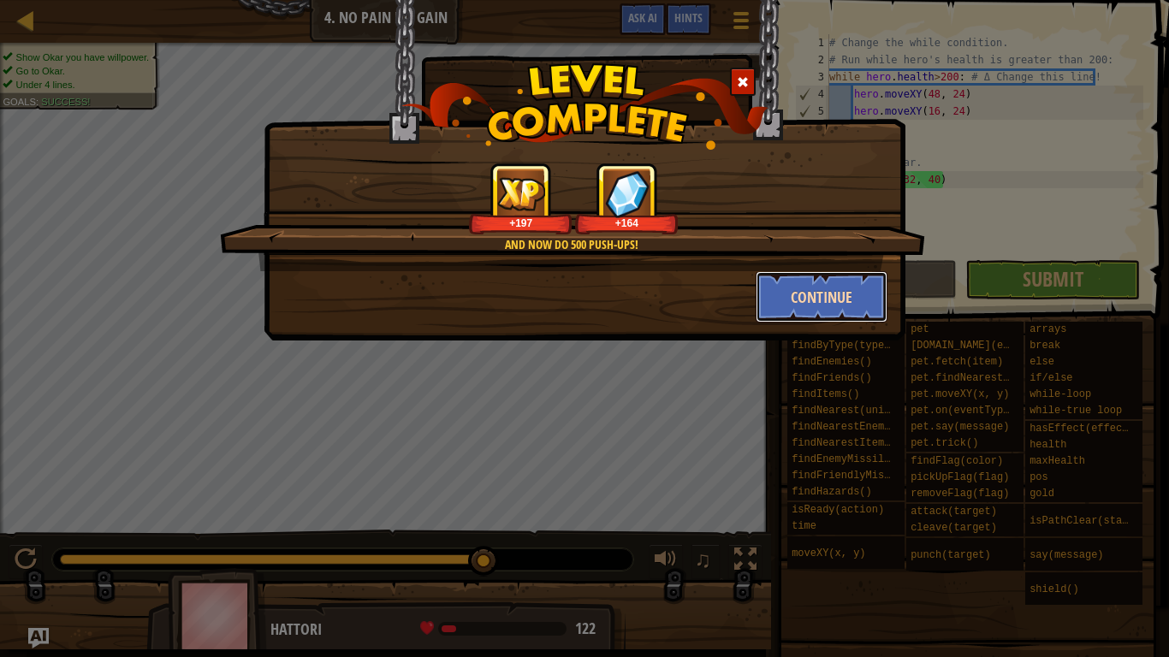
click at [805, 310] on button "Continue" at bounding box center [822, 296] width 133 height 51
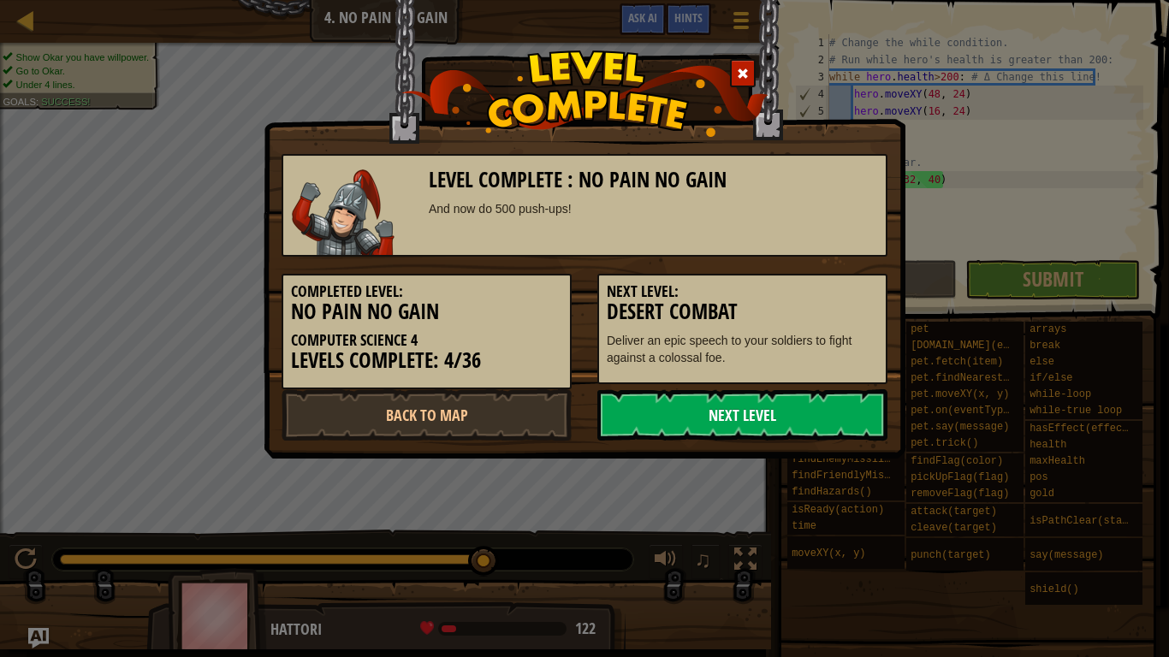
click at [775, 411] on link "Next Level" at bounding box center [742, 414] width 290 height 51
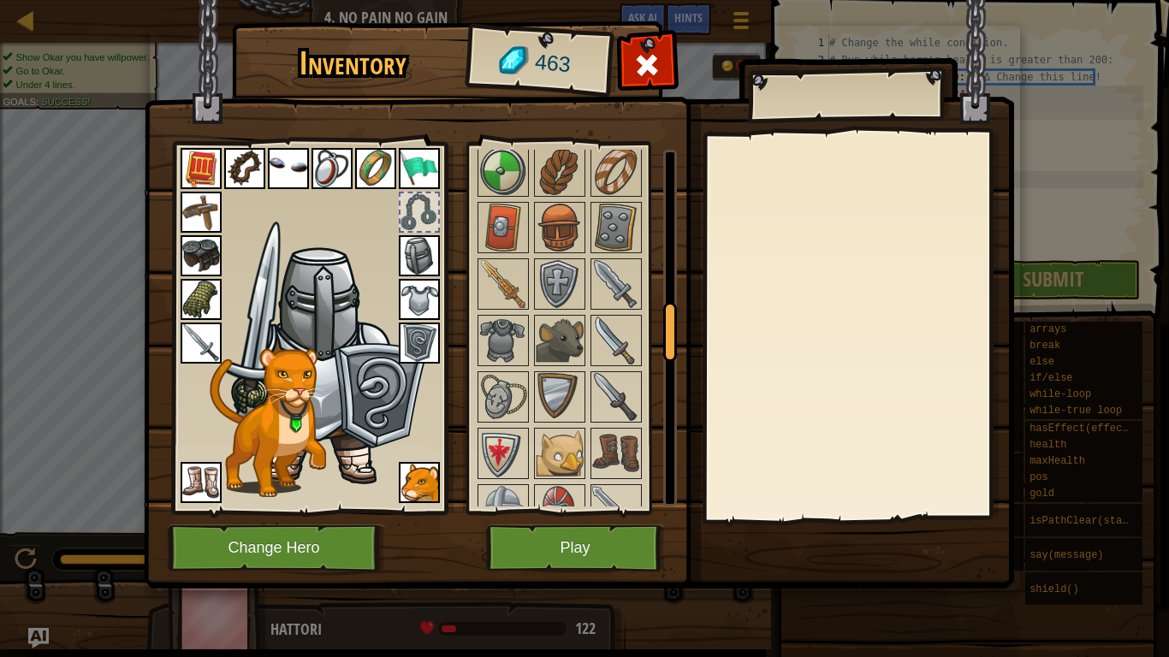
scroll to position [973, 0]
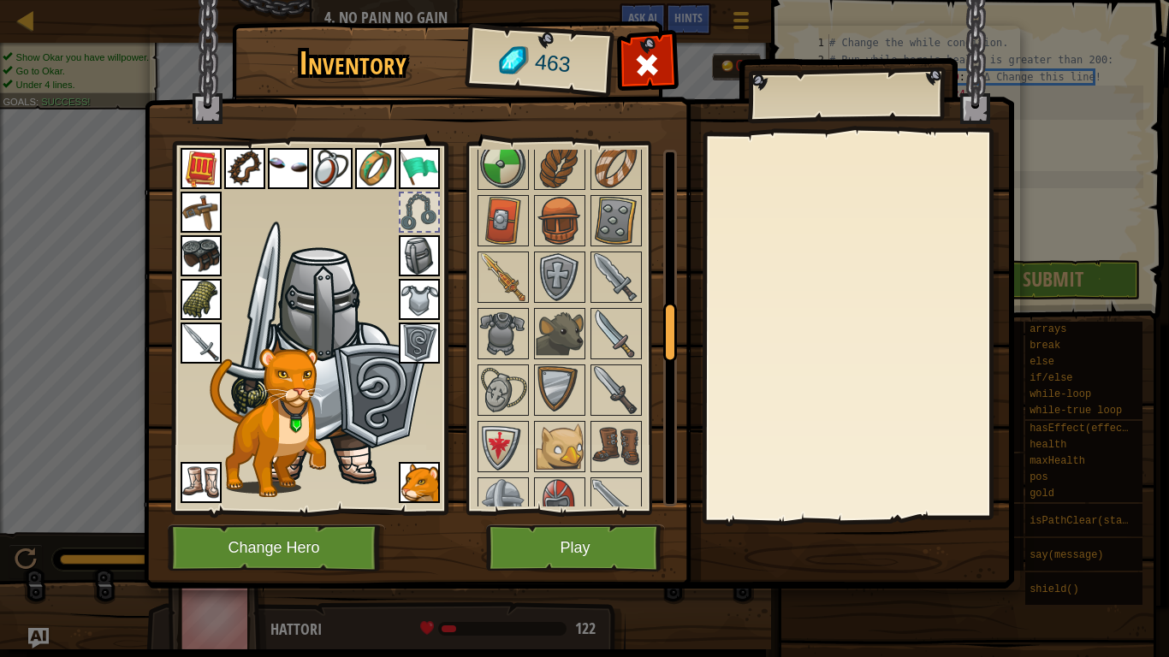
click at [630, 380] on img at bounding box center [616, 390] width 48 height 48
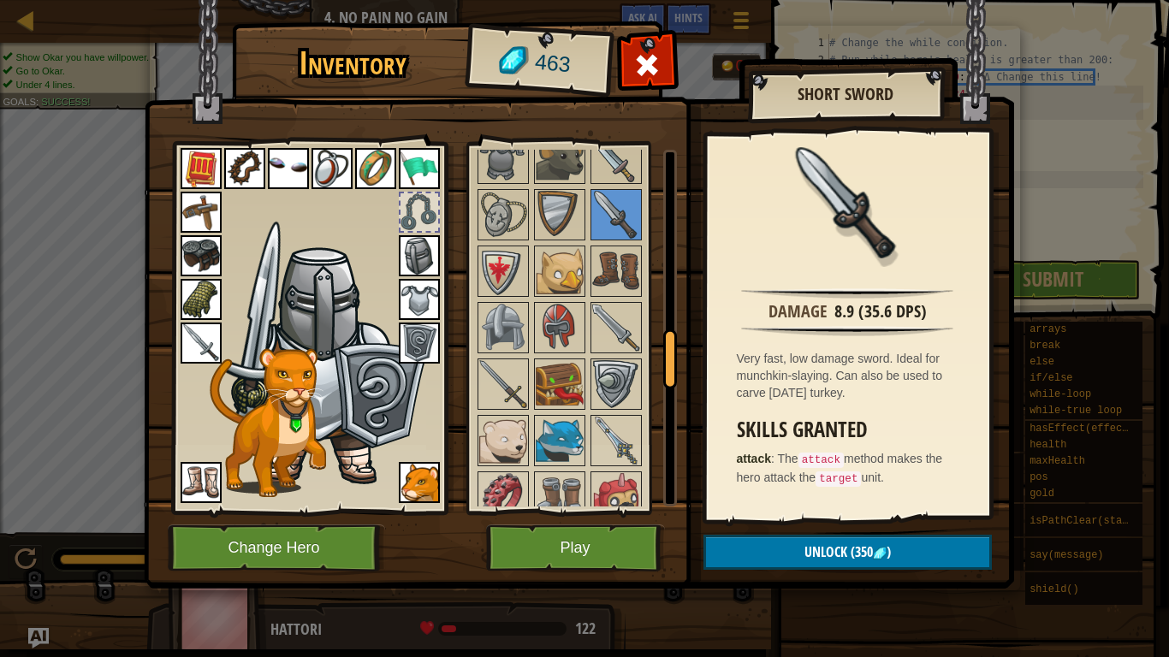
scroll to position [1150, 0]
click at [612, 436] on img at bounding box center [616, 439] width 48 height 48
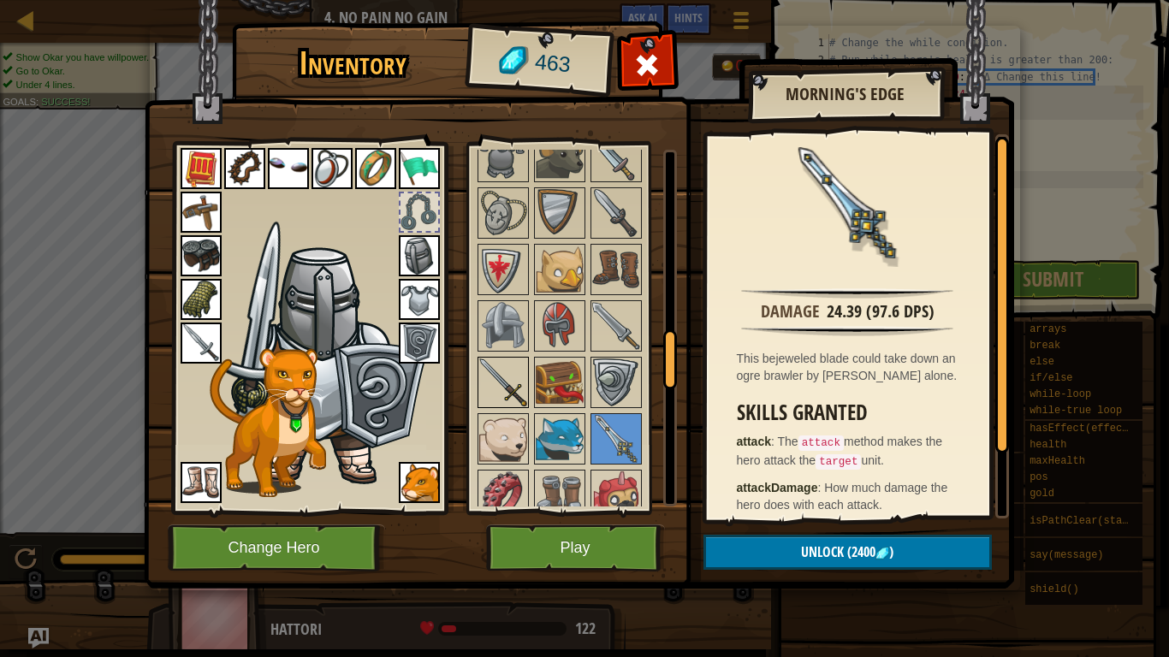
click at [507, 403] on img at bounding box center [503, 383] width 48 height 48
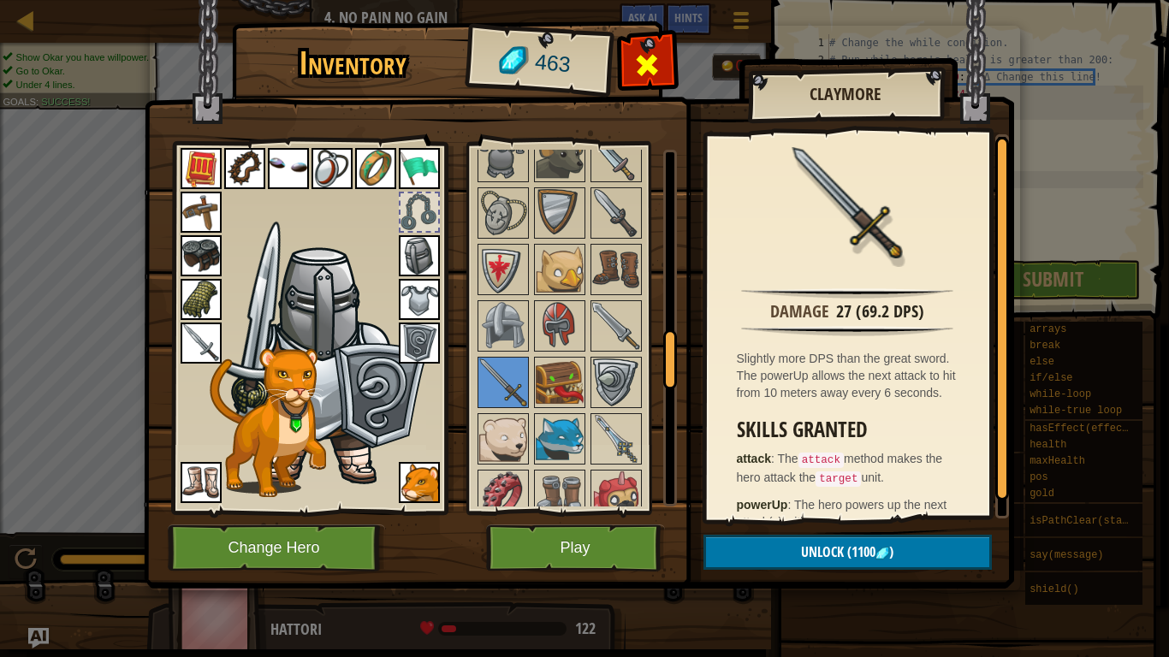
click at [655, 55] on span at bounding box center [646, 64] width 27 height 27
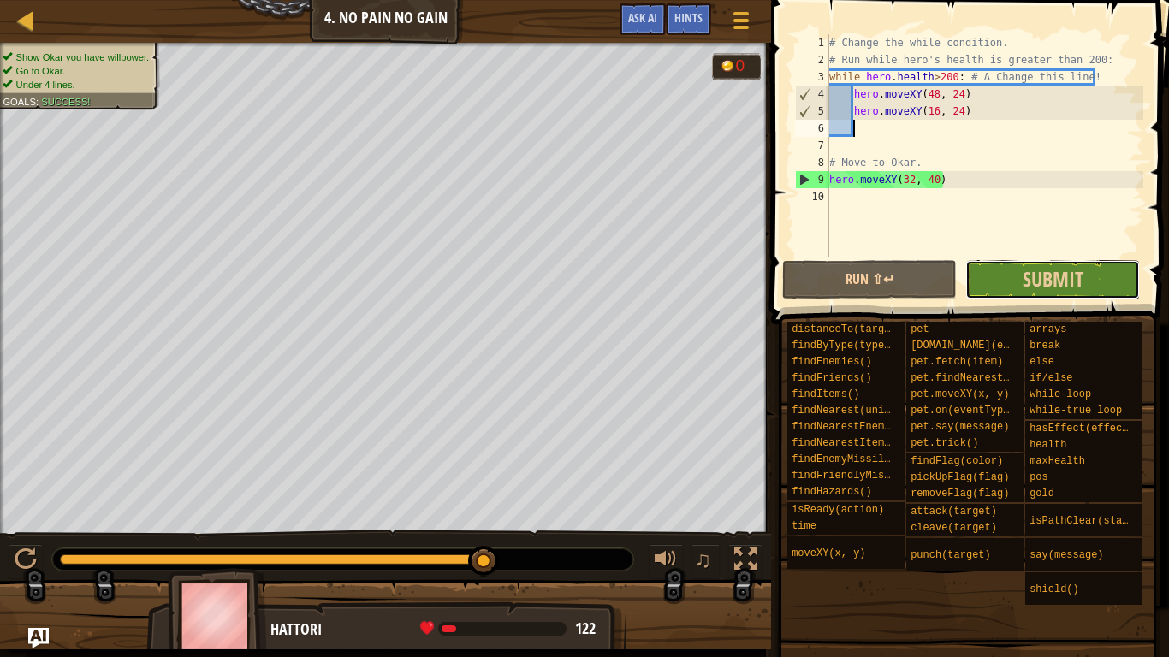
click at [979, 264] on button "Submit" at bounding box center [1052, 279] width 175 height 39
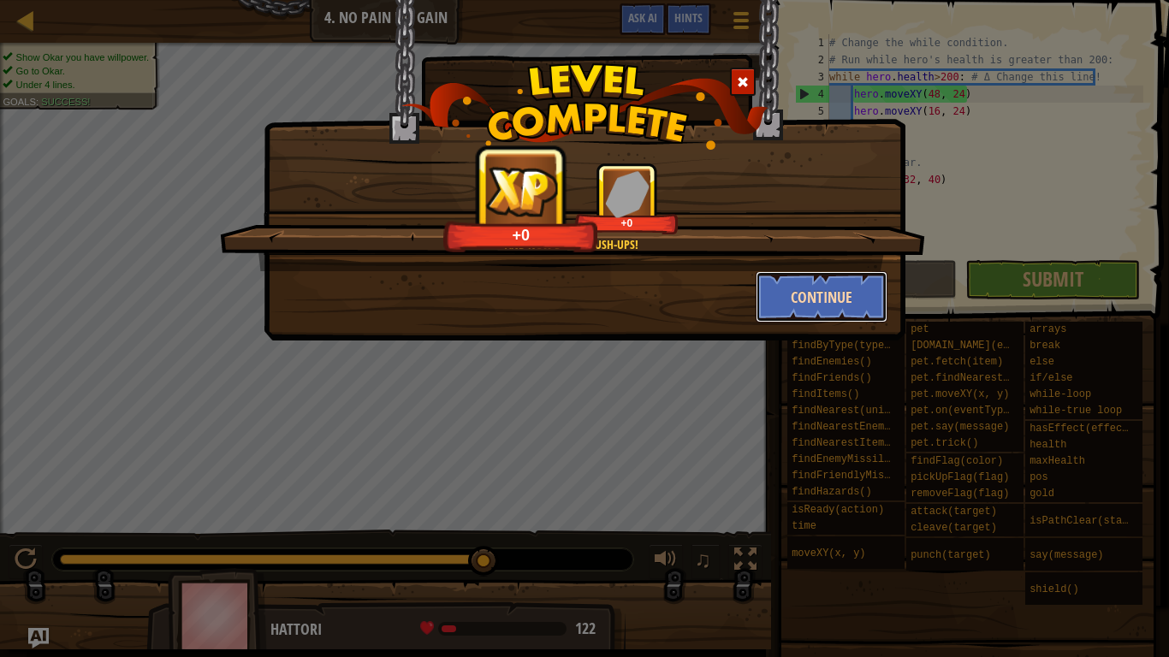
click at [806, 289] on button "Continue" at bounding box center [822, 296] width 133 height 51
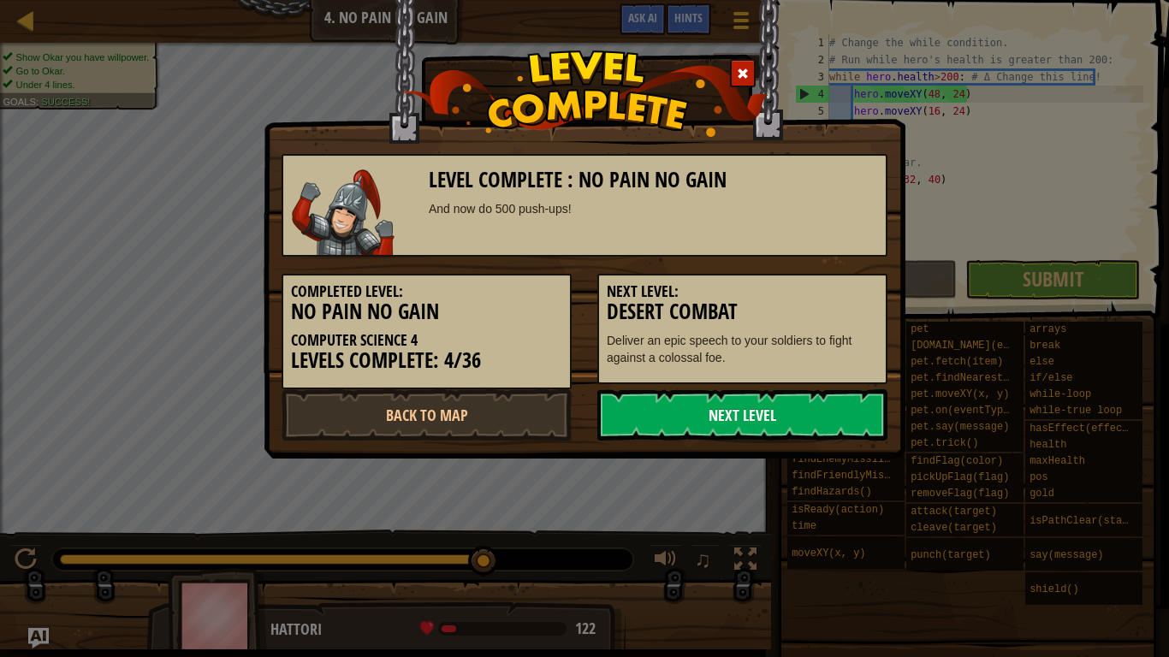
click at [767, 413] on link "Next Level" at bounding box center [742, 414] width 290 height 51
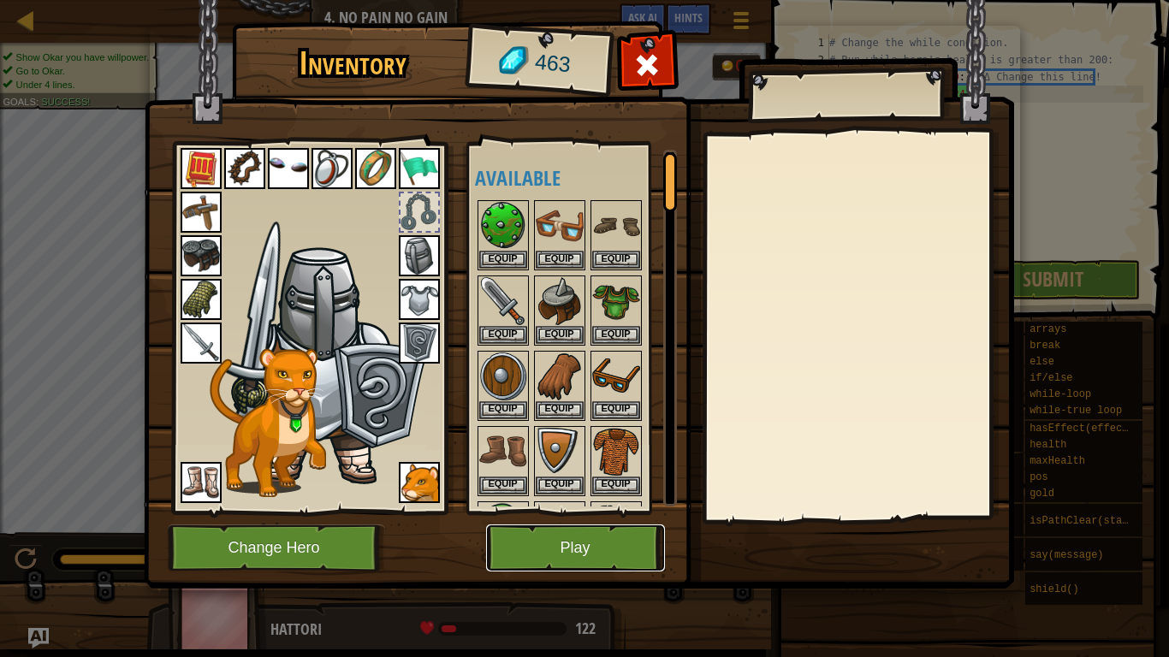
click at [616, 529] on button "Play" at bounding box center [575, 548] width 179 height 47
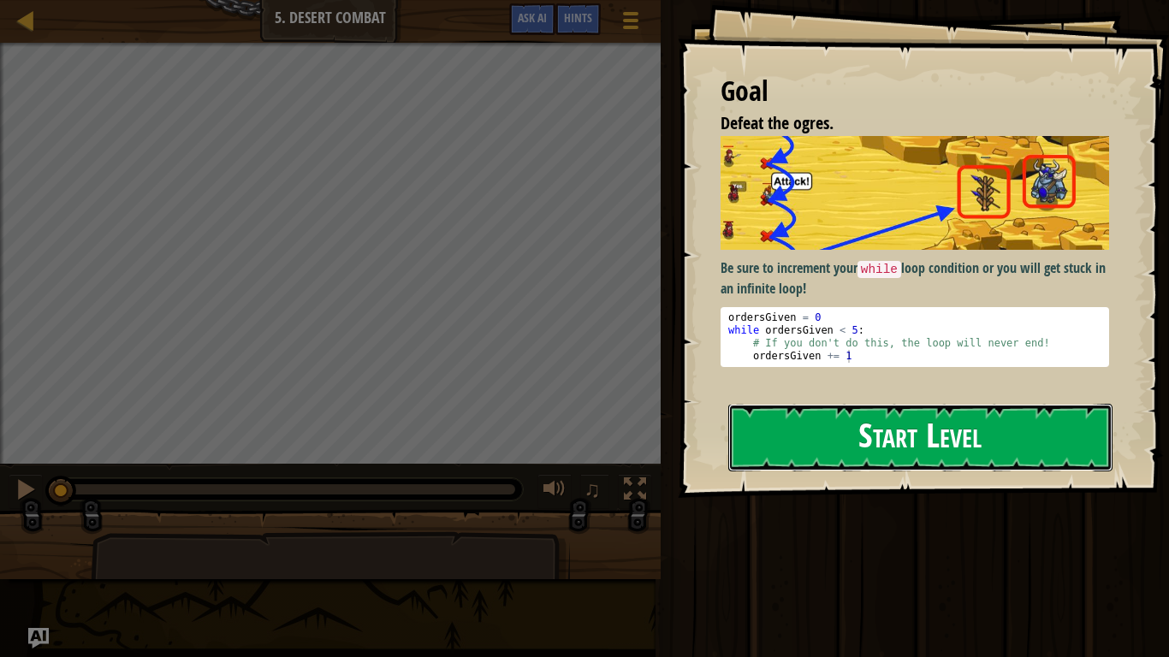
click at [758, 421] on button "Start Level" at bounding box center [920, 438] width 384 height 68
click at [758, 421] on div "Goal Defeat the ogres. Be sure to increment your while loop condition or you wi…" at bounding box center [923, 249] width 491 height 498
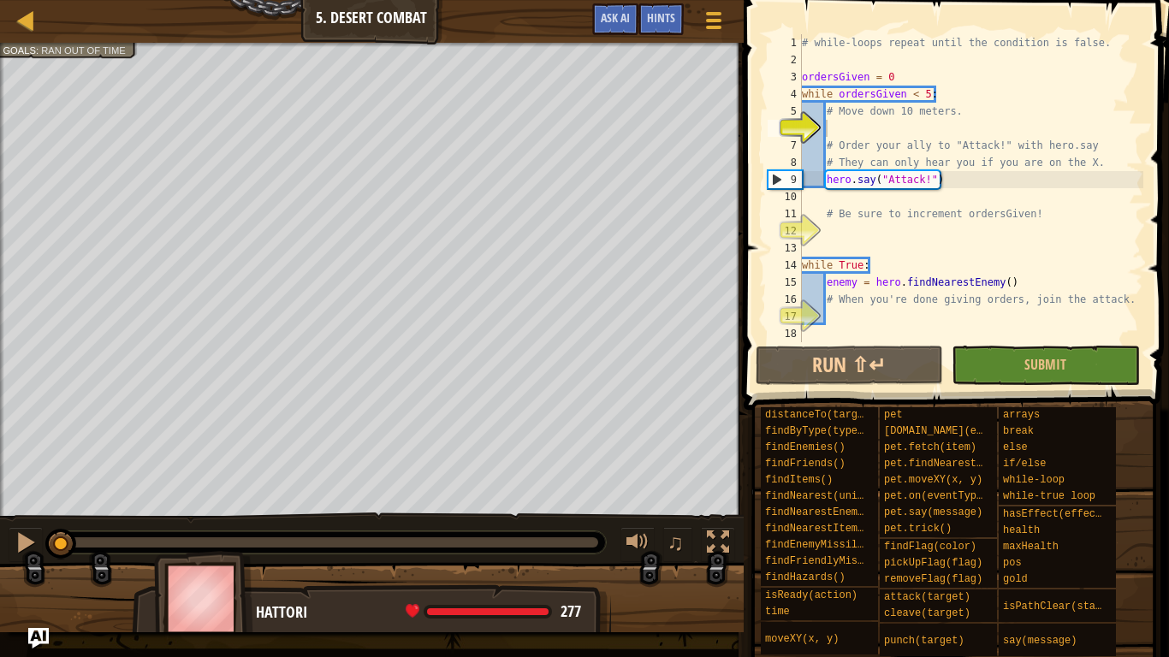
click at [846, 122] on div "# while-loops repeat until the condition is false. ordersGiven = 0 while orders…" at bounding box center [971, 205] width 345 height 342
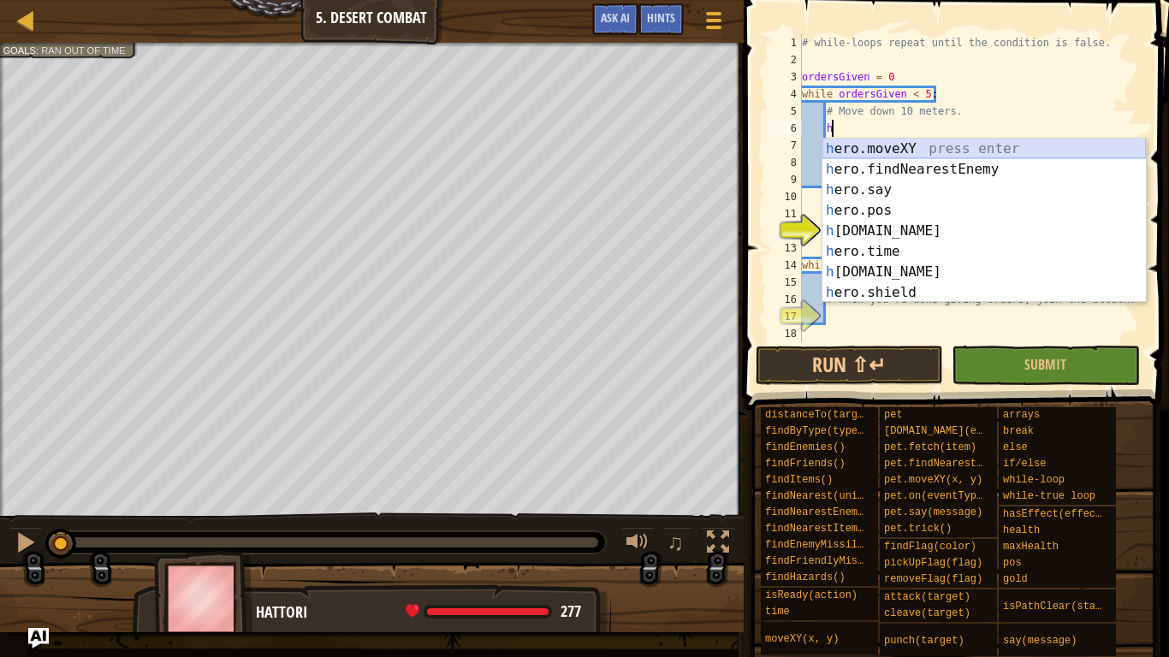
click at [902, 148] on div "h ero.moveXY press enter h ero.findNearestEnemy press enter h ero.say press ent…" at bounding box center [985, 241] width 324 height 205
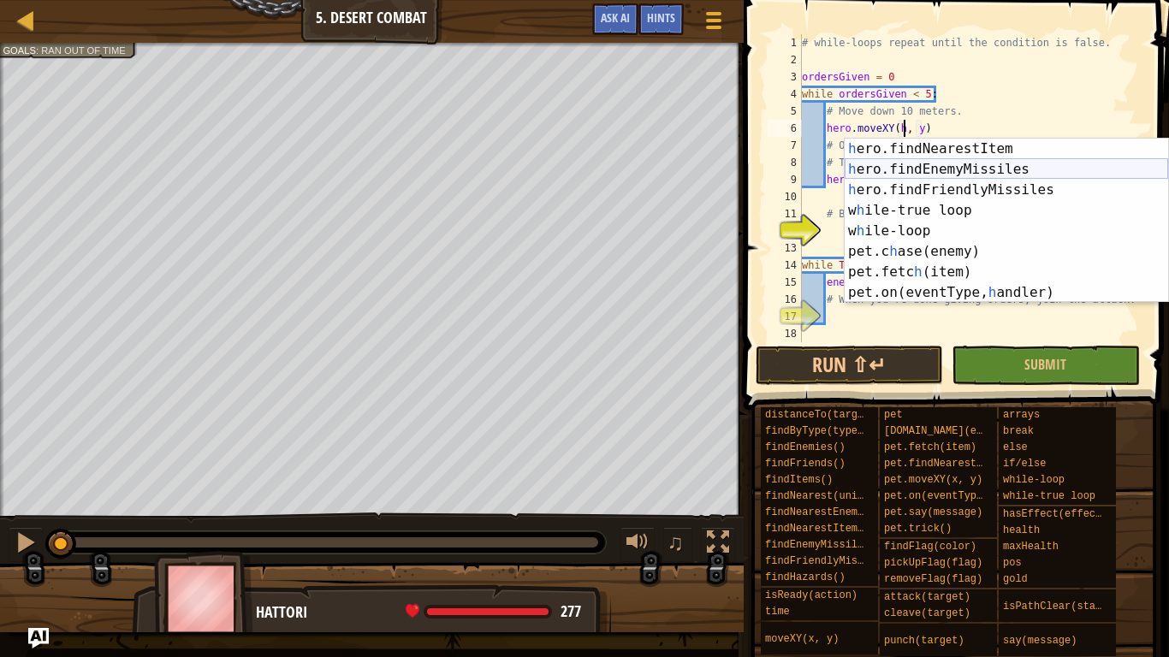
scroll to position [0, 0]
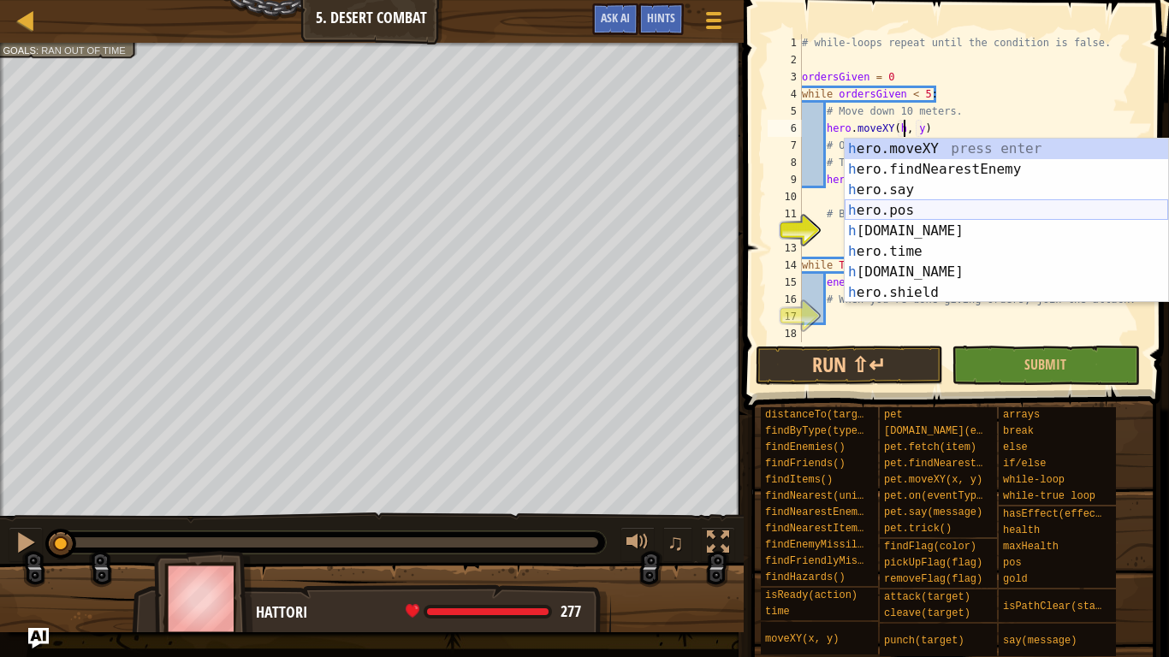
click at [911, 215] on div "h ero.moveXY press enter h ero.findNearestEnemy press enter h ero.say press ent…" at bounding box center [1007, 241] width 324 height 205
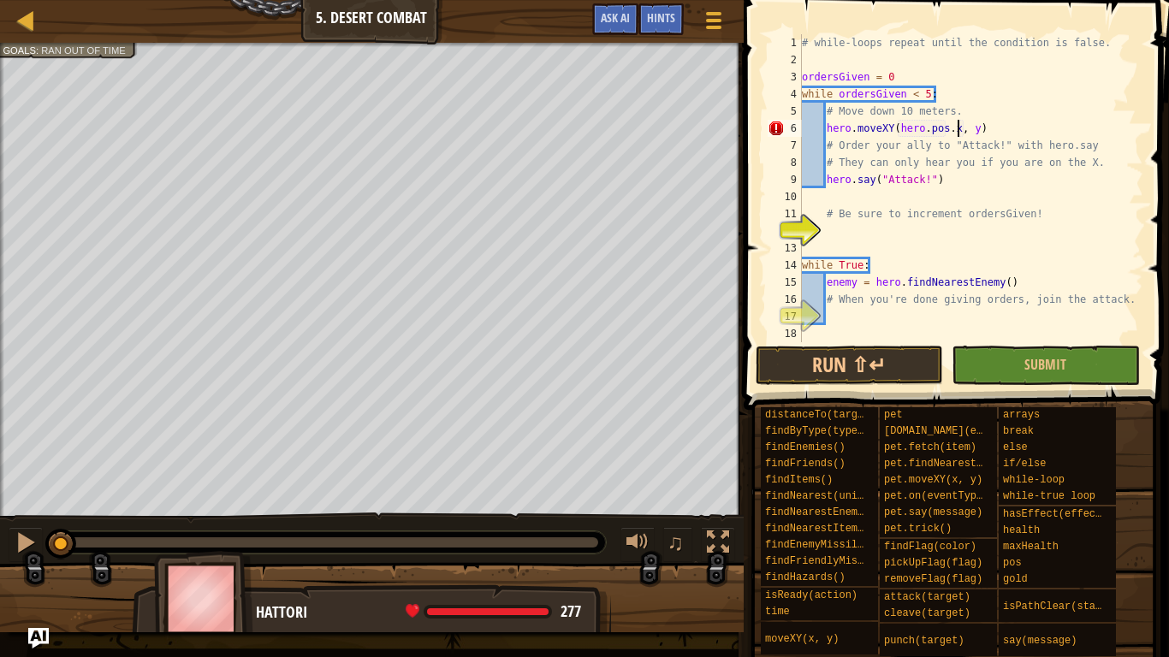
scroll to position [8, 22]
click at [966, 130] on div "# while-loops repeat until the condition is false. ordersGiven = 0 while orders…" at bounding box center [971, 205] width 345 height 342
click at [1019, 175] on div "# while-loops repeat until the condition is false. ordersGiven = 0 while orders…" at bounding box center [971, 205] width 345 height 342
click at [971, 130] on div "# while-loops repeat until the condition is false. ordersGiven = 0 while orders…" at bounding box center [971, 205] width 345 height 342
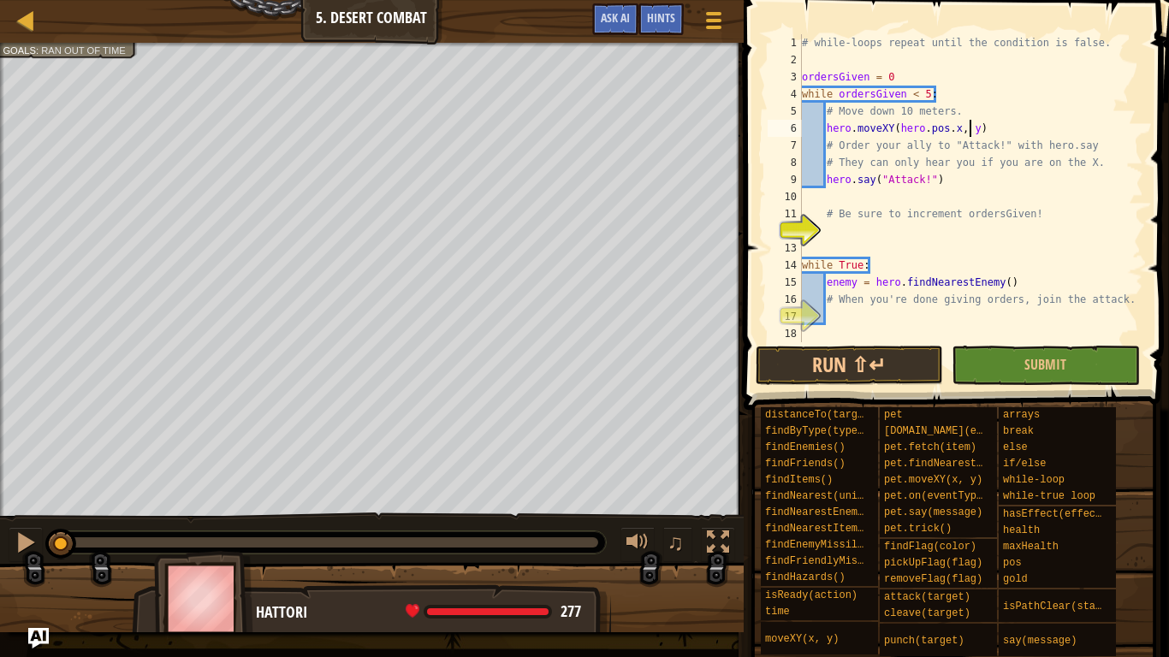
scroll to position [8, 25]
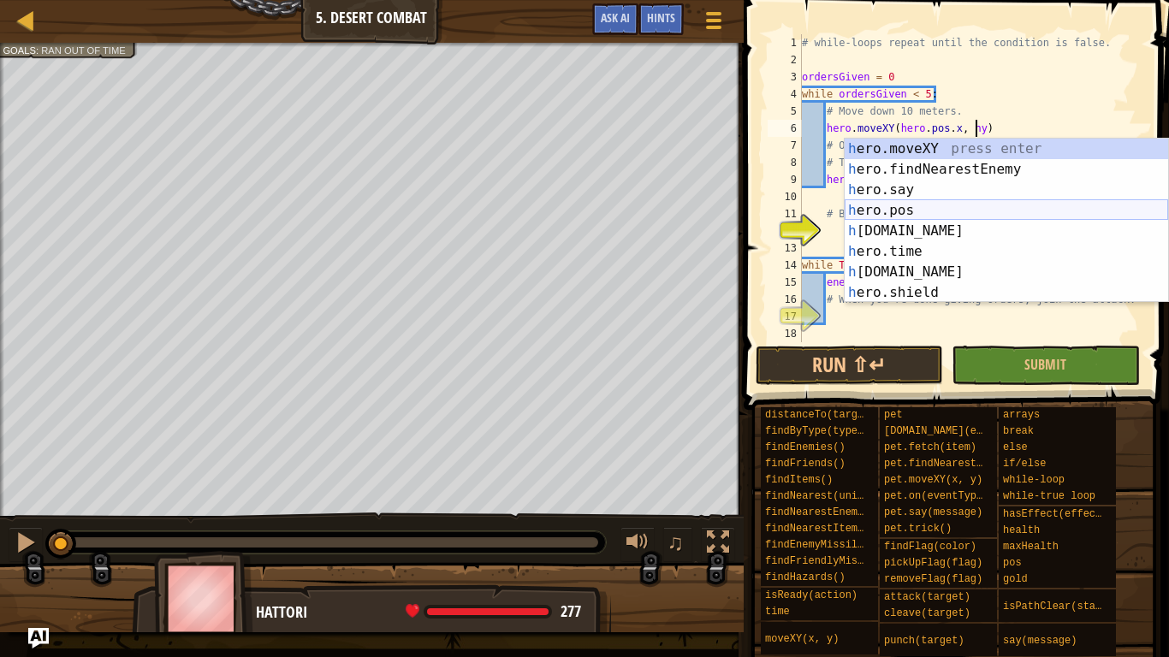
click at [910, 203] on div "h ero.moveXY press enter h ero.findNearestEnemy press enter h ero.say press ent…" at bounding box center [1007, 241] width 324 height 205
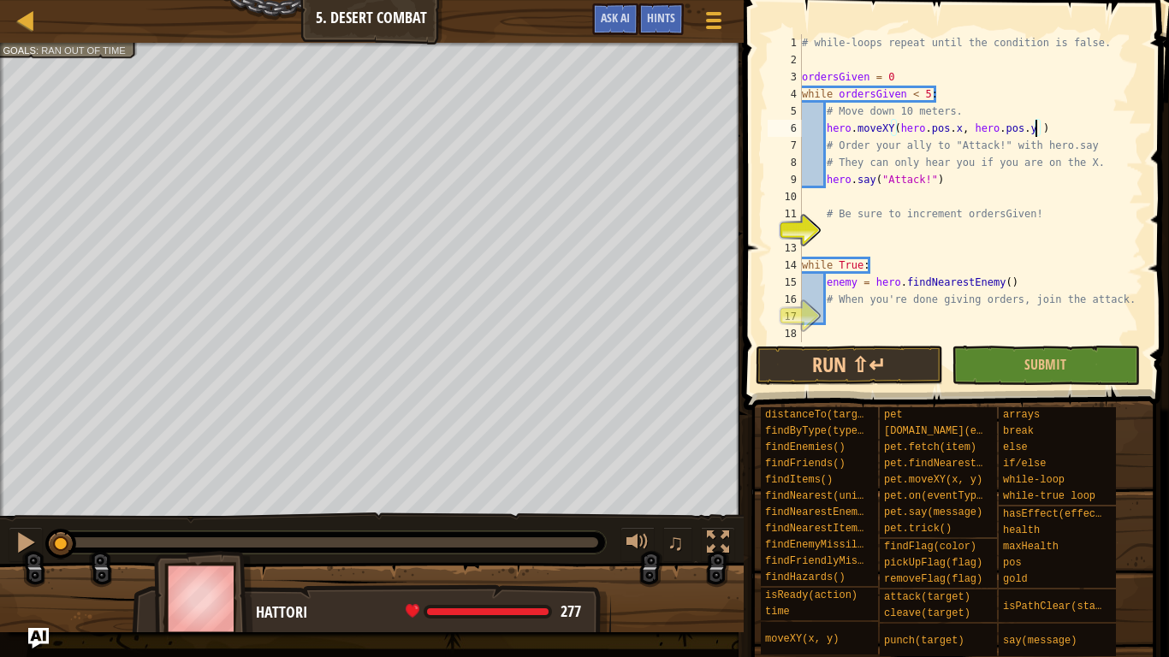
scroll to position [8, 34]
type textarea "hero.moveXY(hero.pos.x, hero.pos.y -10)"
click at [844, 233] on div "# while-loops repeat until the condition is false. ordersGiven = 0 while orders…" at bounding box center [971, 205] width 345 height 342
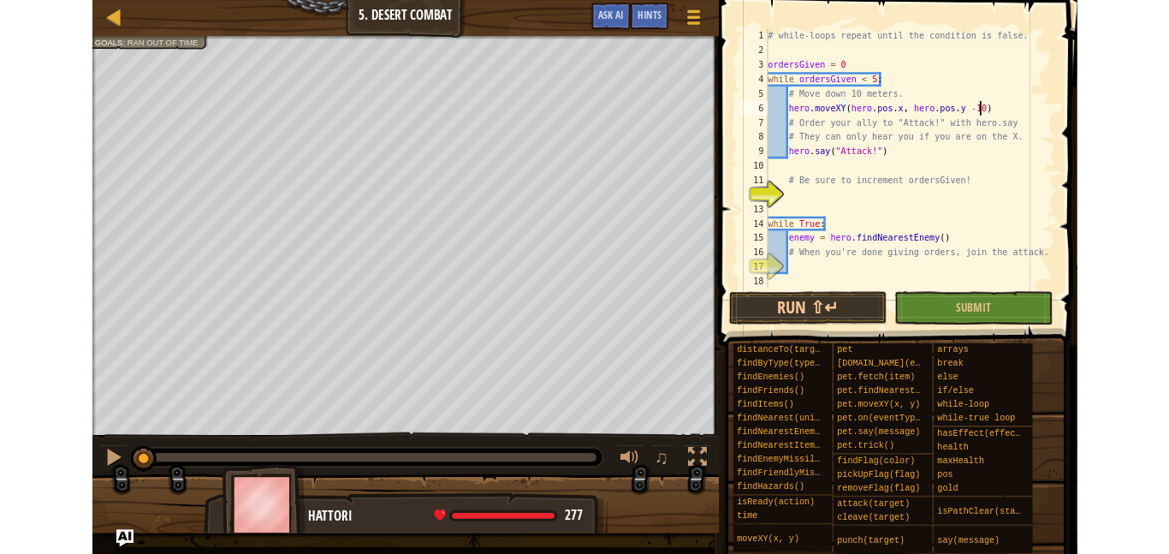
scroll to position [8, 3]
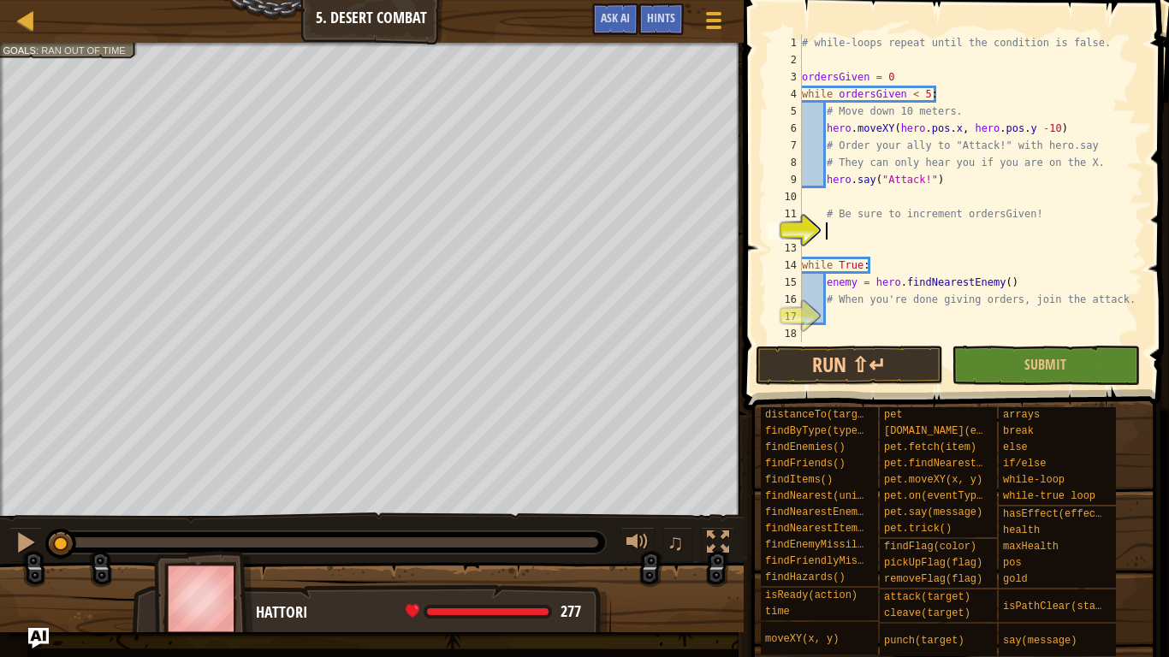
click at [57, 53] on span "Ran out of time" at bounding box center [83, 50] width 85 height 11
click at [851, 365] on button "Run ⇧↵" at bounding box center [849, 365] width 187 height 39
